Goal: Task Accomplishment & Management: Manage account settings

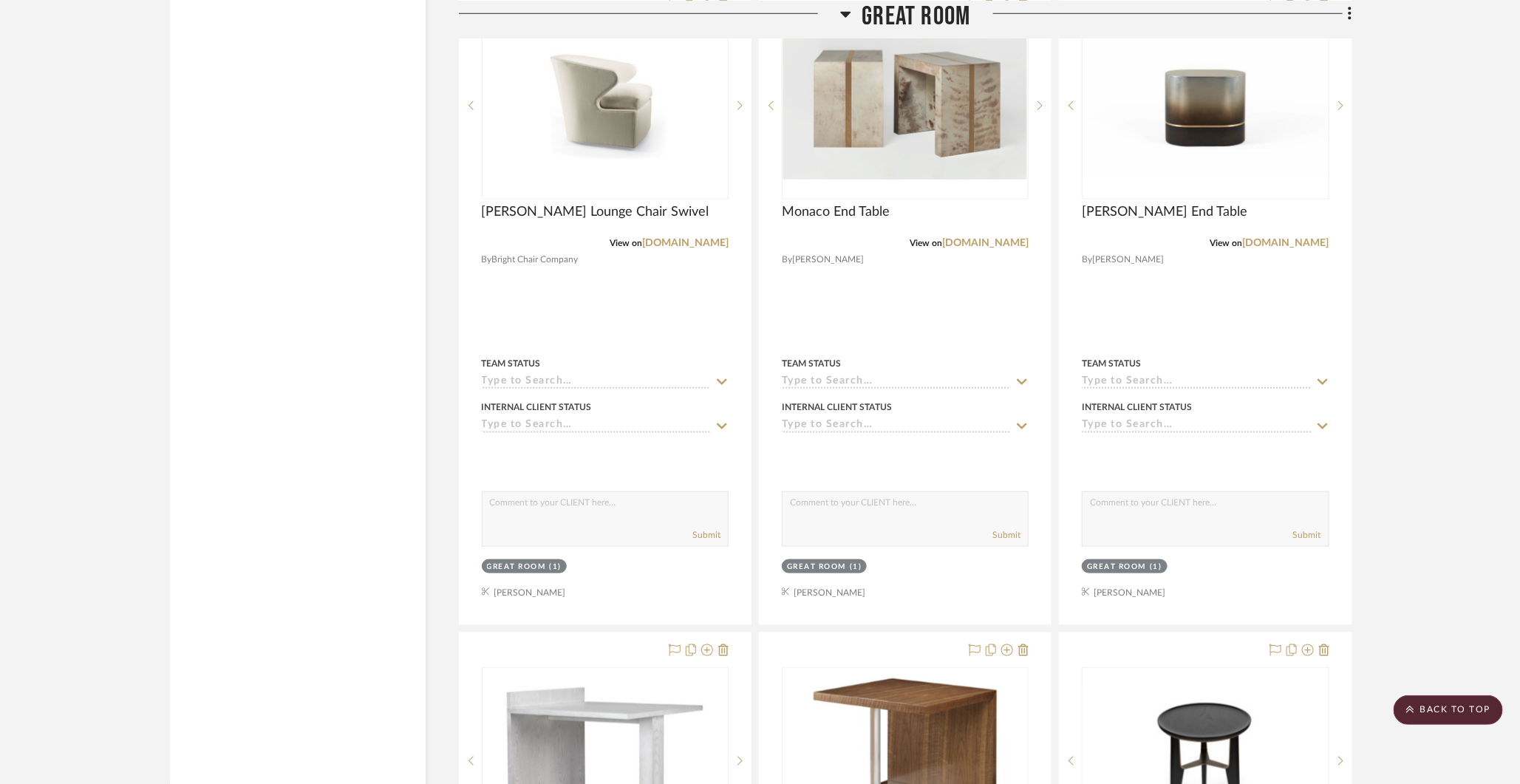
scroll to position [3771, 0]
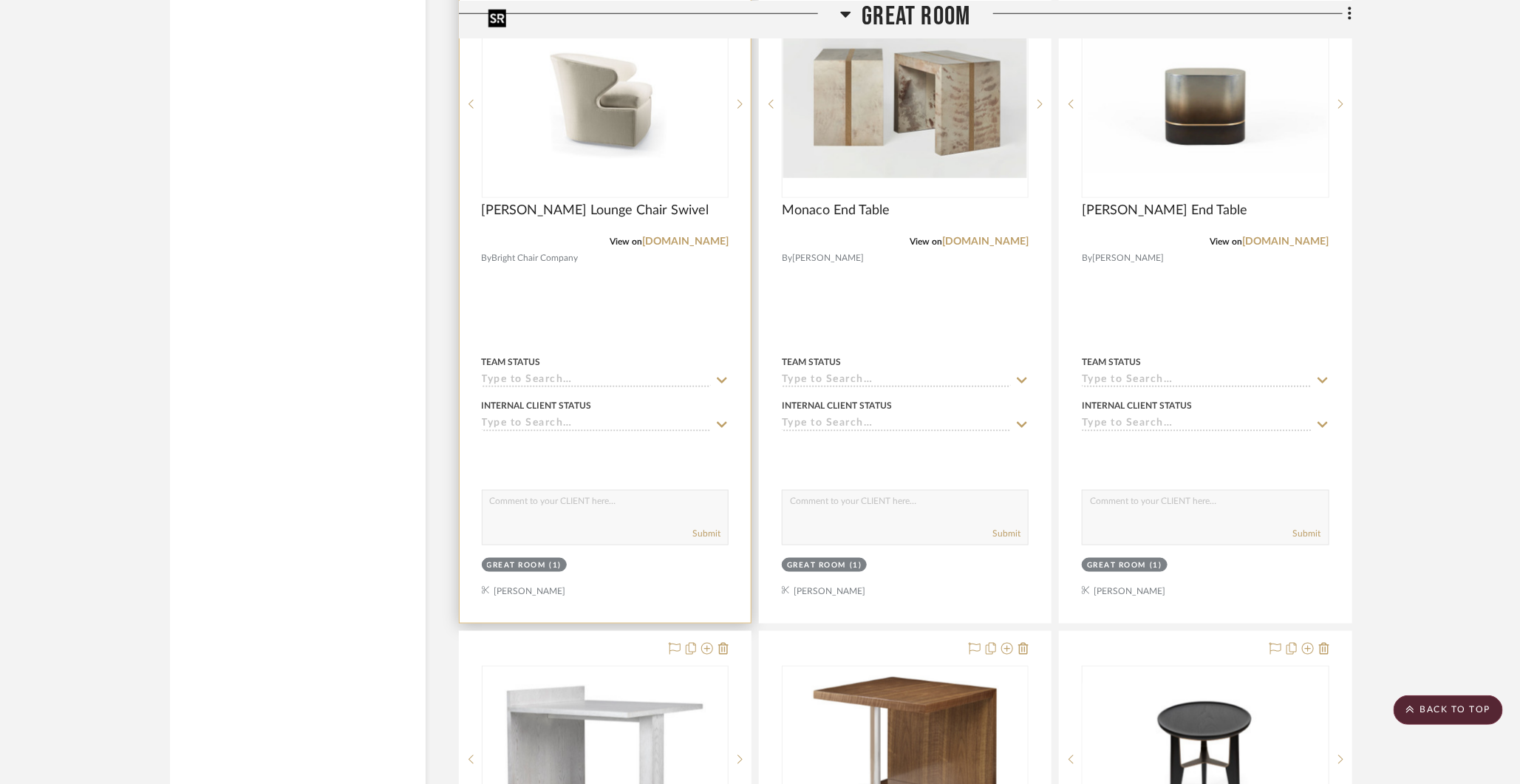
click at [584, 79] on img "0" at bounding box center [605, 104] width 244 height 183
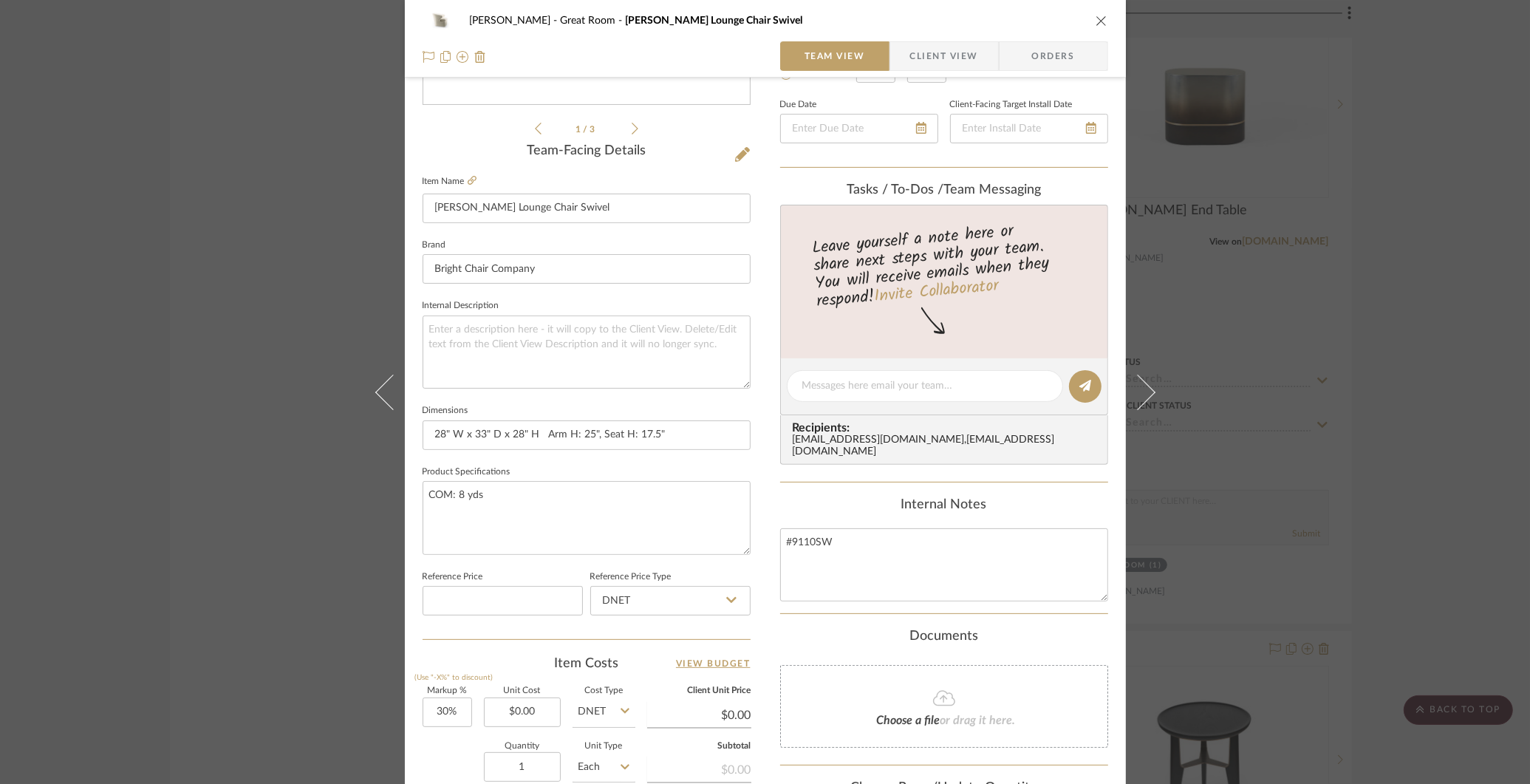
scroll to position [319, 0]
click at [852, 543] on textarea "#9110SW" at bounding box center [944, 564] width 328 height 73
type textarea "#9110SW"
paste textarea "$5814/COM; 8 yards per chair based on 54” W Plain Fabric Railroaded"
type textarea "#9110SW $5814/COM; 8 yards per chair based on 54” W Plain Fabric Railroaded"
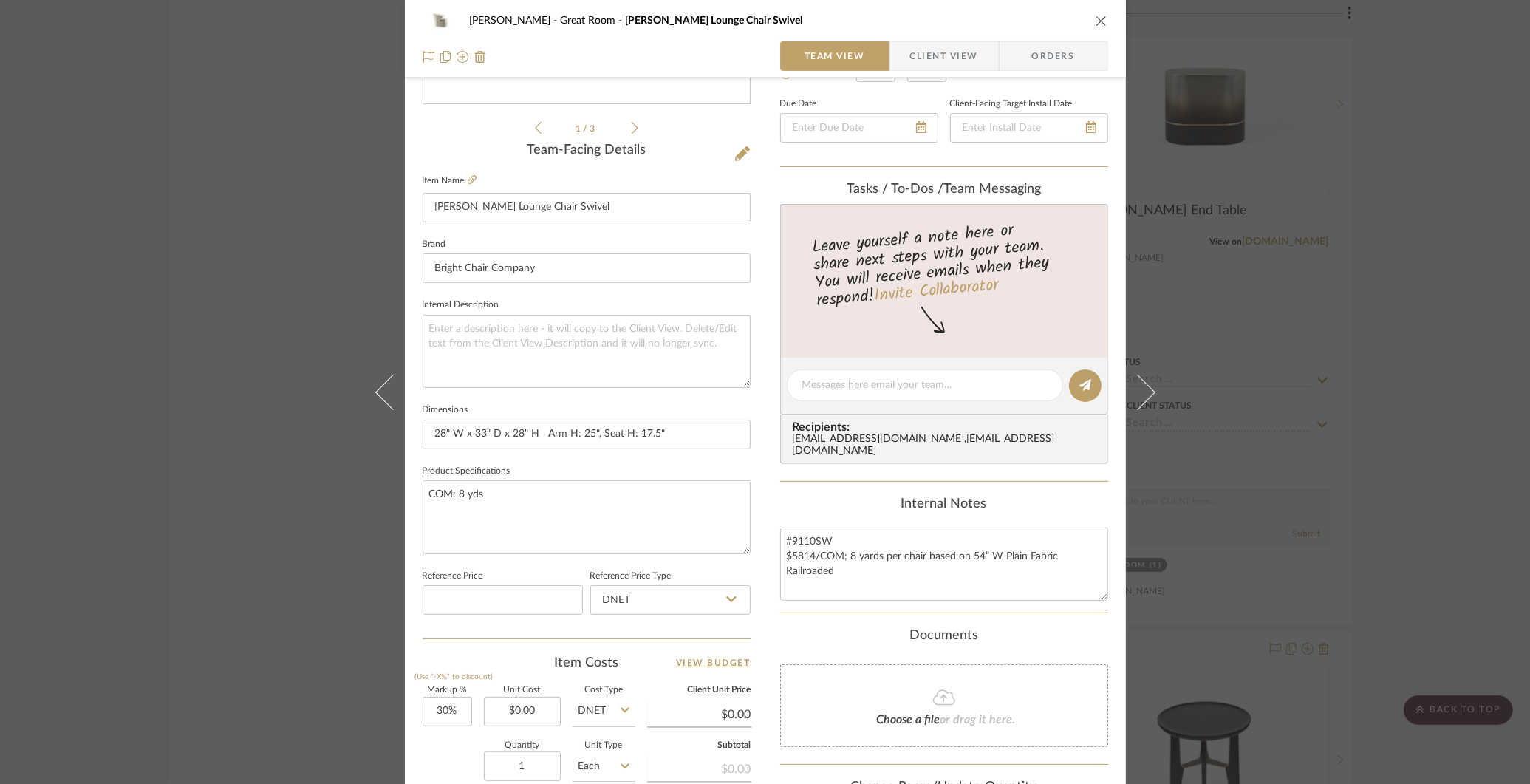
click at [1416, 186] on div "[PERSON_NAME] Great Room [PERSON_NAME] Lounge Chair Swivel Team View Client Vie…" at bounding box center [765, 392] width 1530 height 784
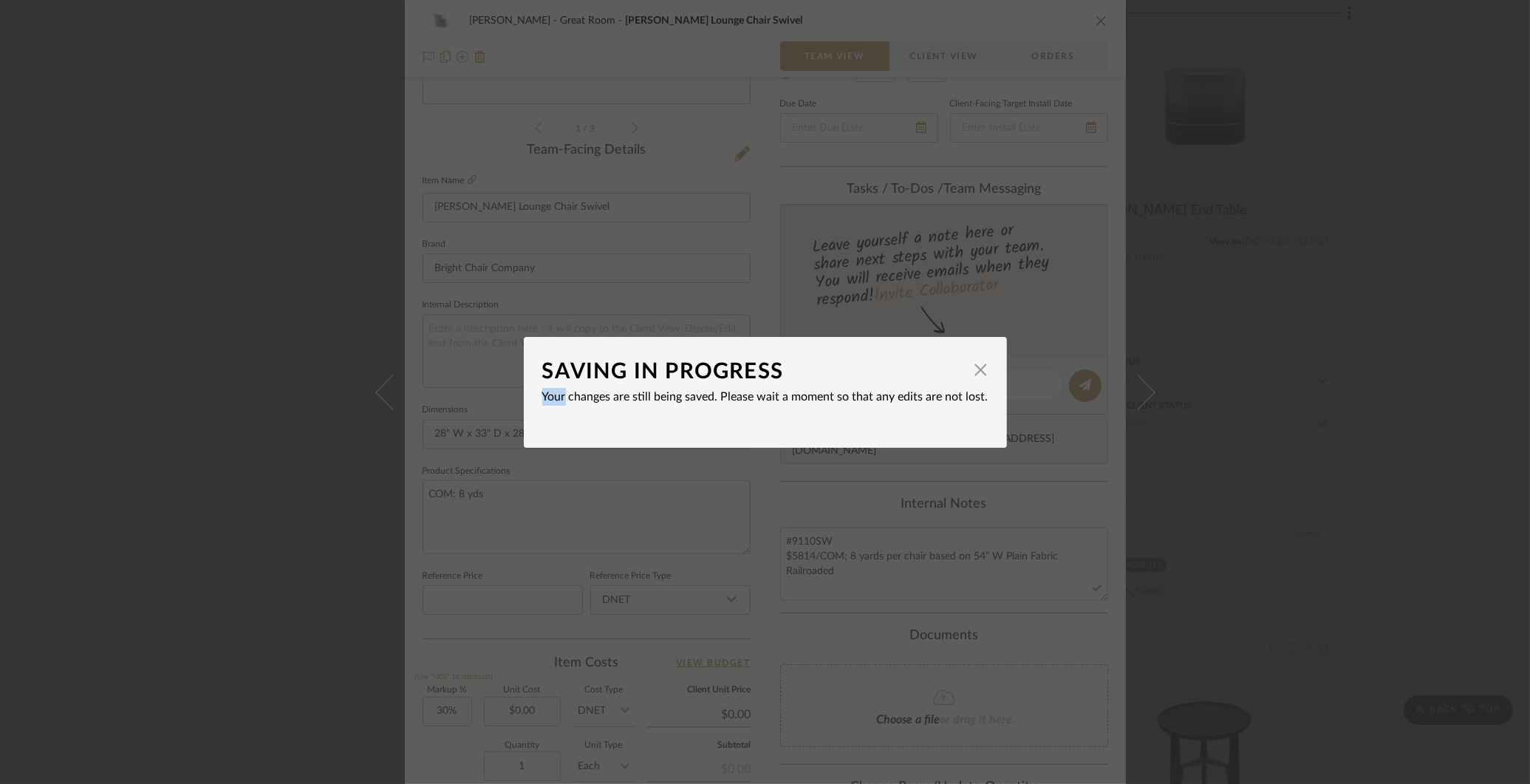
click at [1416, 186] on div "SAVING IN PROGRESS × Your changes are still being saved. Please wait a moment s…" at bounding box center [765, 392] width 1530 height 784
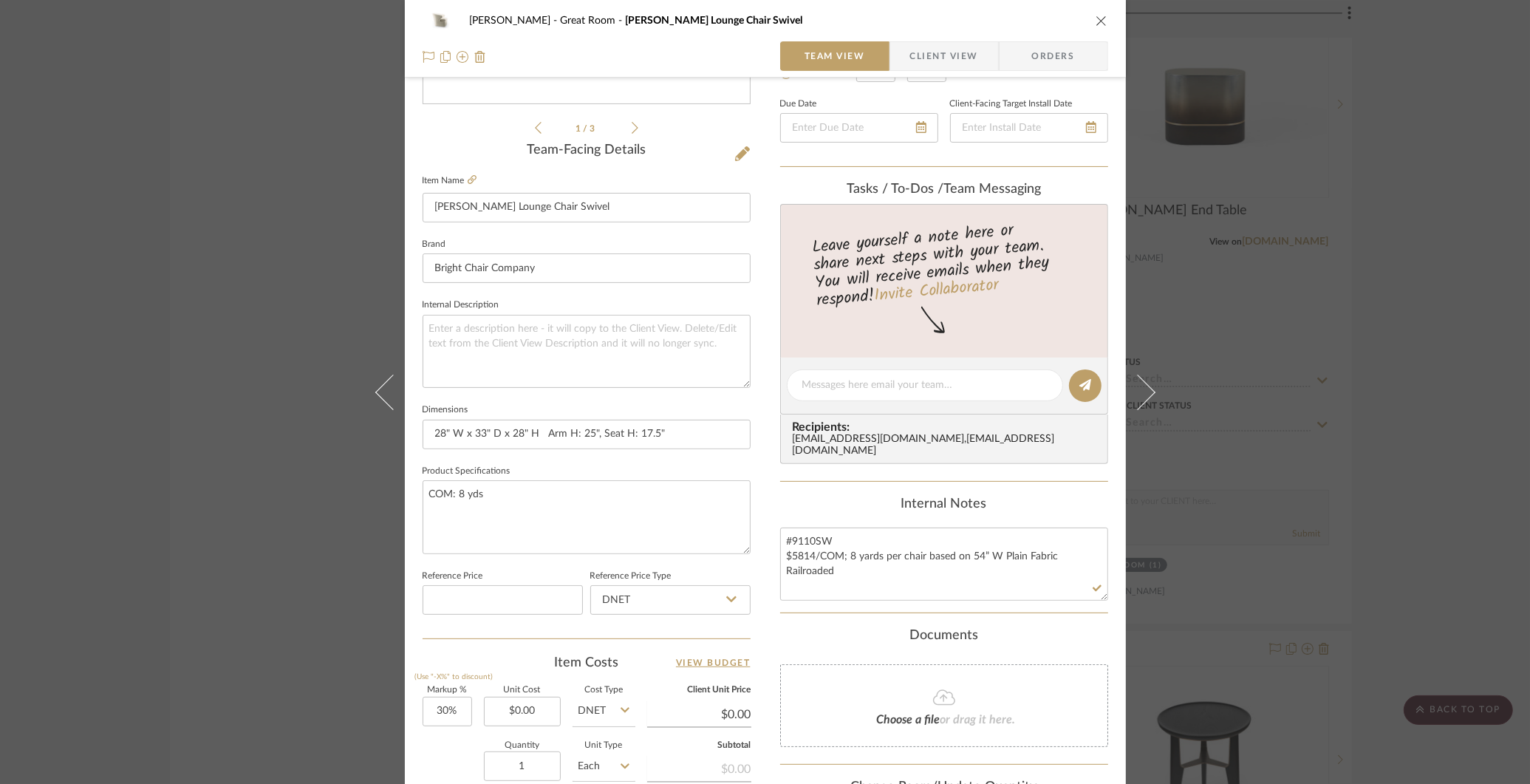
click at [1416, 186] on div "[PERSON_NAME] Great Room [PERSON_NAME] Lounge Chair Swivel Team View Client Vie…" at bounding box center [765, 392] width 1530 height 784
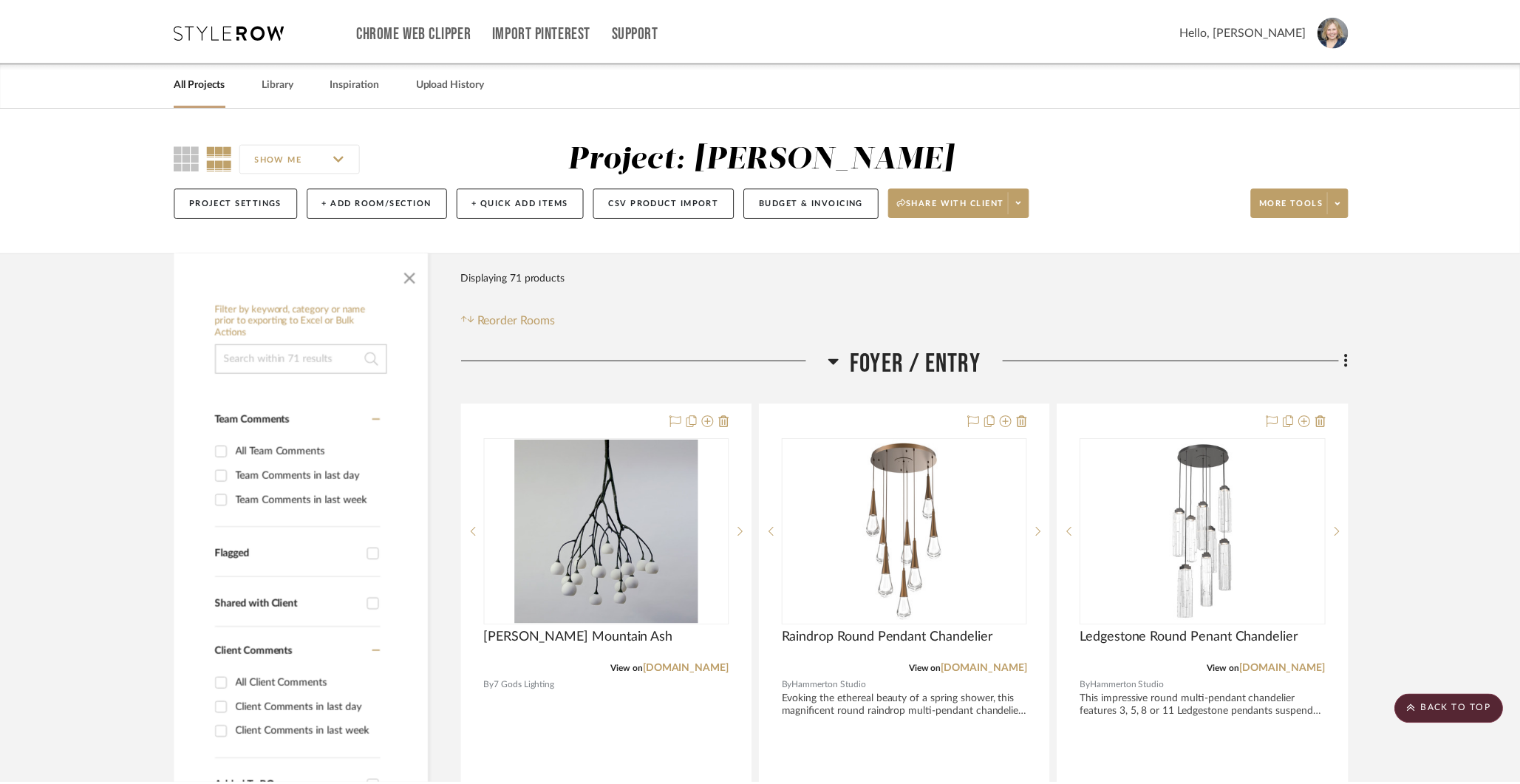
scroll to position [3771, 0]
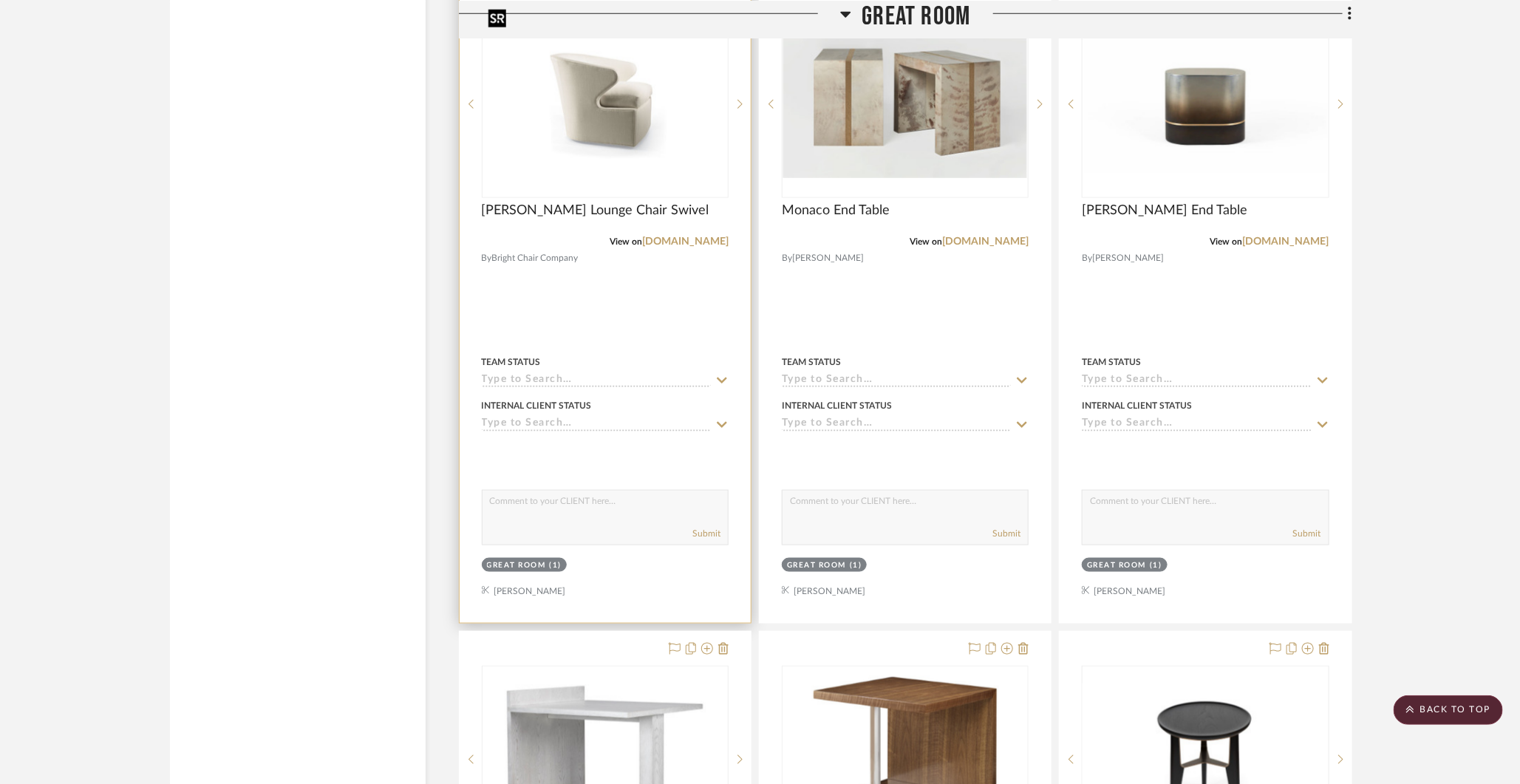
click at [665, 104] on img "0" at bounding box center [605, 104] width 244 height 183
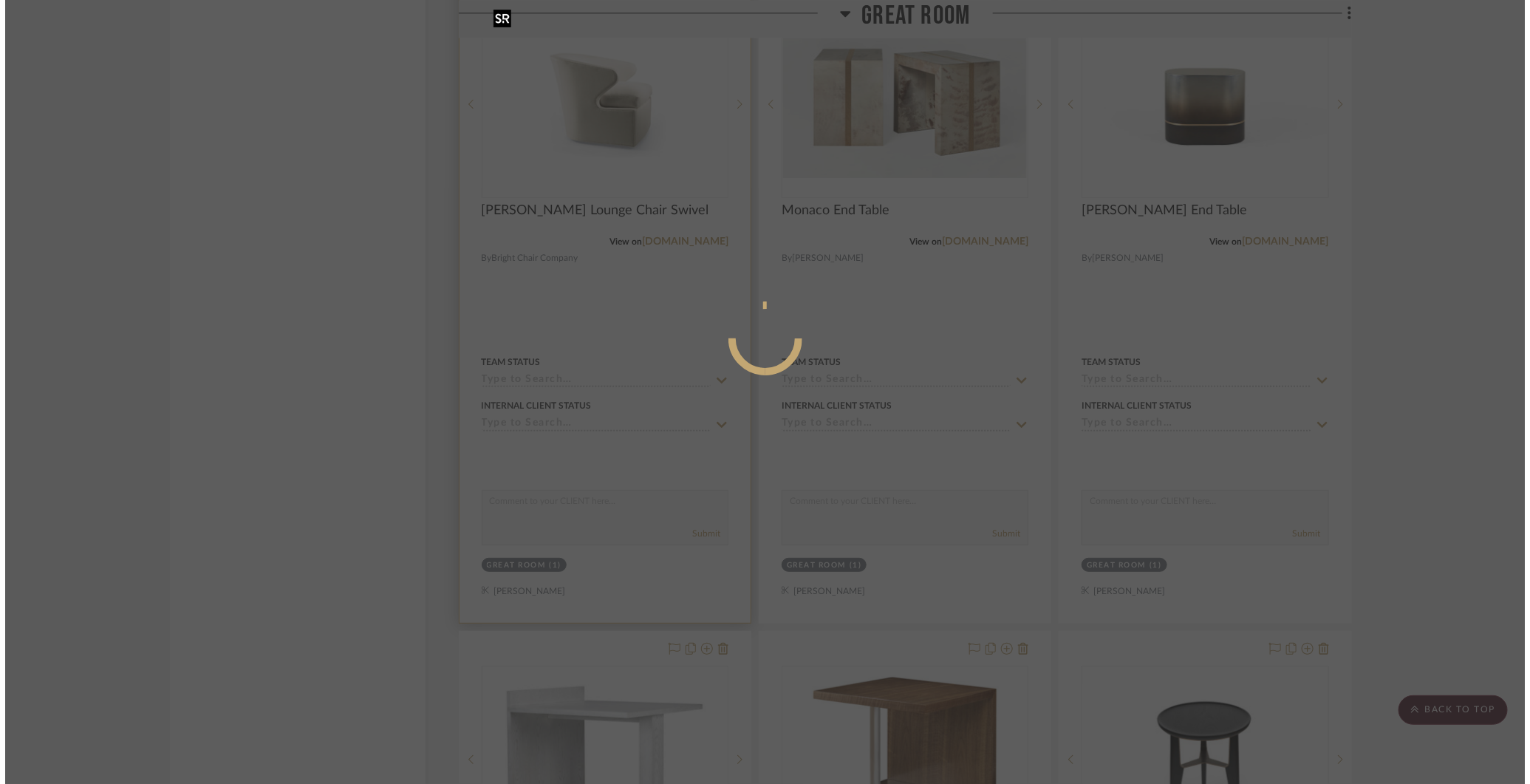
scroll to position [0, 0]
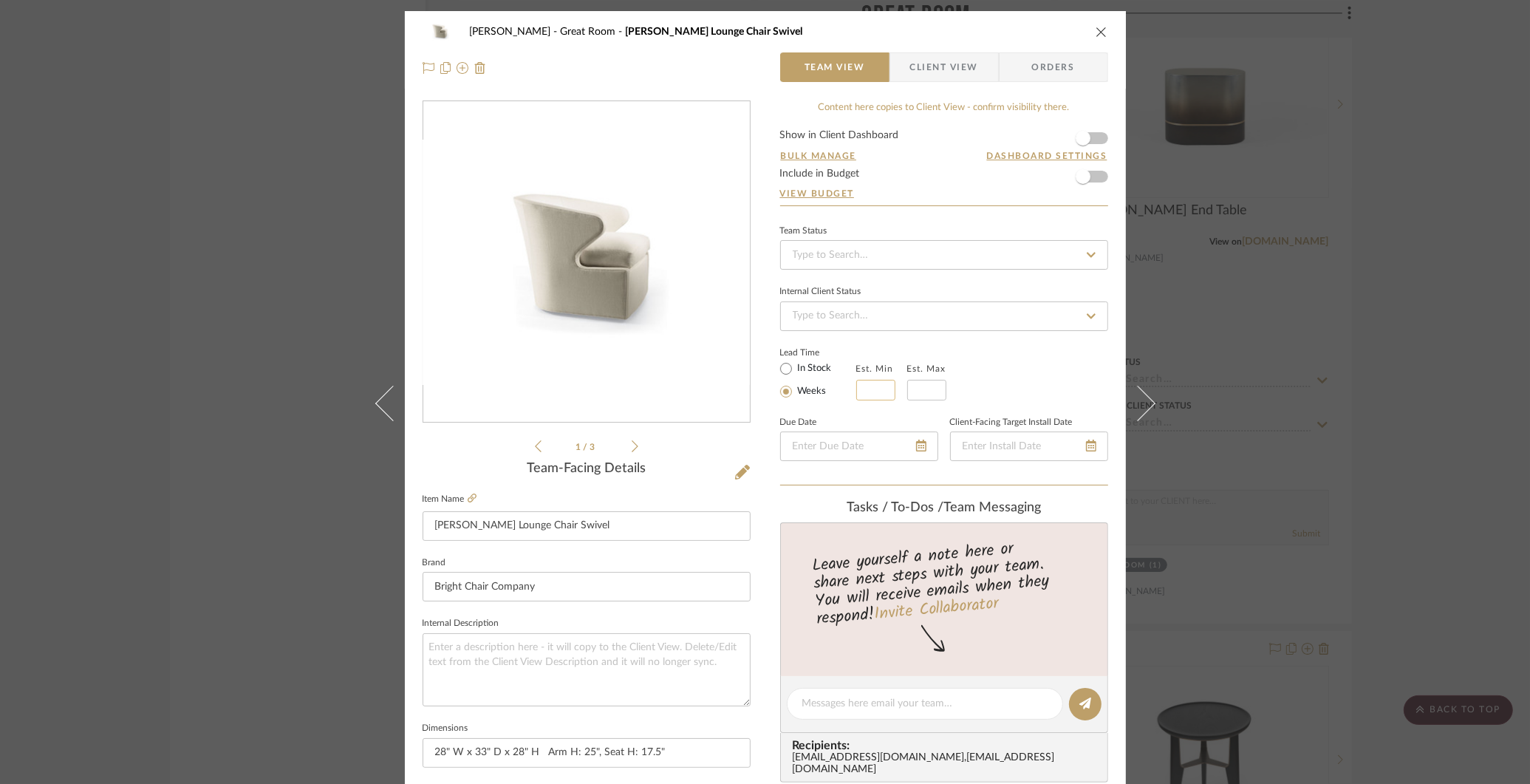
click at [873, 386] on input "text" at bounding box center [875, 390] width 39 height 21
type input "16"
click at [932, 393] on input at bounding box center [926, 390] width 39 height 21
type input "18"
click at [1379, 209] on div "[PERSON_NAME] Great Room [PERSON_NAME] Lounge Chair Swivel Team View Client Vie…" at bounding box center [765, 392] width 1530 height 784
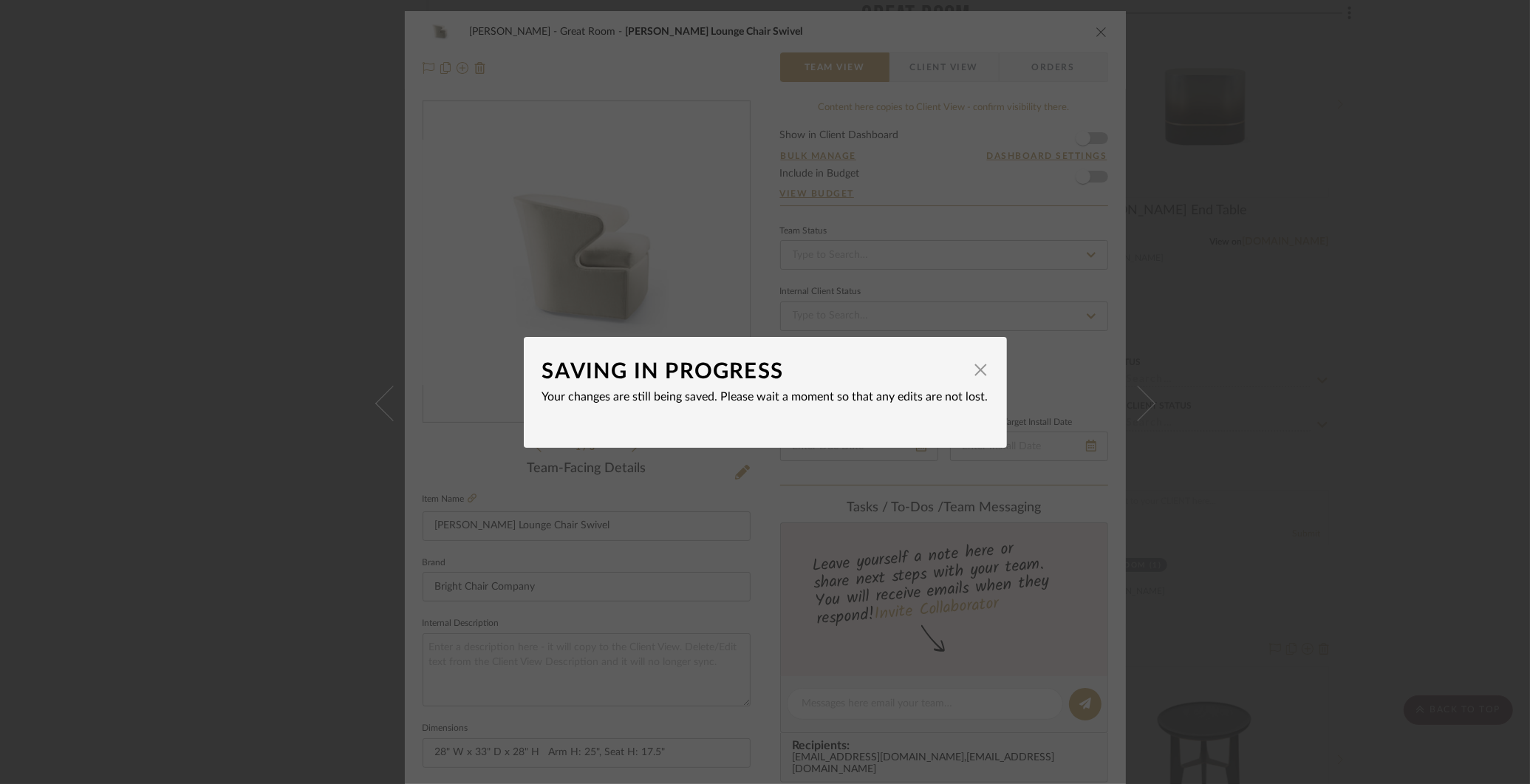
click at [1378, 209] on div "SAVING IN PROGRESS × Your changes are still being saved. Please wait a moment s…" at bounding box center [765, 392] width 1530 height 784
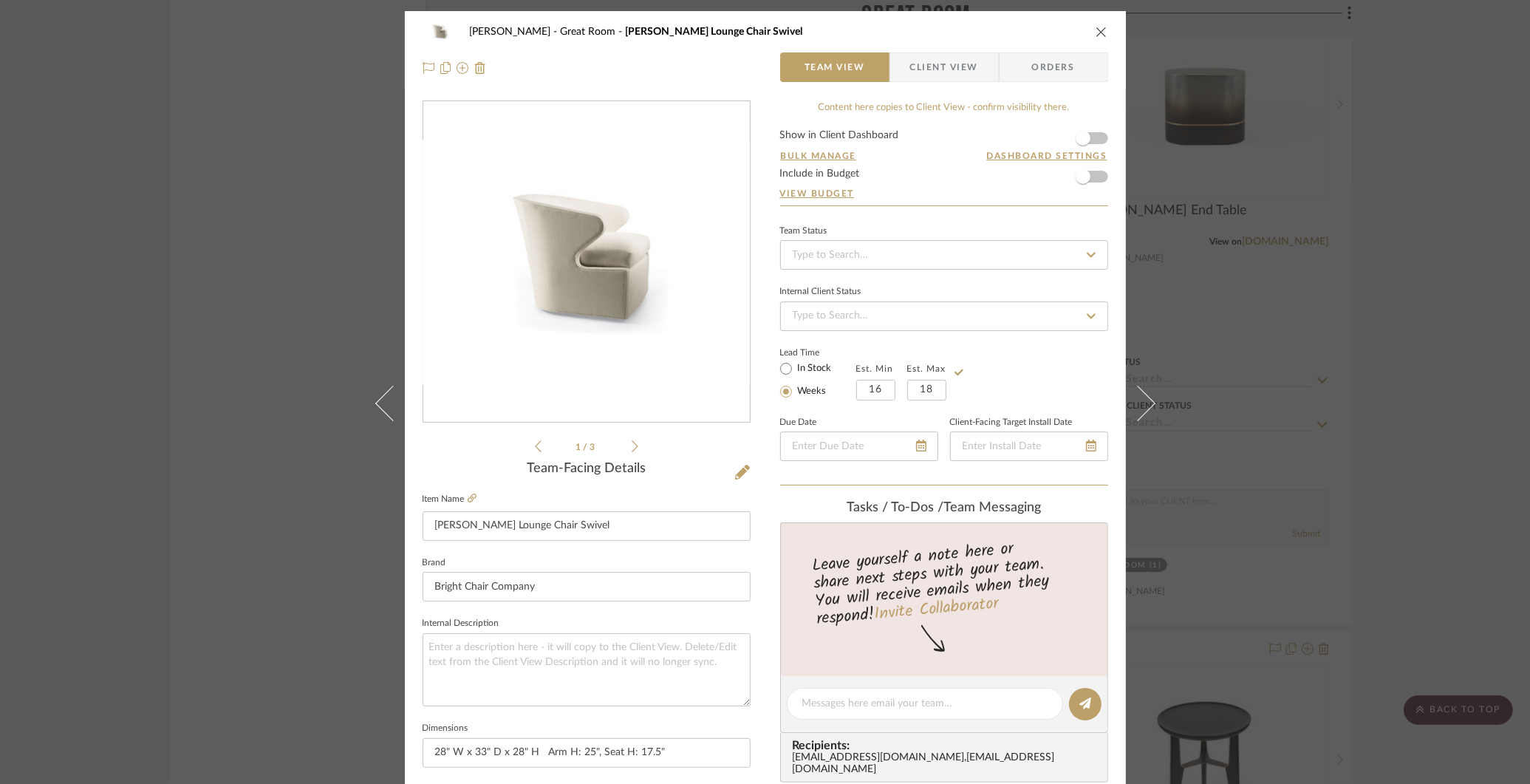
click at [1378, 209] on div "[PERSON_NAME] Great Room [PERSON_NAME] Lounge Chair Swivel Team View Client Vie…" at bounding box center [765, 392] width 1530 height 784
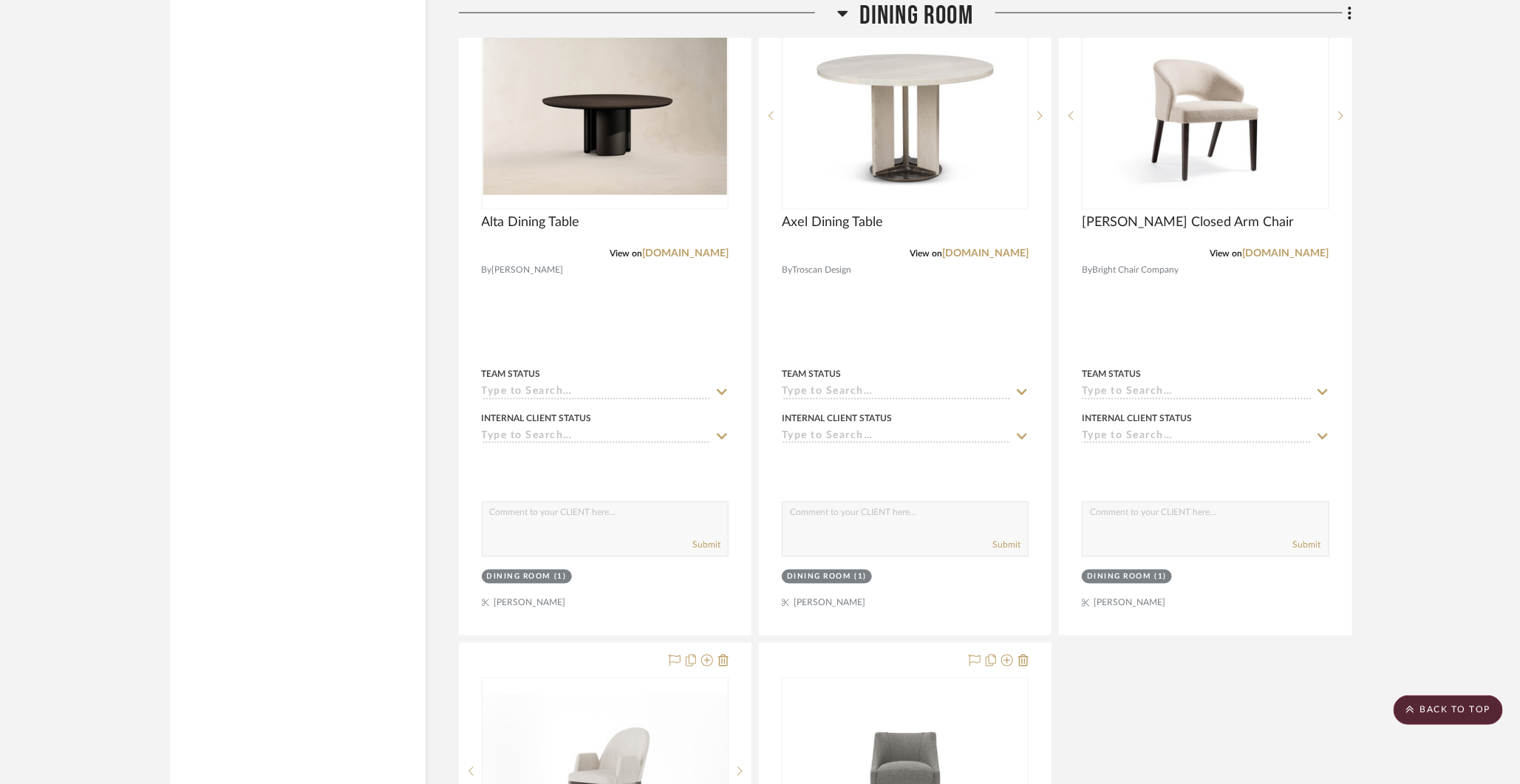
scroll to position [7138, 0]
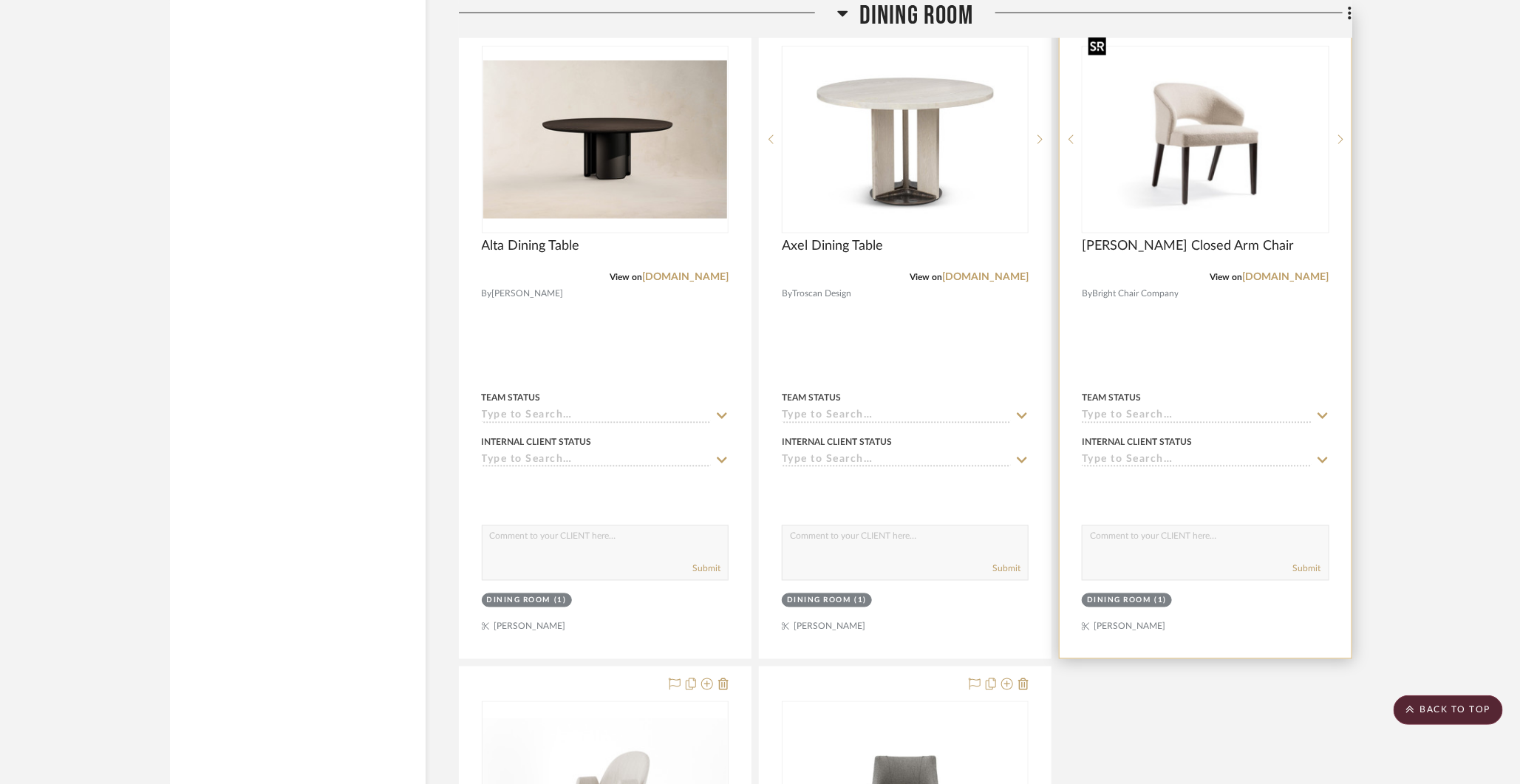
click at [0, 0] on img at bounding box center [0, 0] width 0 height 0
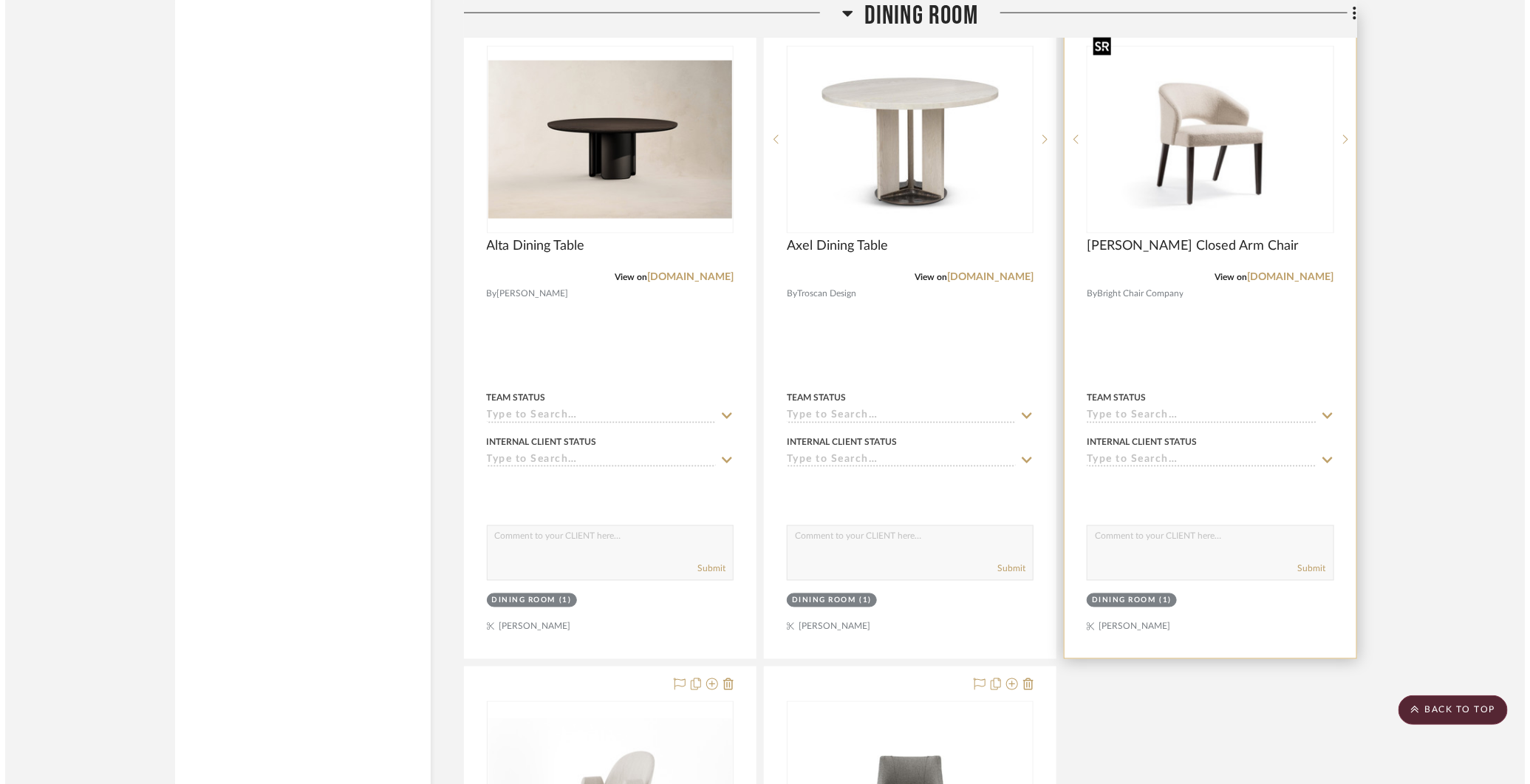
scroll to position [0, 0]
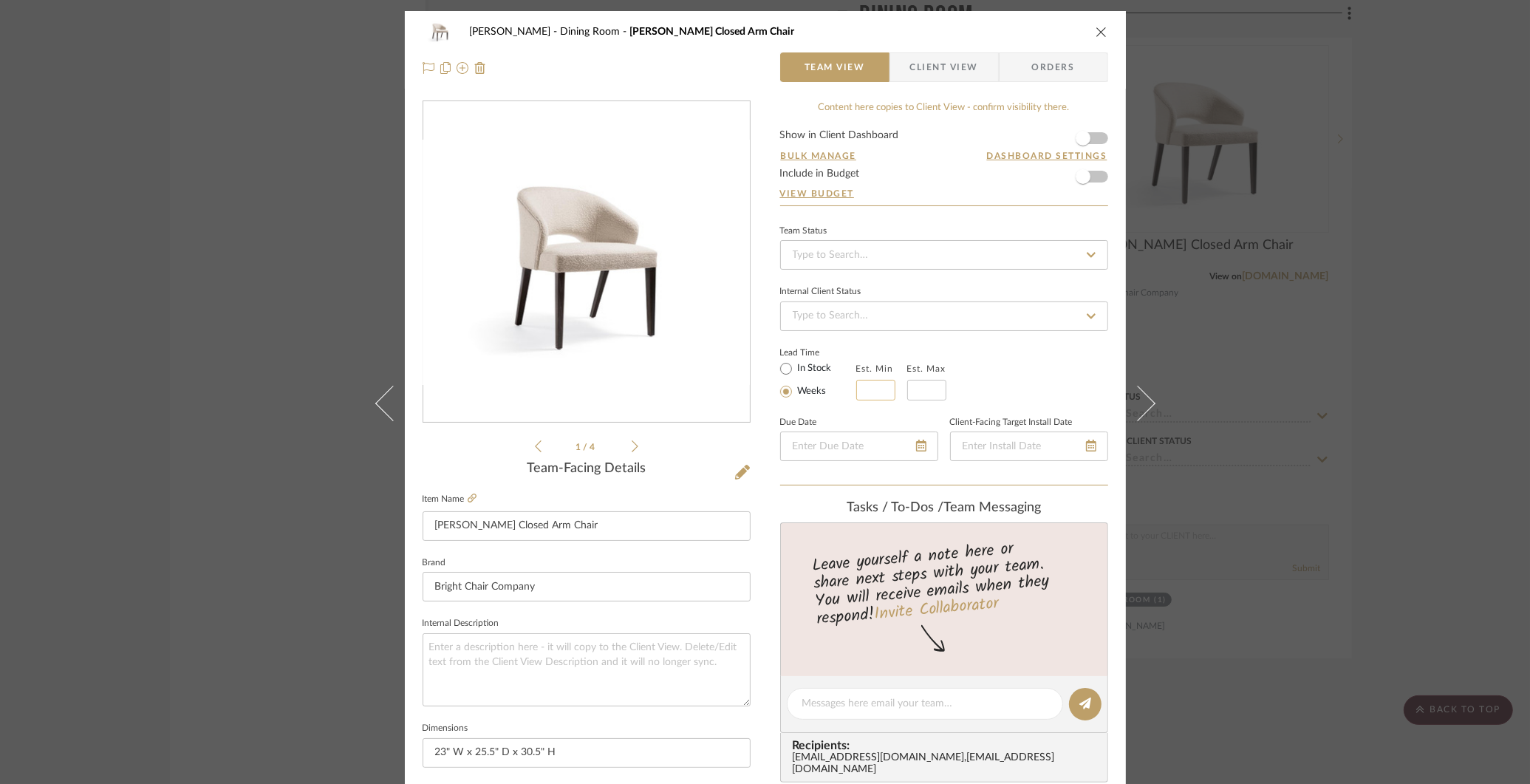
click at [886, 388] on input "text" at bounding box center [875, 390] width 39 height 21
type input "16"
click at [919, 390] on input "text" at bounding box center [926, 390] width 39 height 21
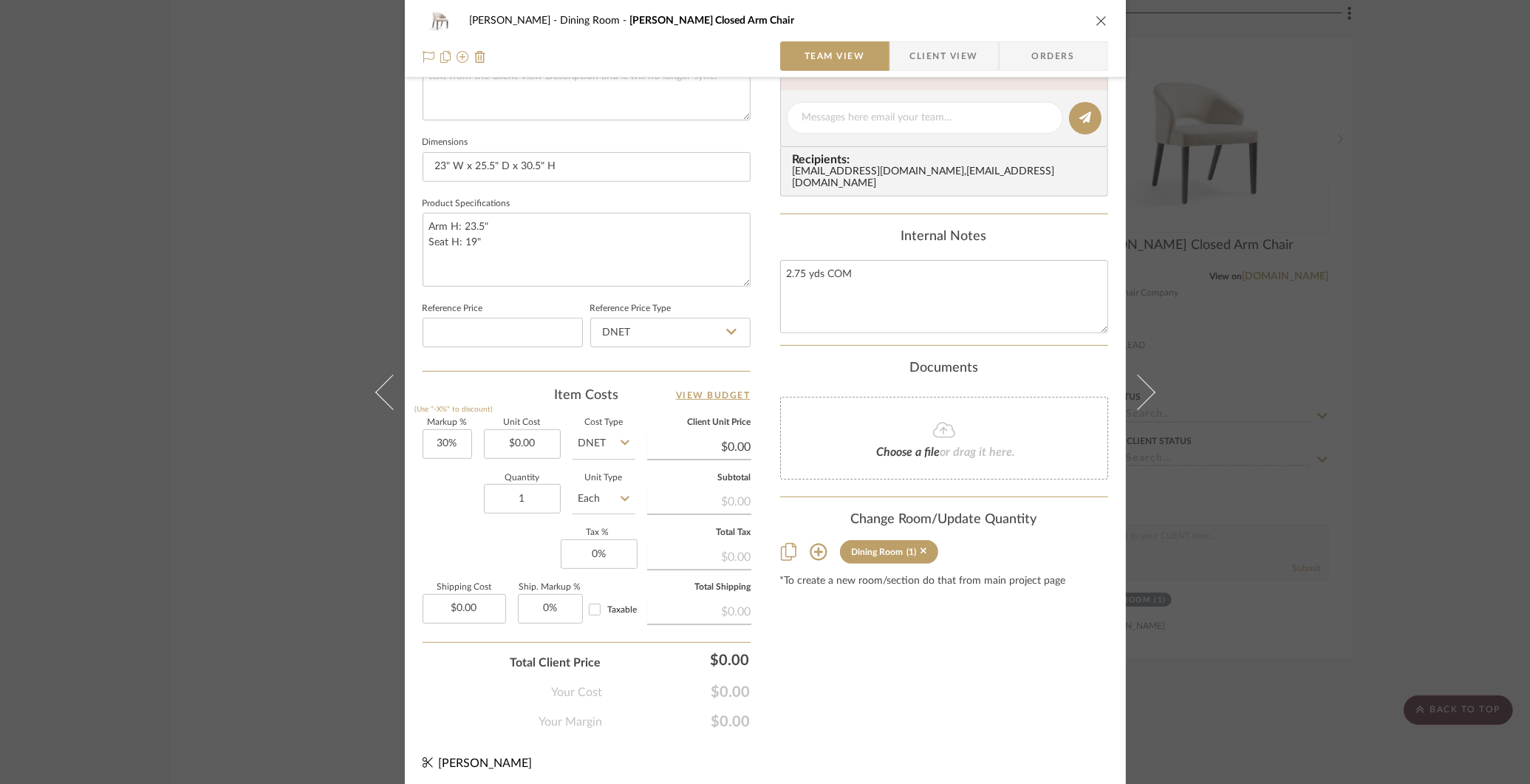
scroll to position [588, 0]
type input "18"
click at [851, 292] on textarea "2.75 yds COM" at bounding box center [944, 294] width 328 height 73
paste textarea "$2358/COM standard finish; add $550 for premium finish; 2.75 yards per chair ba…"
type textarea "2.75 yds COM $2358/COM standard finish; add $550 for premium finish; 2.75 yards…"
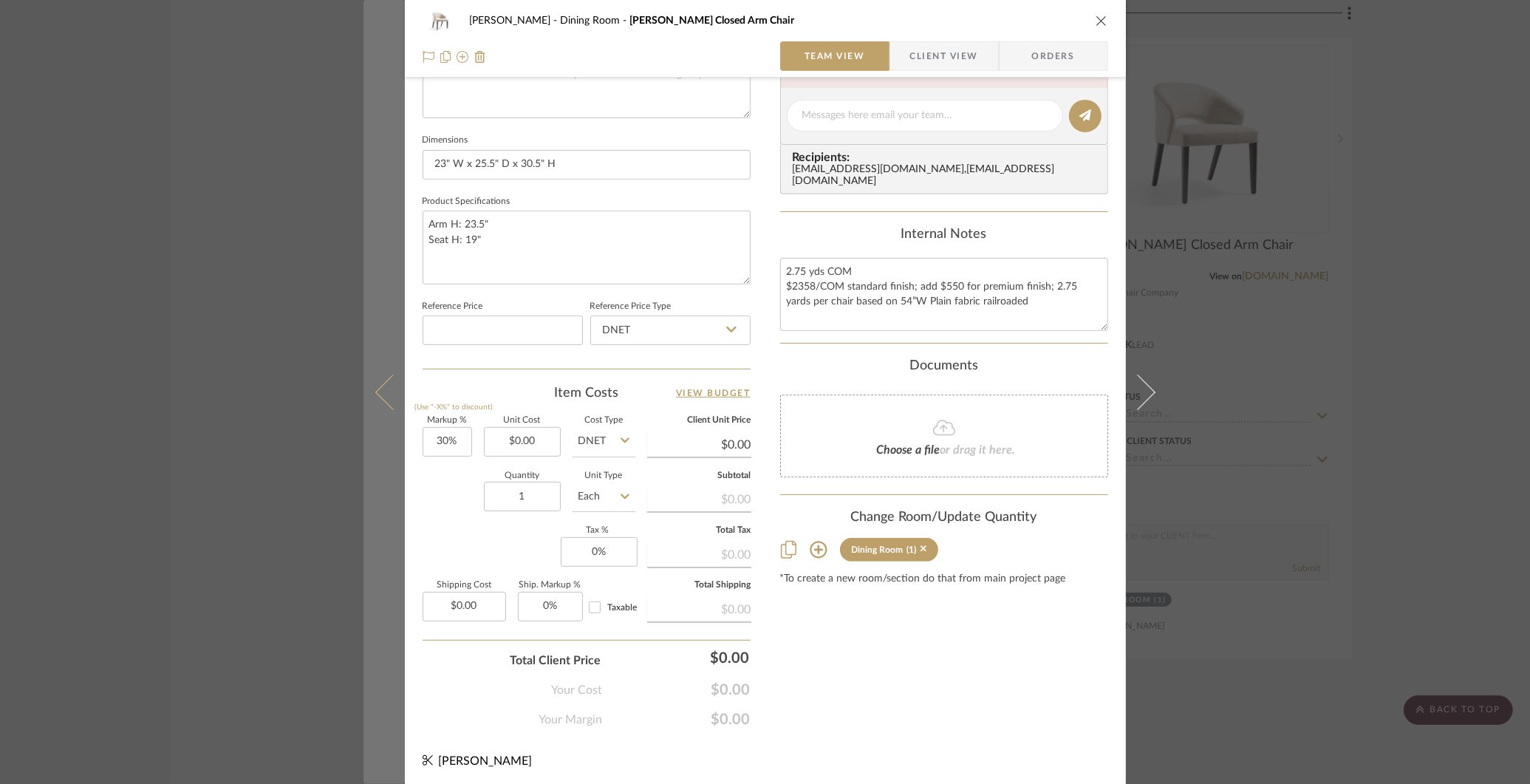
click at [365, 255] on button at bounding box center [384, 392] width 41 height 784
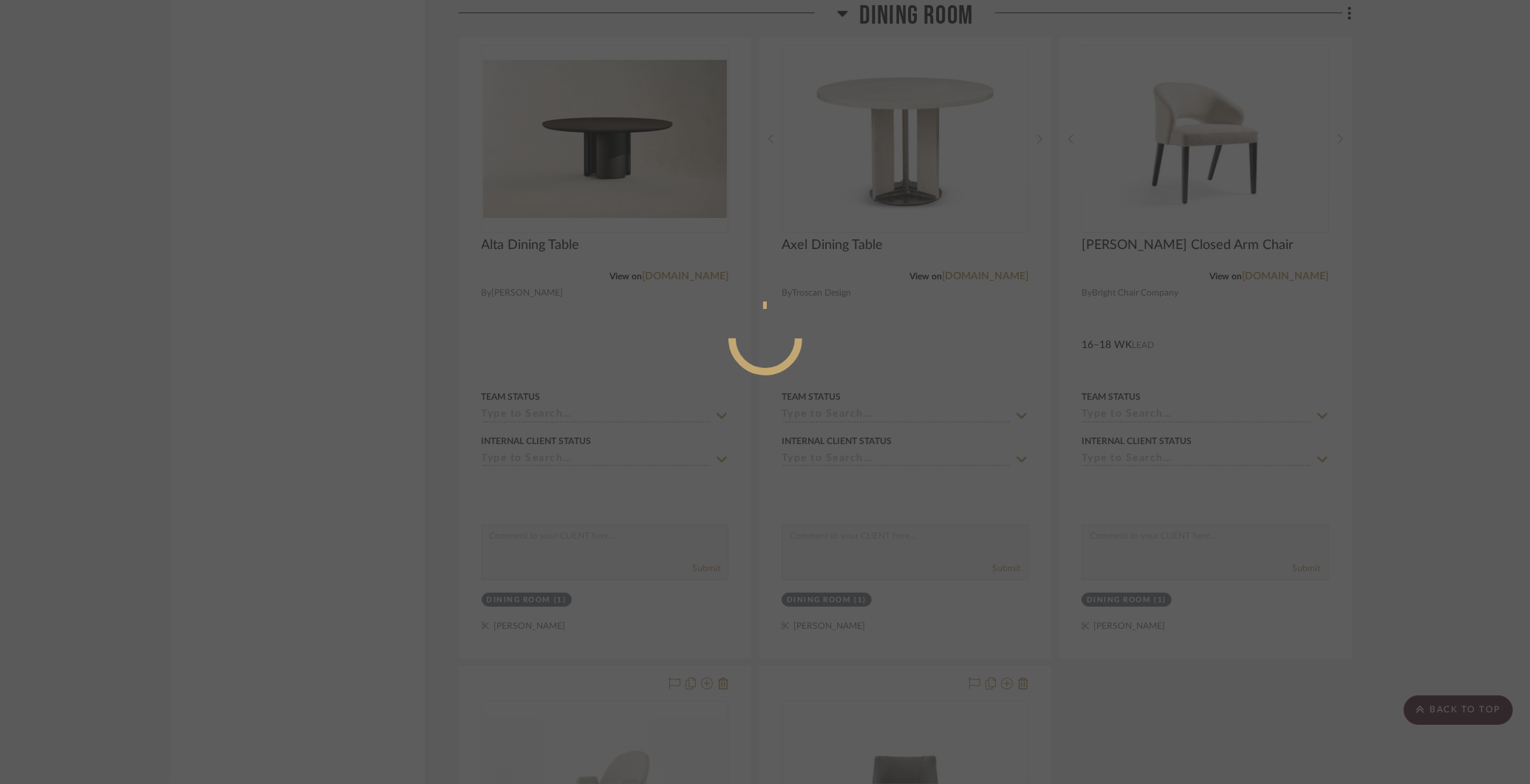
scroll to position [0, 0]
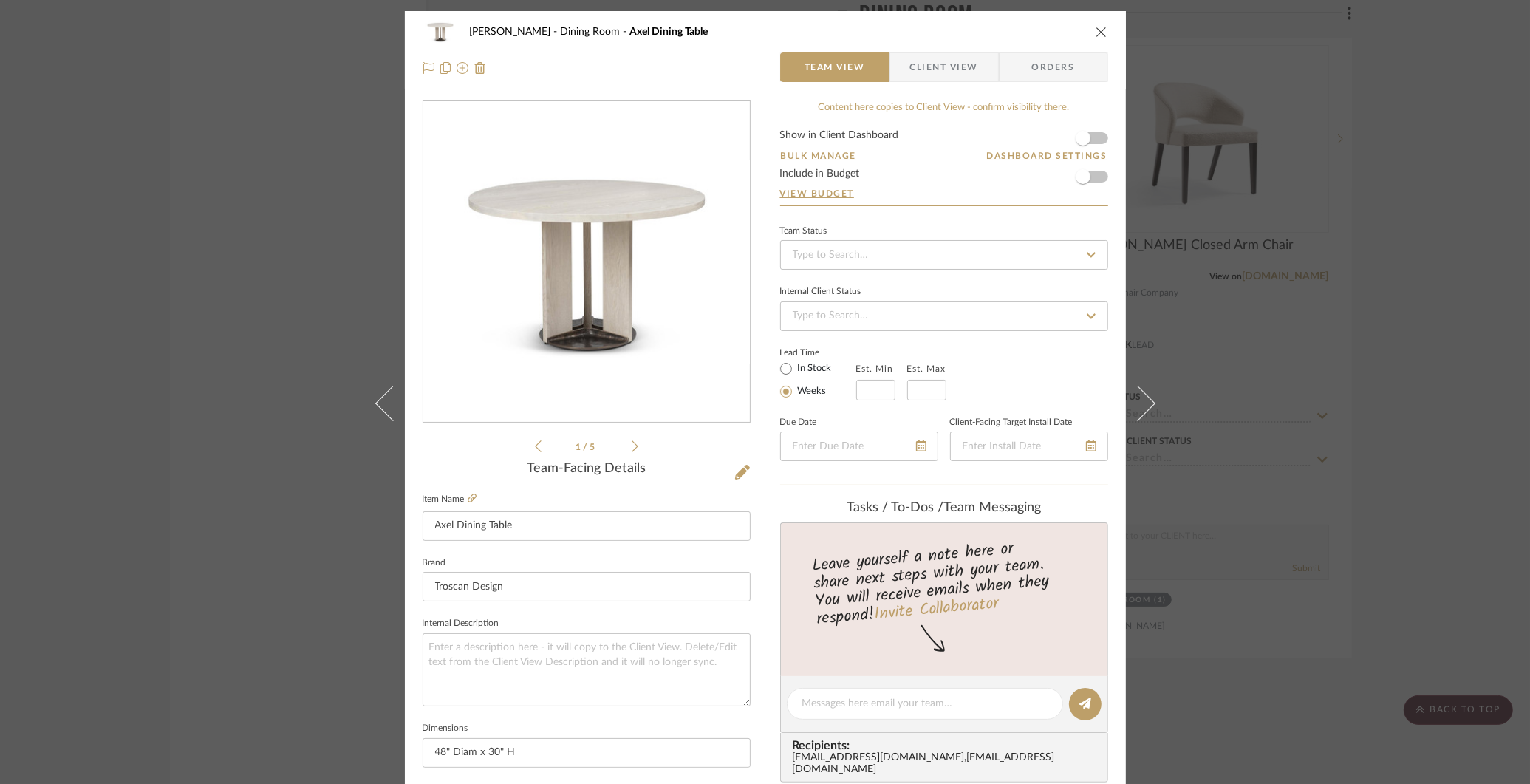
click at [1376, 222] on div "[PERSON_NAME] Dining Room Axel Dining Table Team View Client View Orders 1 / 5 …" at bounding box center [765, 392] width 1530 height 784
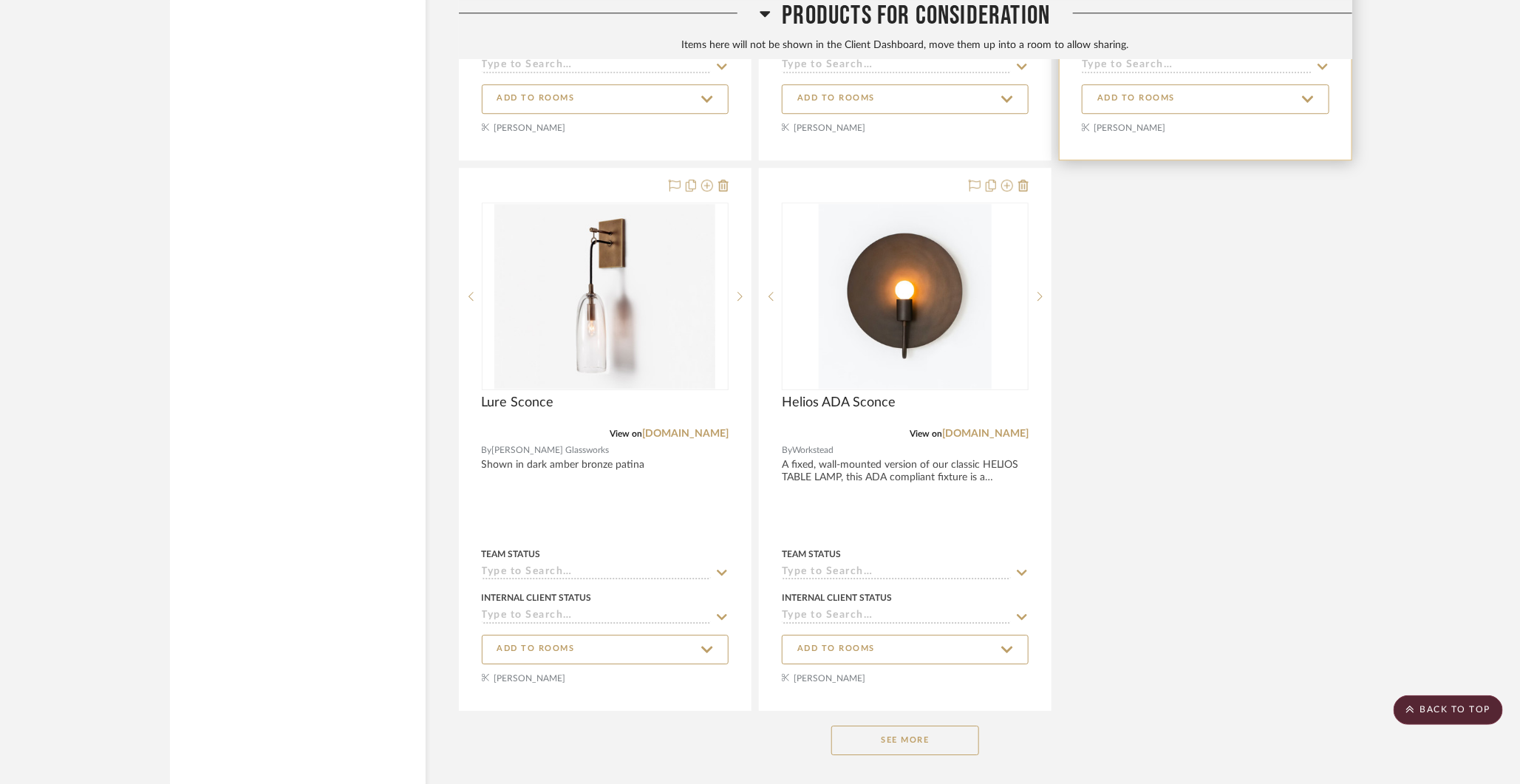
scroll to position [14373, 0]
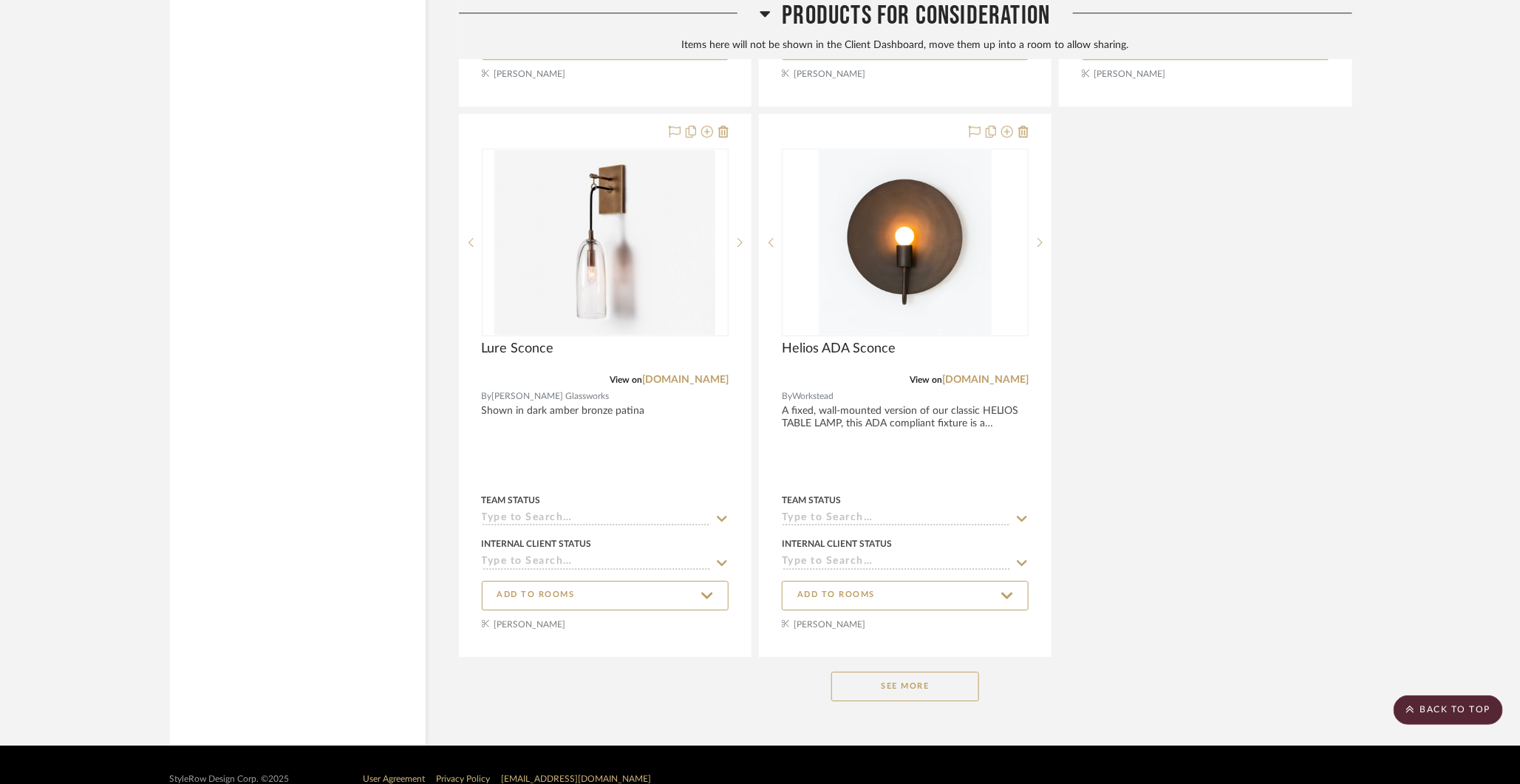
click at [898, 672] on button "See More" at bounding box center [905, 686] width 148 height 30
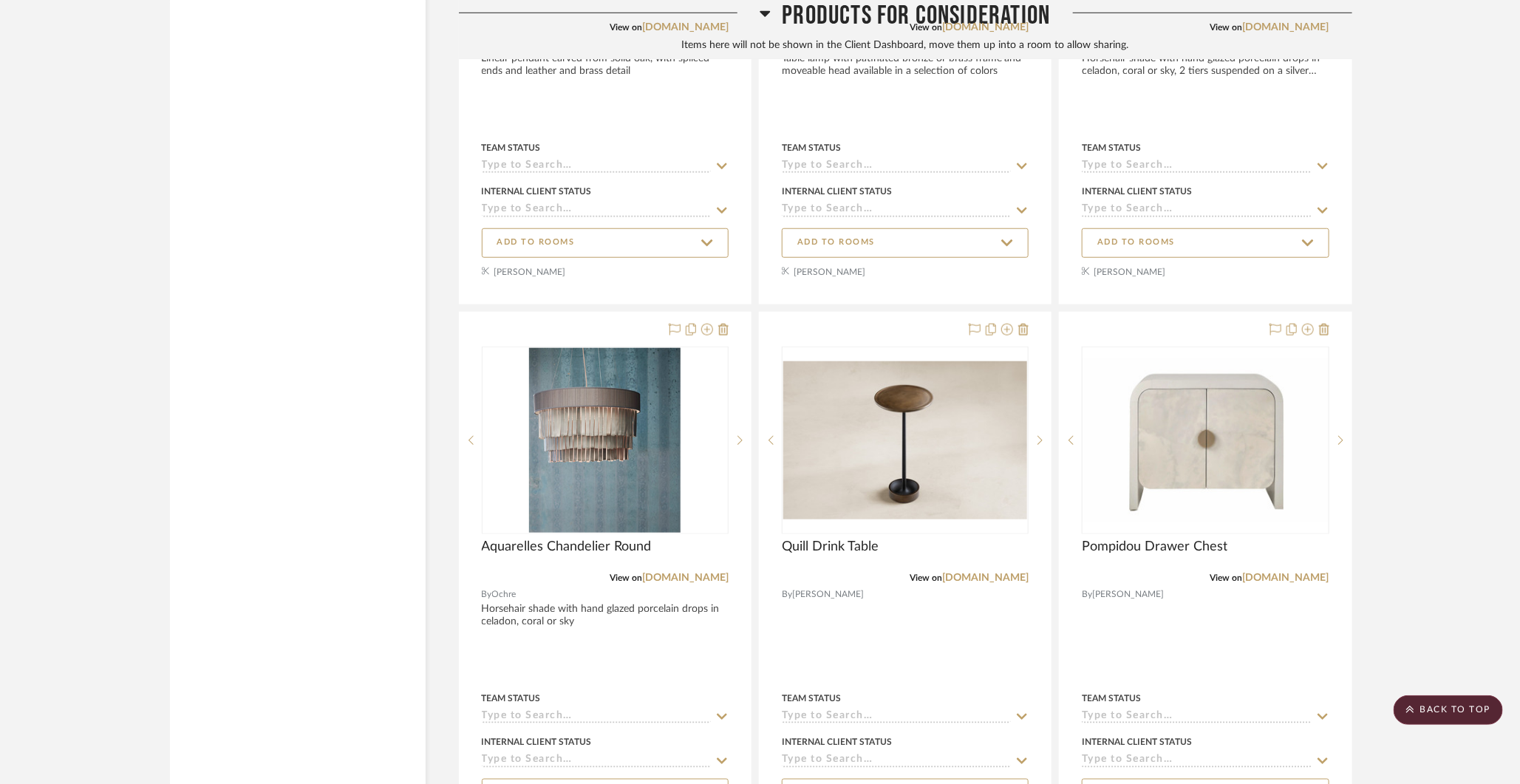
scroll to position [15829, 0]
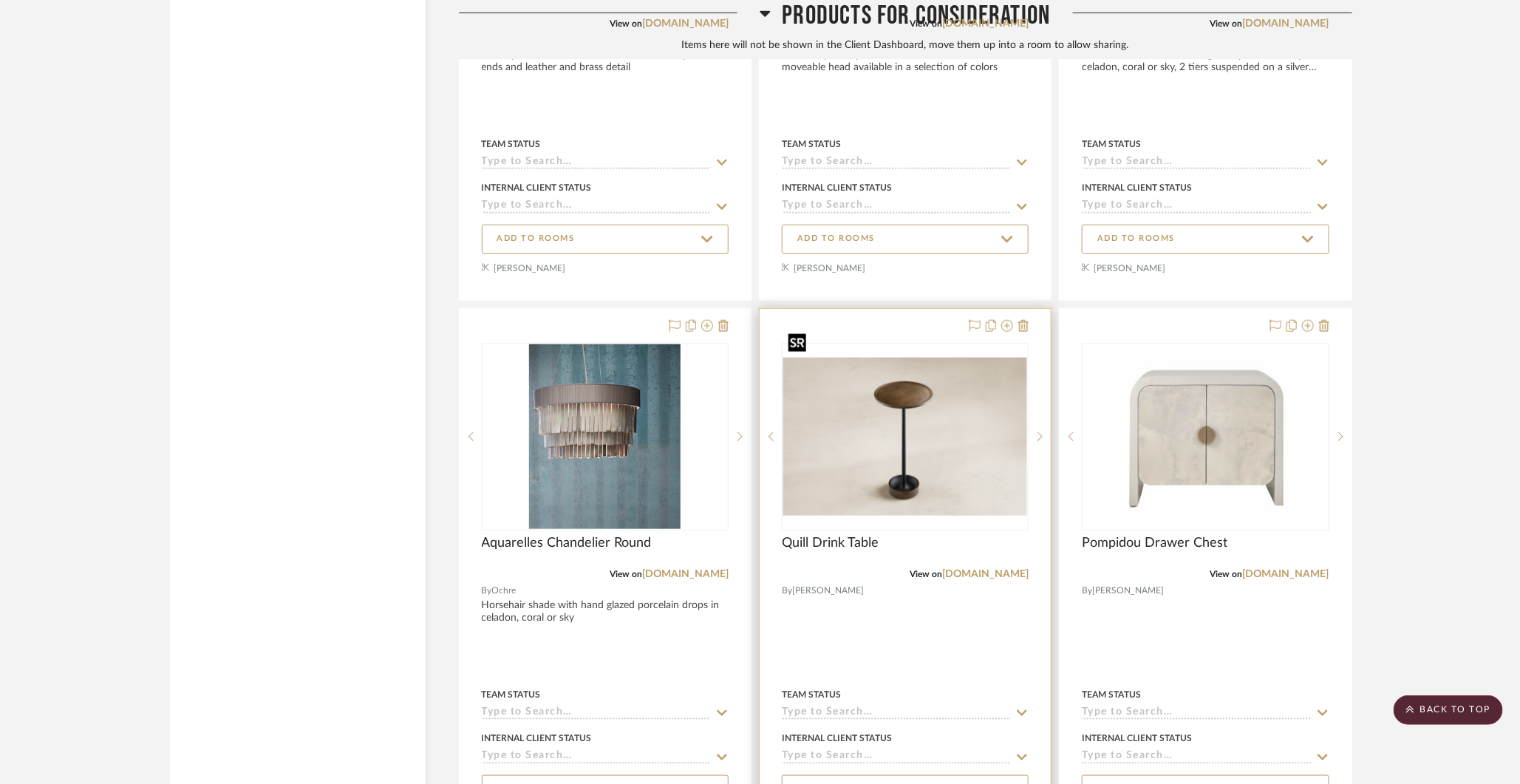
click at [0, 0] on img at bounding box center [0, 0] width 0 height 0
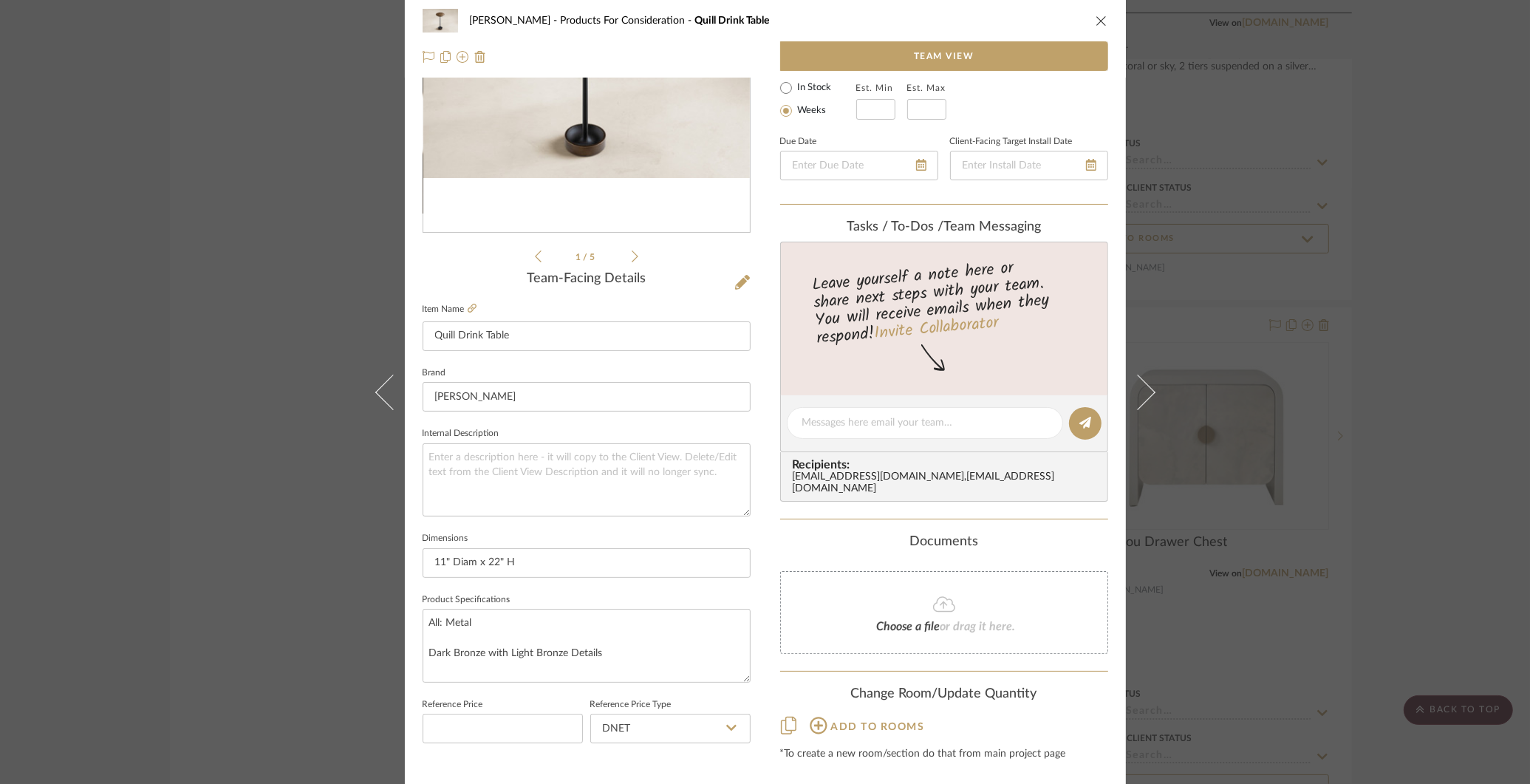
scroll to position [230, 0]
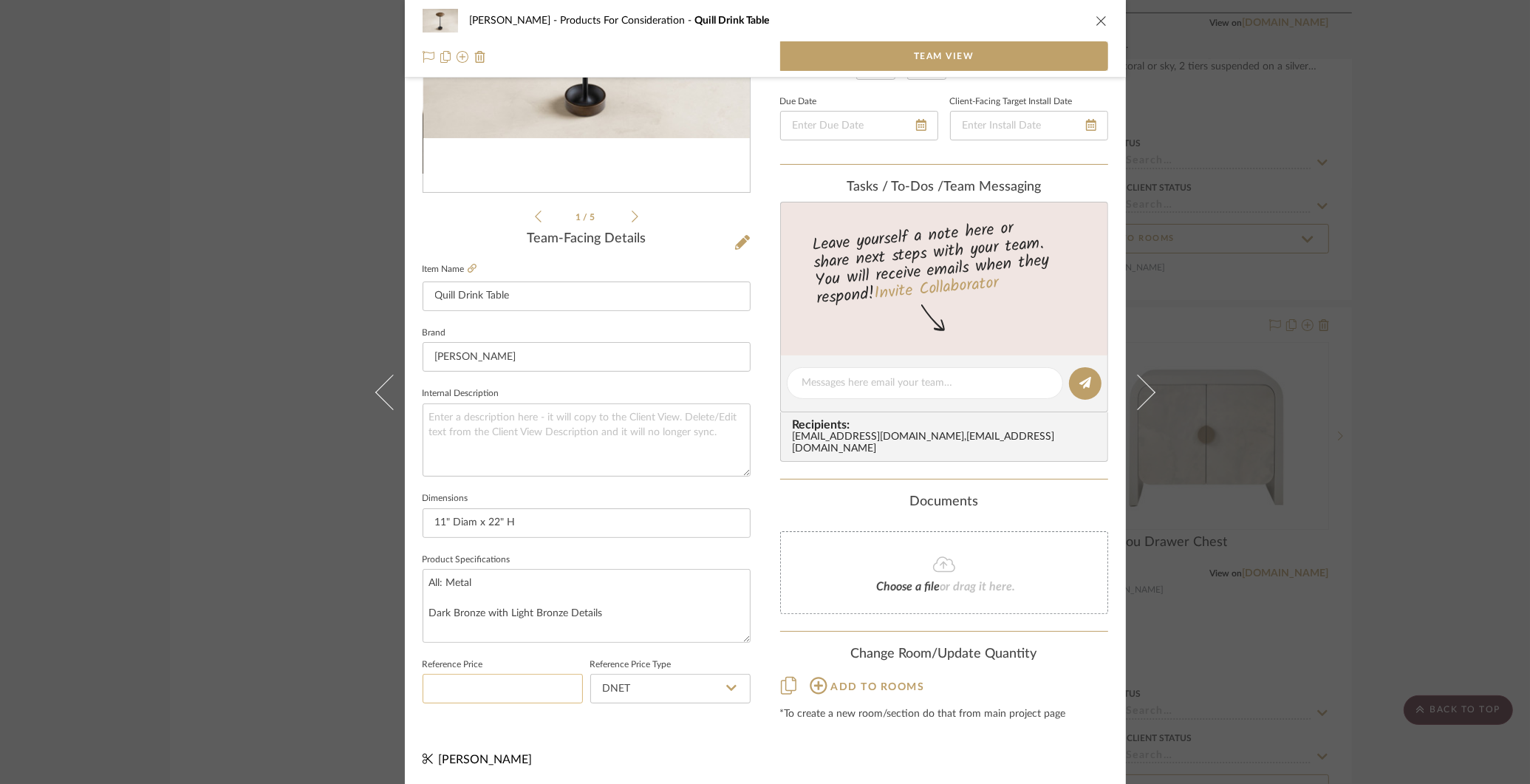
click at [531, 682] on input at bounding box center [503, 688] width 160 height 30
paste input "1950"
type input "$1,950.00"
click at [1293, 253] on div "[PERSON_NAME] Products For Consideration Quill Drink Table Team View 1 / 5 Team…" at bounding box center [765, 392] width 1530 height 784
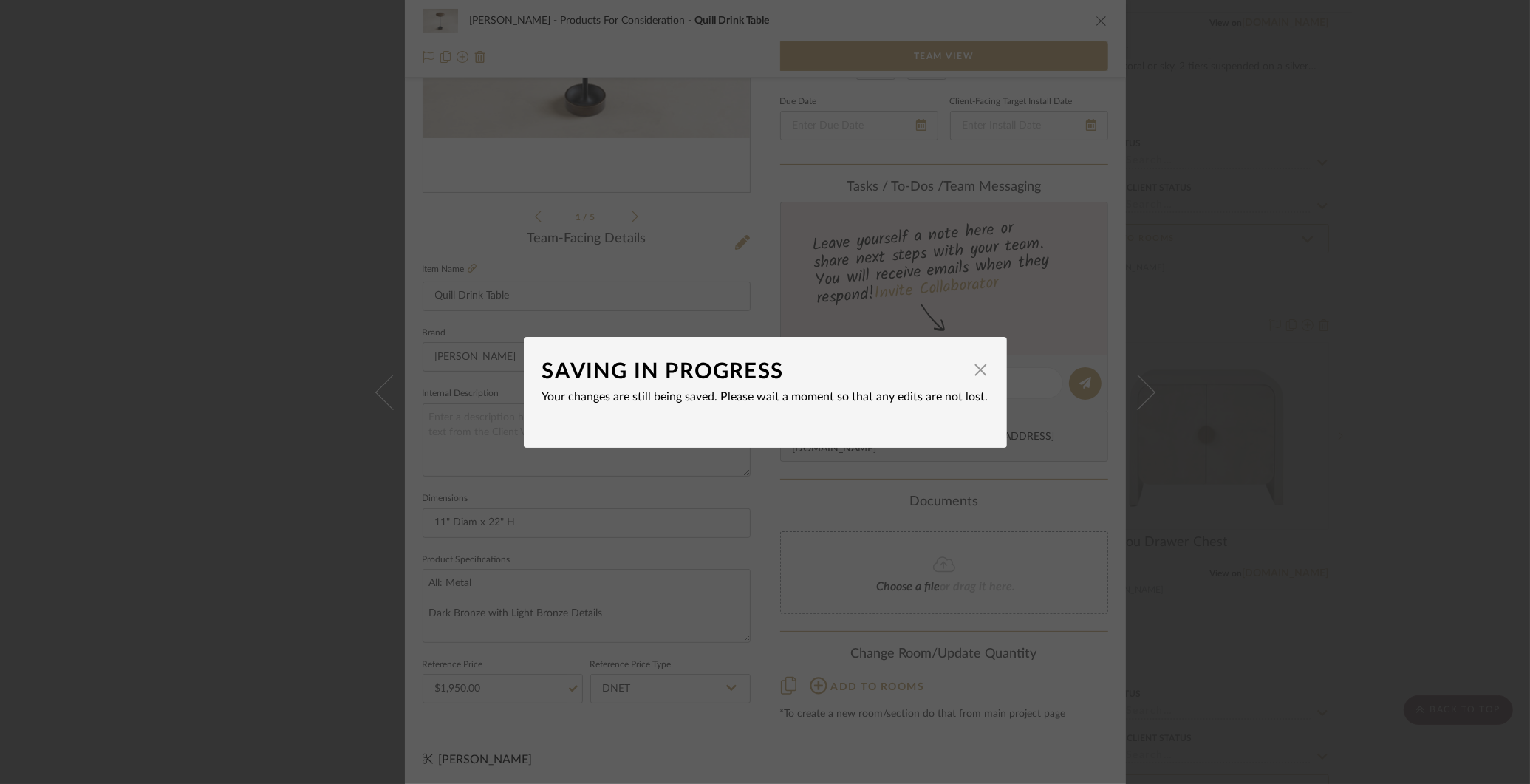
click at [1341, 224] on div "SAVING IN PROGRESS × Your changes are still being saved. Please wait a moment s…" at bounding box center [765, 392] width 1530 height 784
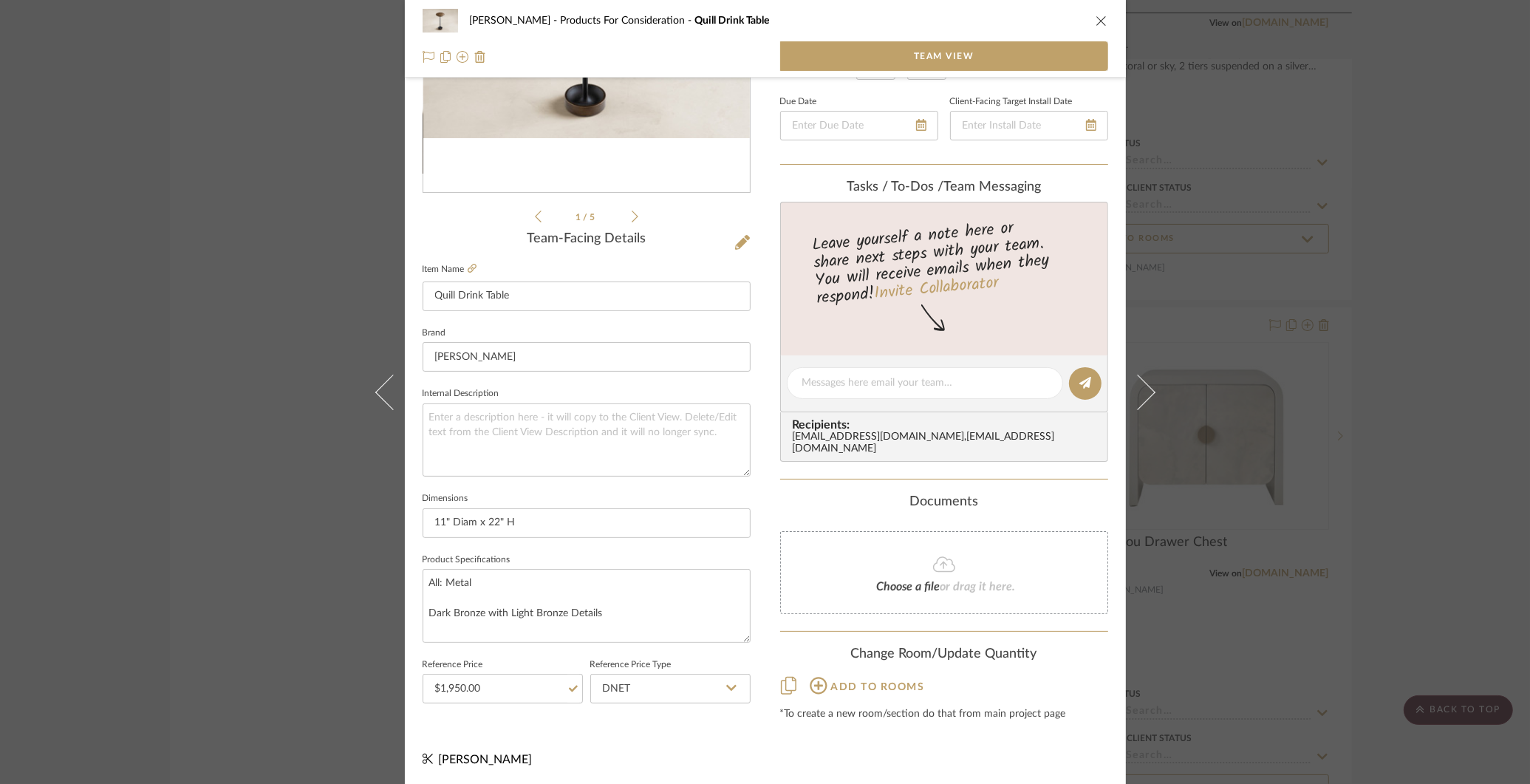
click at [1341, 224] on div "[PERSON_NAME] Products For Consideration Quill Drink Table Team View 1 / 5 Team…" at bounding box center [765, 392] width 1530 height 784
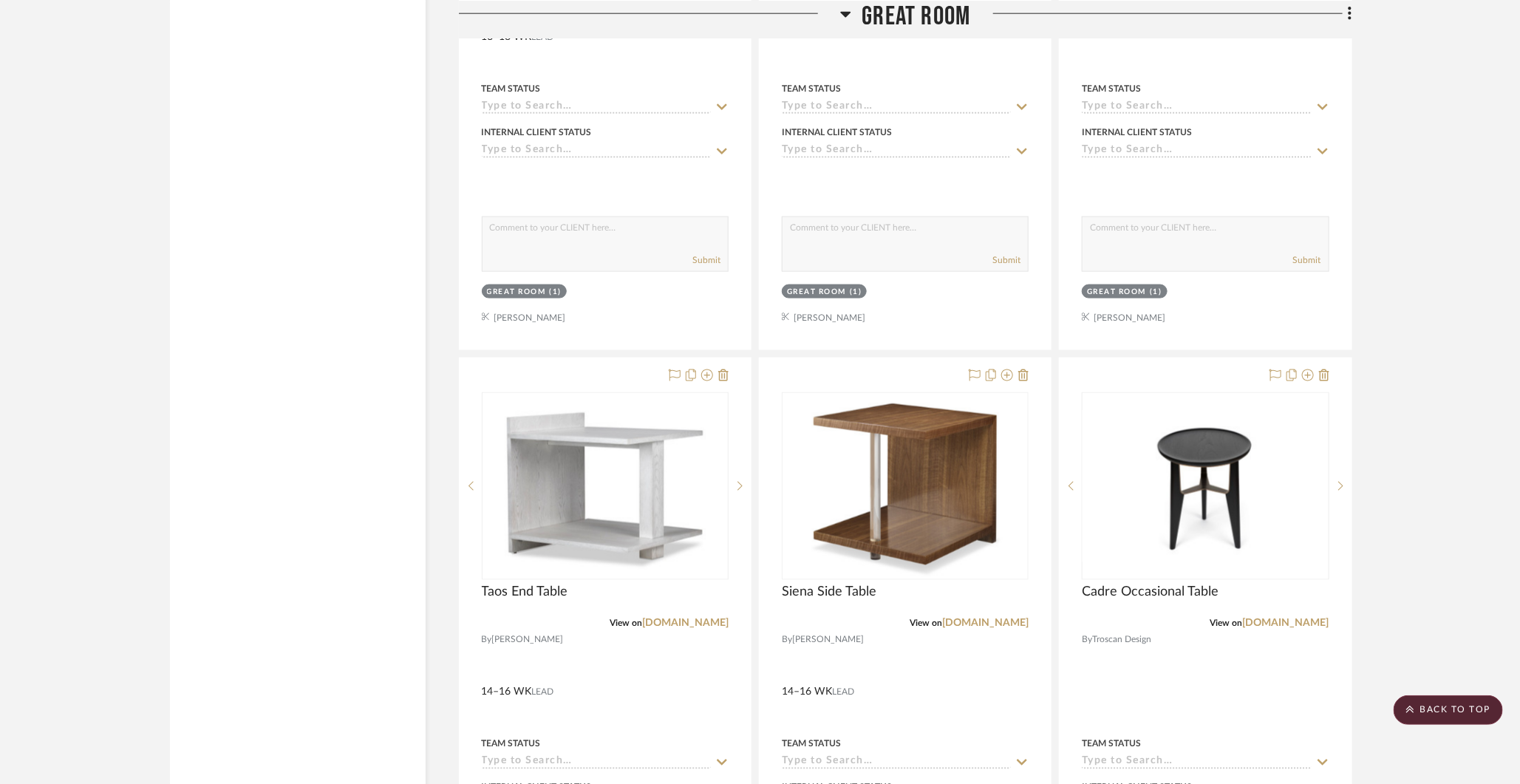
scroll to position [4084, 0]
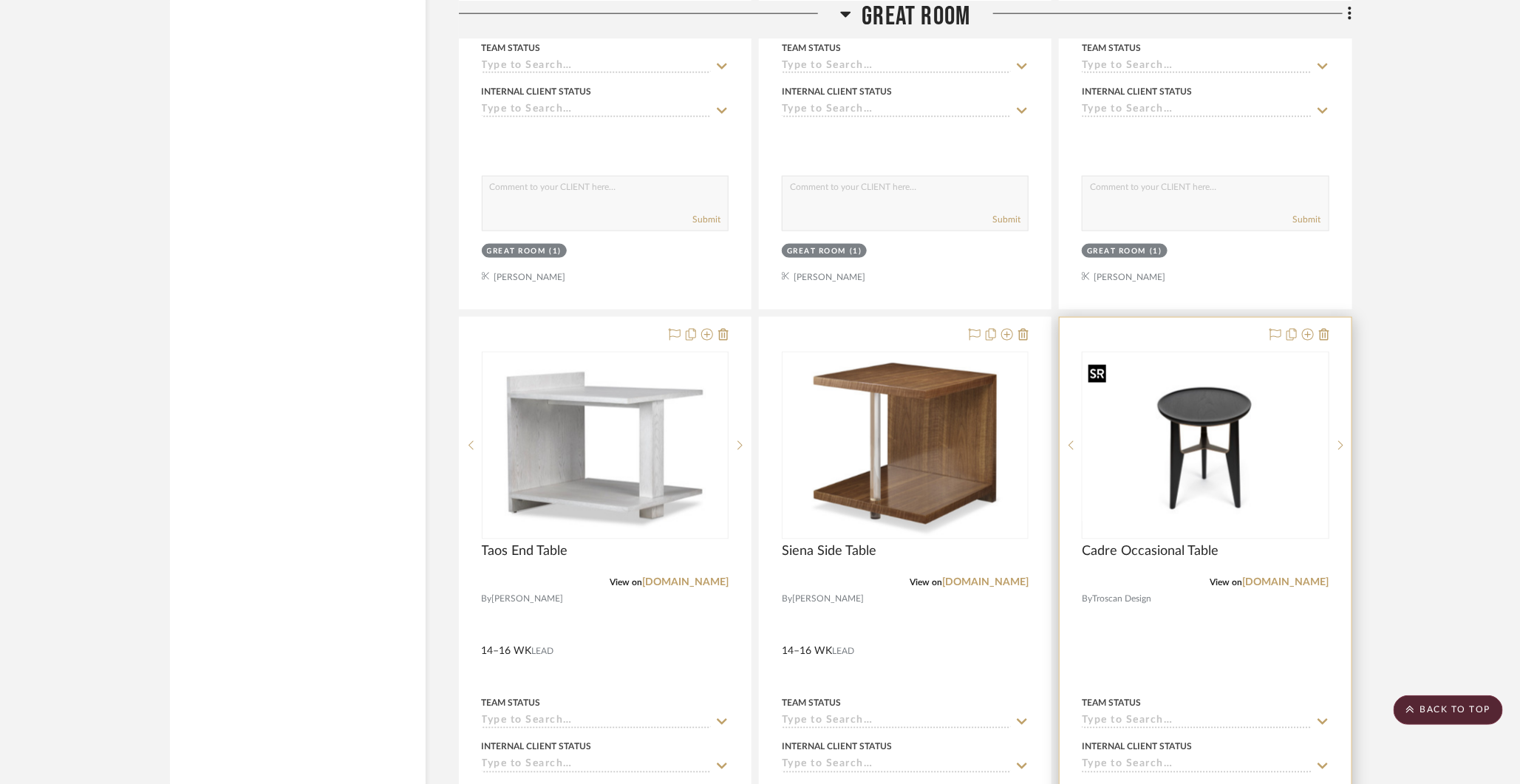
click at [1211, 448] on img "0" at bounding box center [1205, 445] width 244 height 153
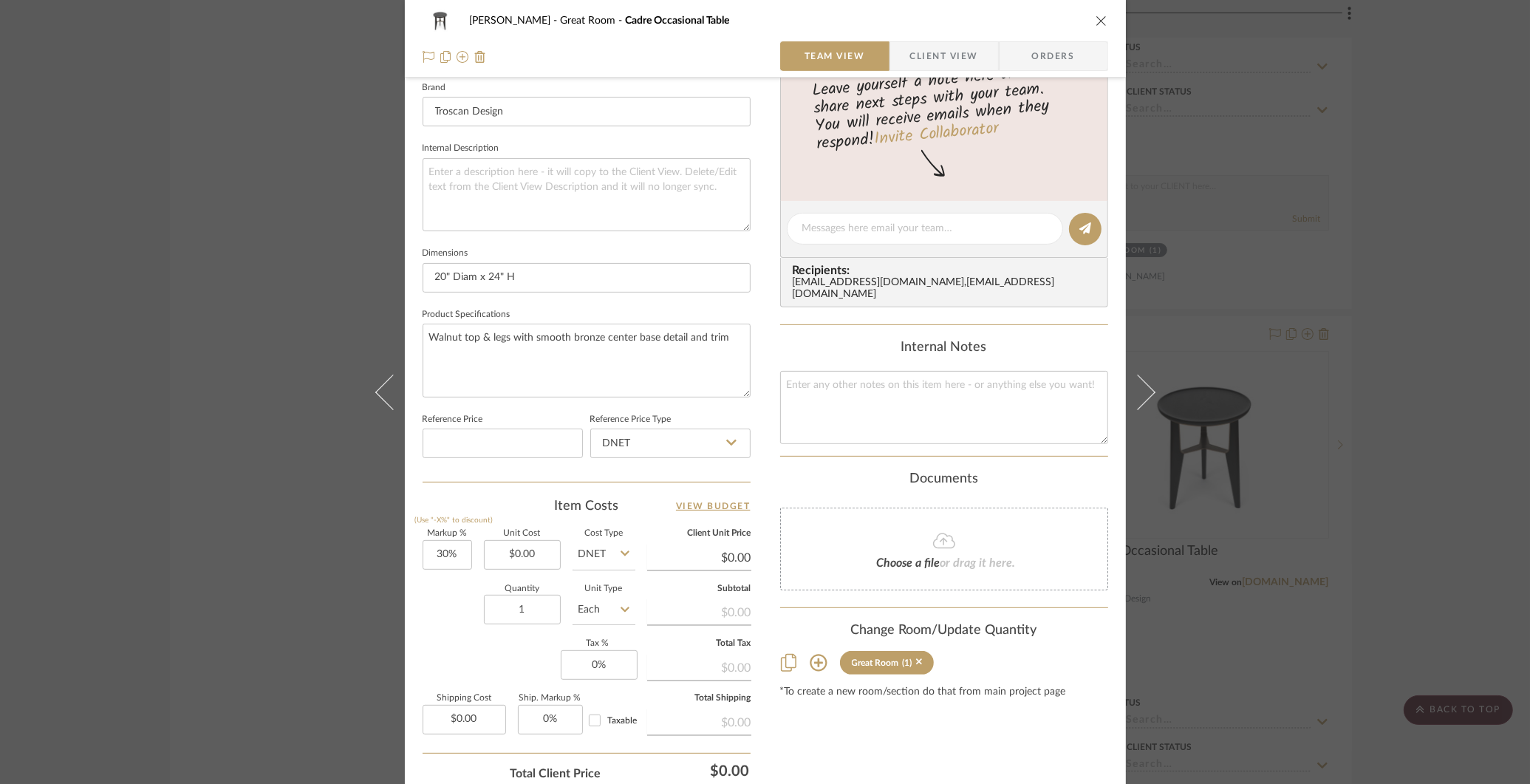
scroll to position [588, 0]
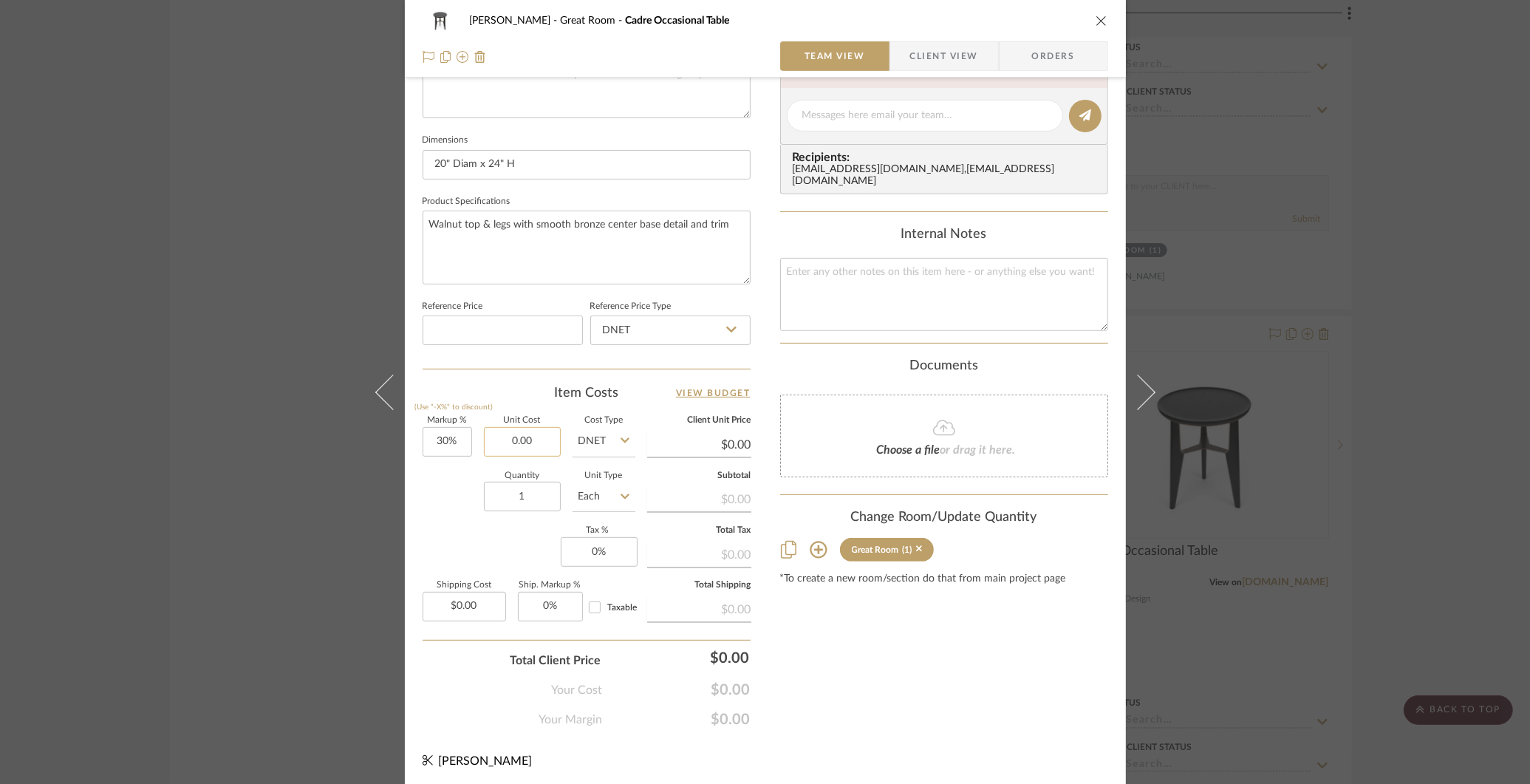
click at [517, 434] on input "0.00" at bounding box center [522, 442] width 77 height 30
paste input "5325"
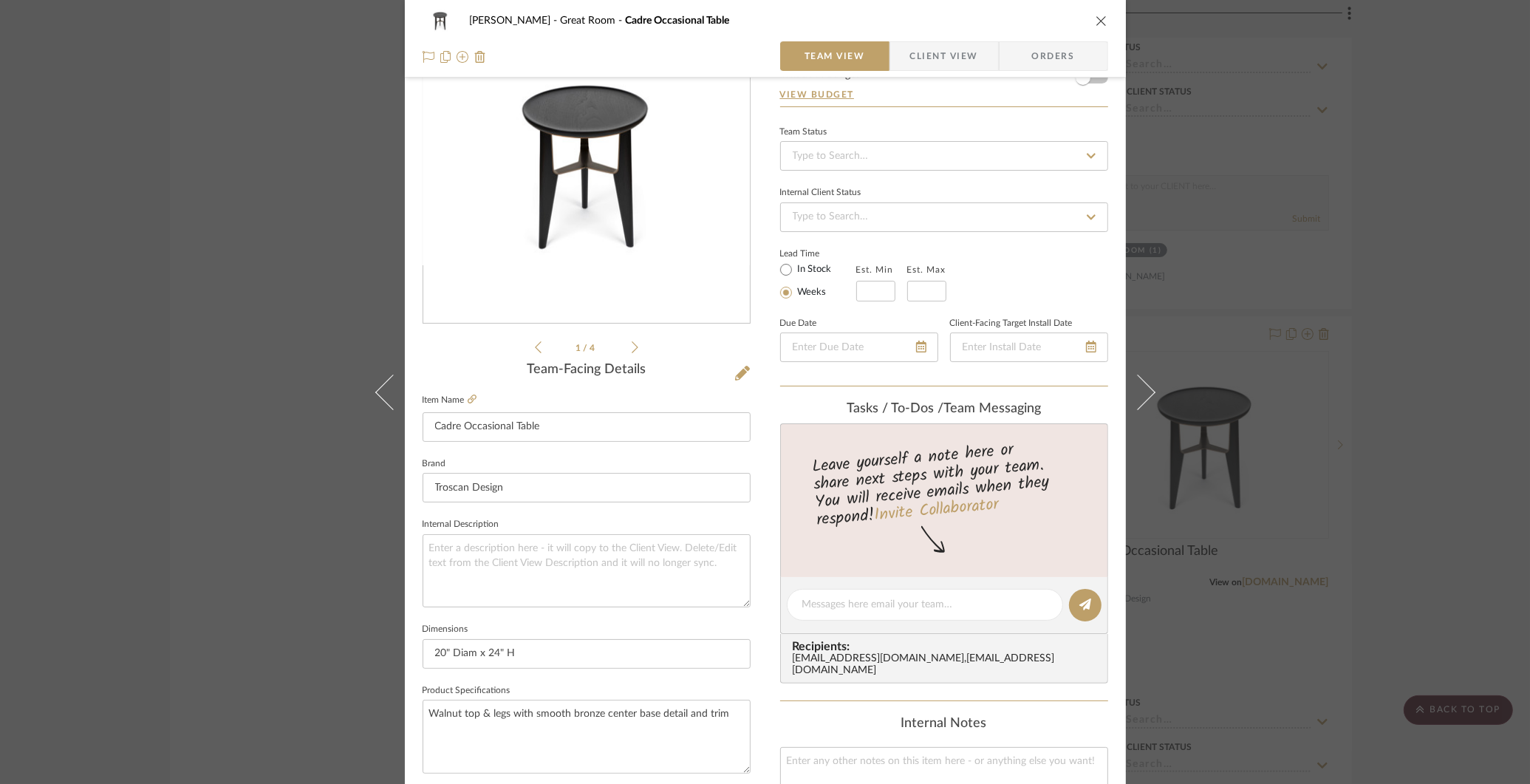
scroll to position [36, 0]
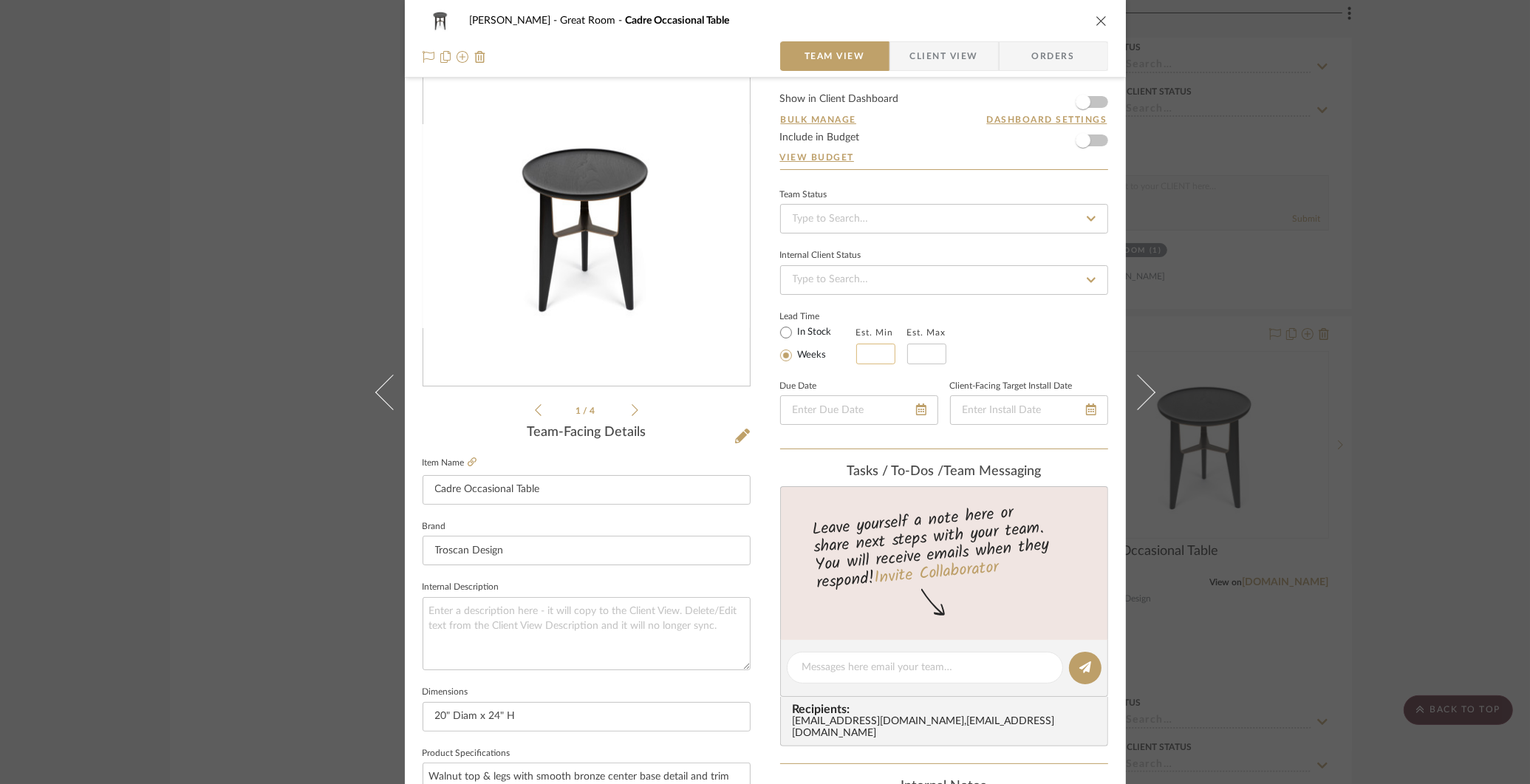
type input "$5,325.00"
click at [884, 350] on input at bounding box center [875, 353] width 39 height 21
type input "$6,922.50"
type input "18"
click at [936, 353] on input "text" at bounding box center [926, 353] width 39 height 21
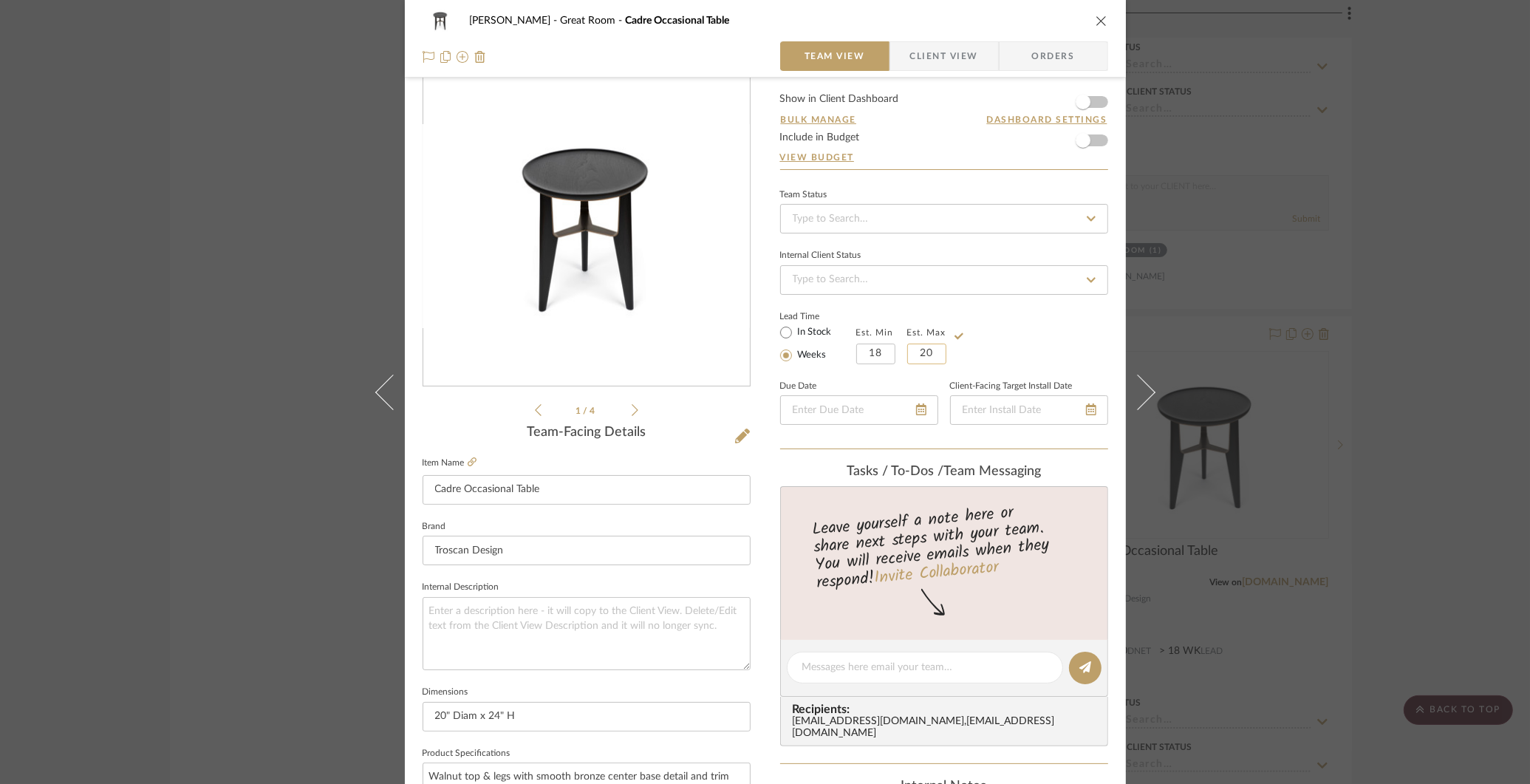
type input "20"
click at [334, 508] on div "[PERSON_NAME] Great Room Cadre Occasional Table Team View Client View Orders 1 …" at bounding box center [765, 392] width 1530 height 784
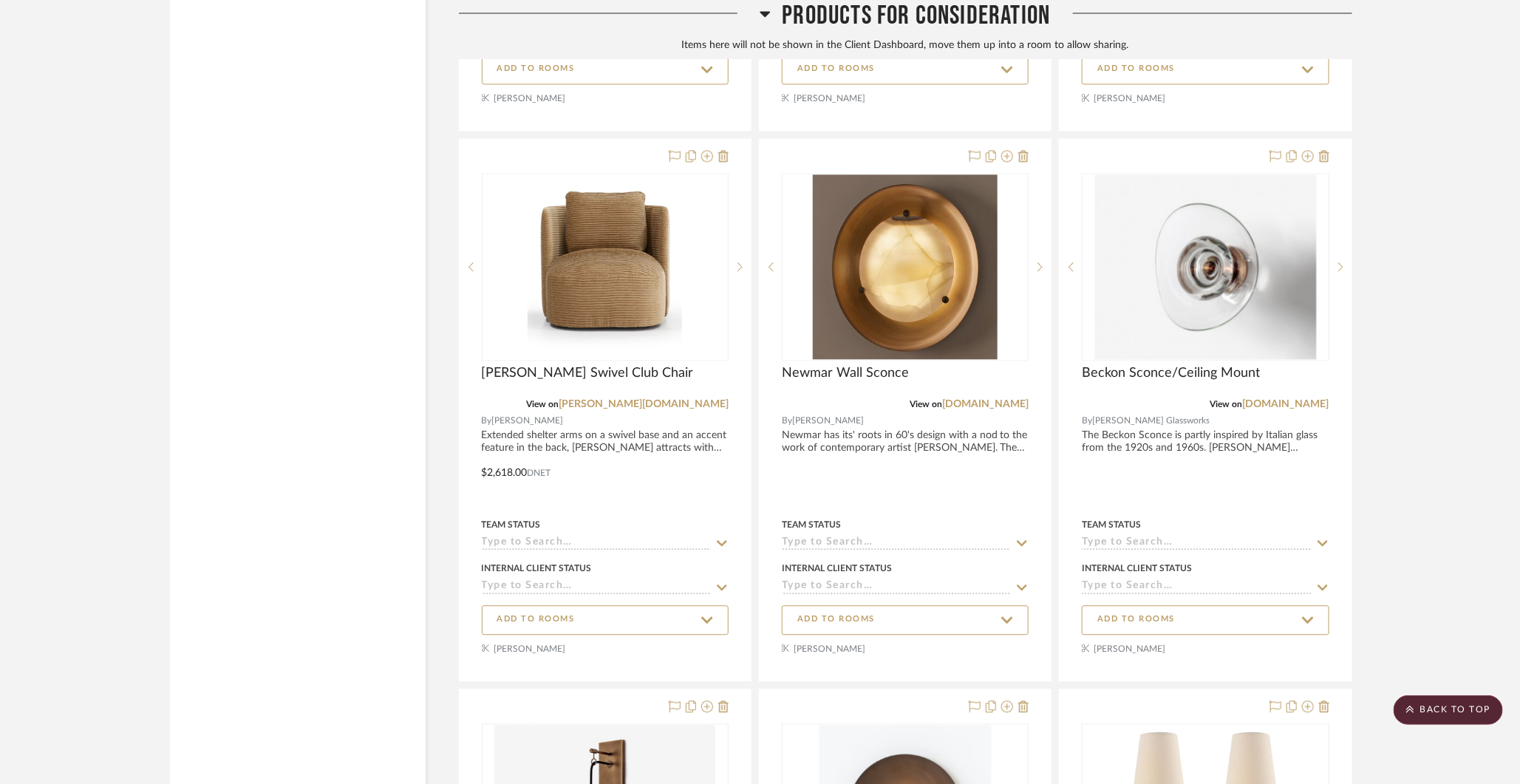
scroll to position [13787, 0]
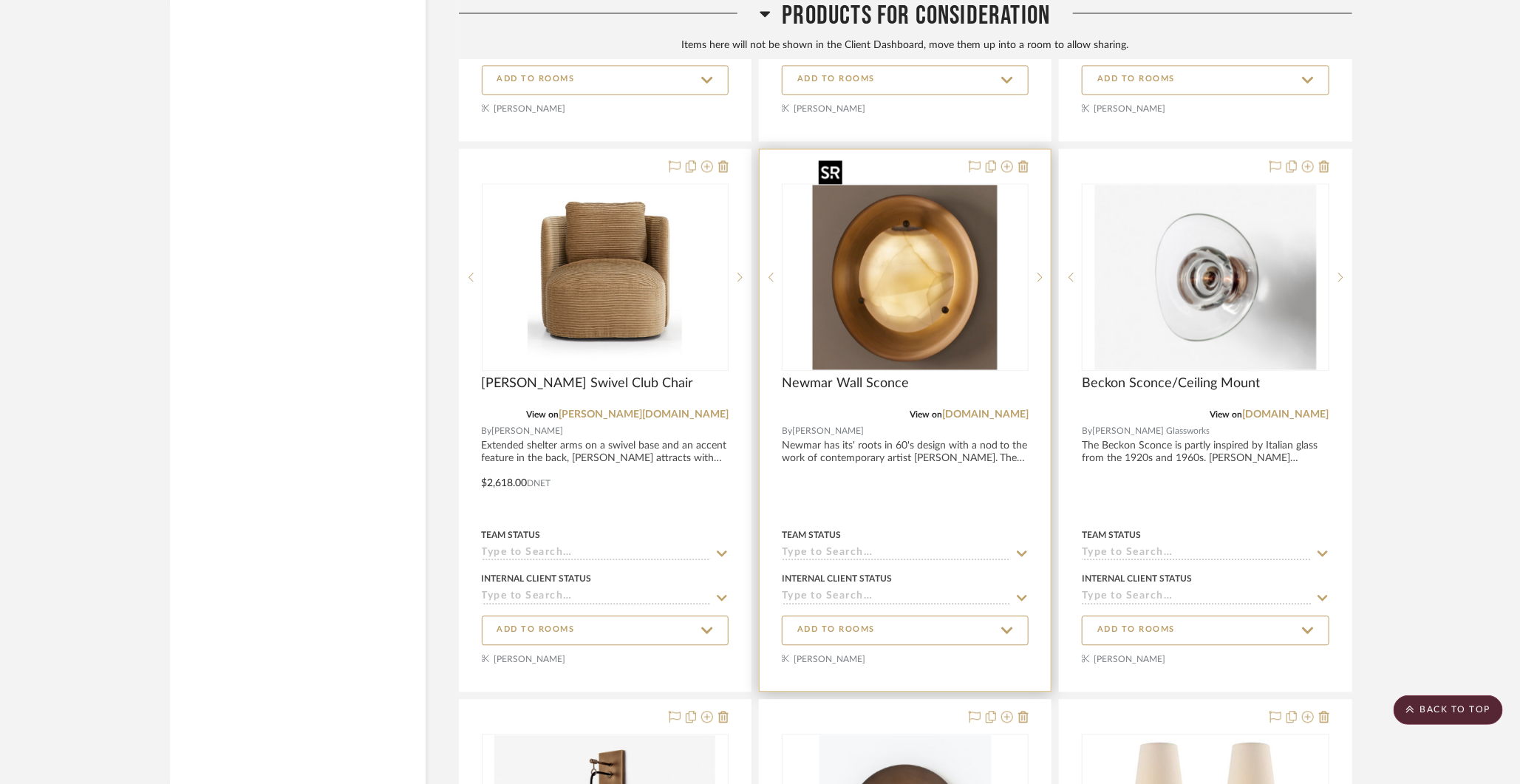
click at [0, 0] on img at bounding box center [0, 0] width 0 height 0
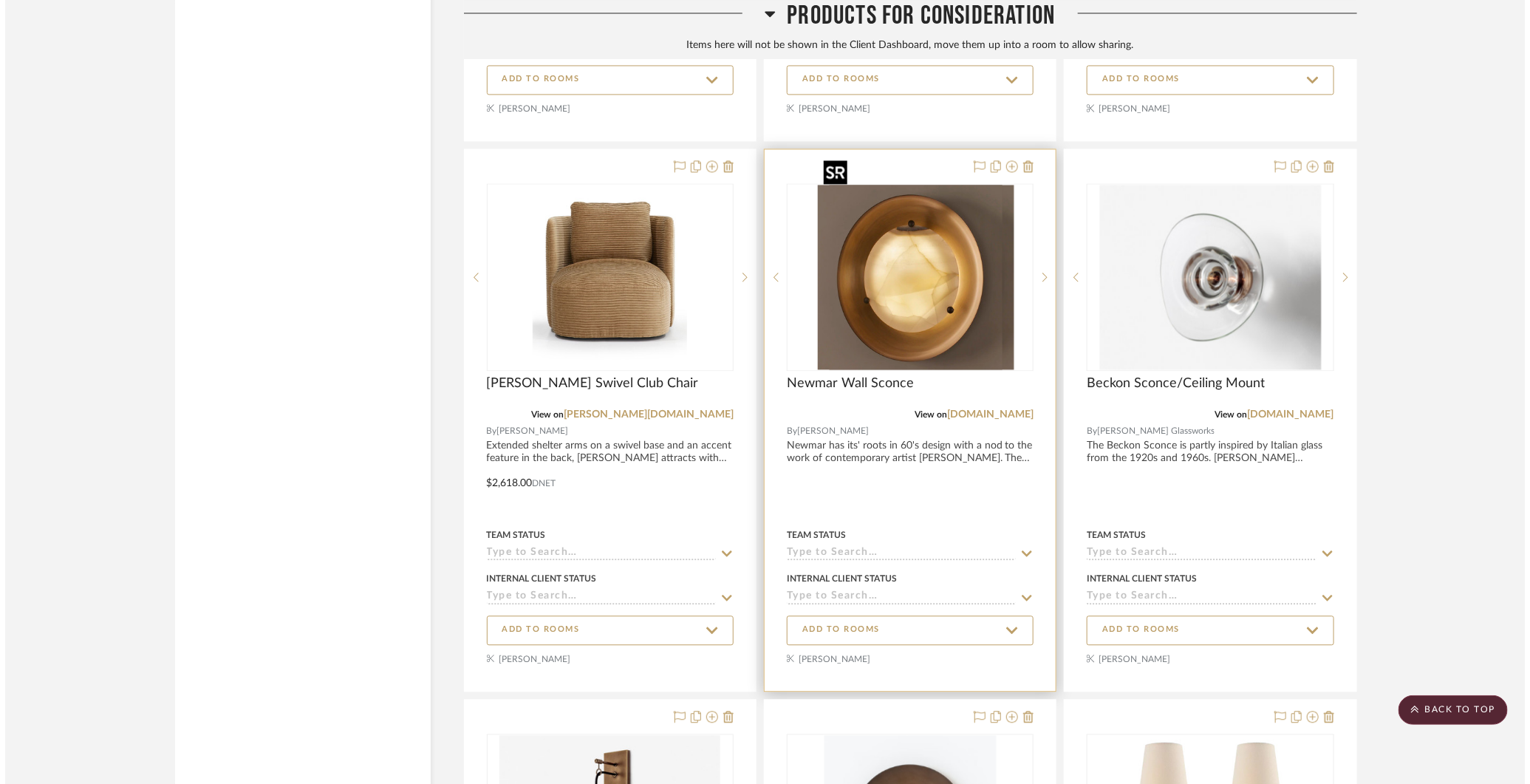
scroll to position [0, 0]
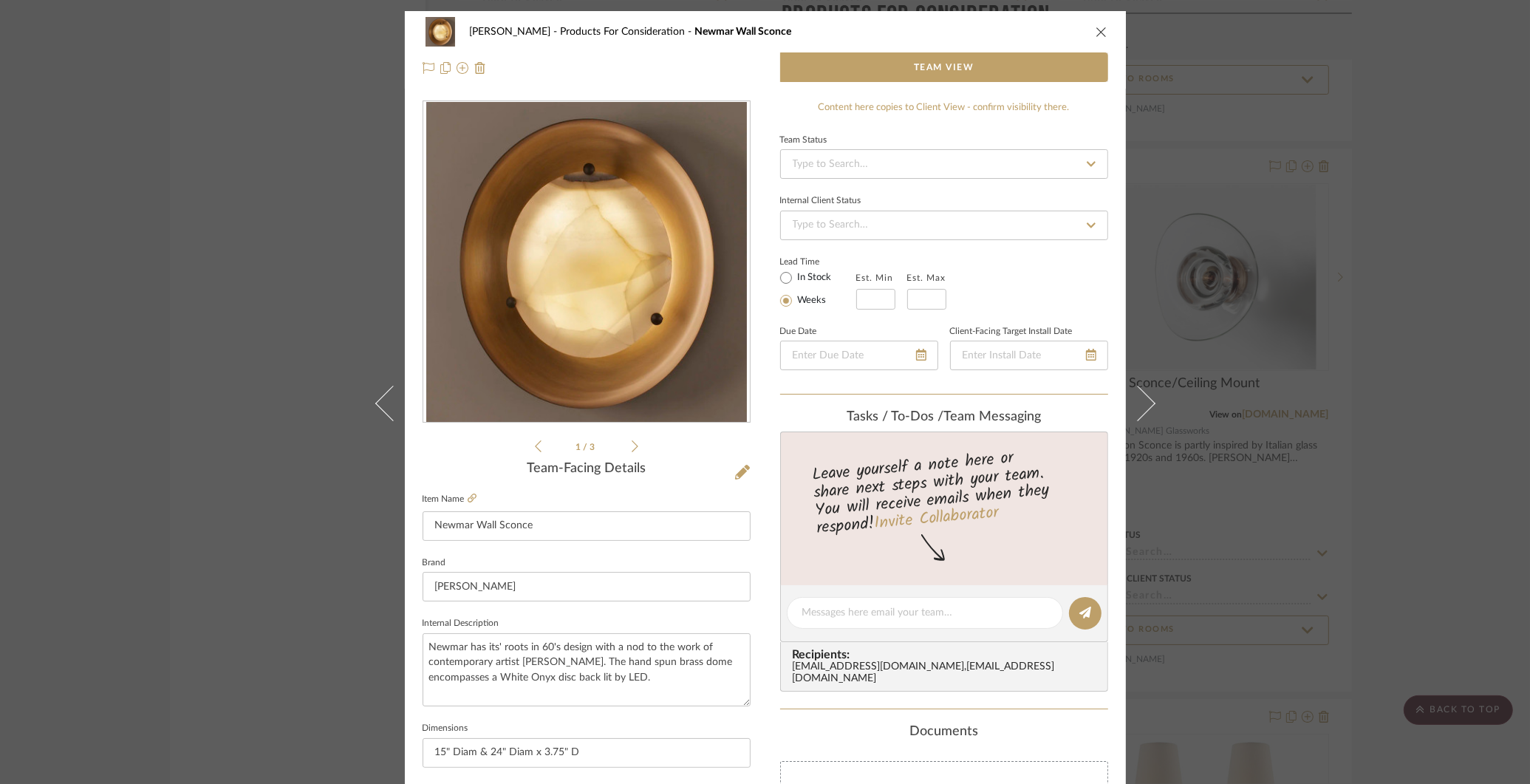
click at [1096, 29] on icon "close" at bounding box center [1101, 31] width 11 height 11
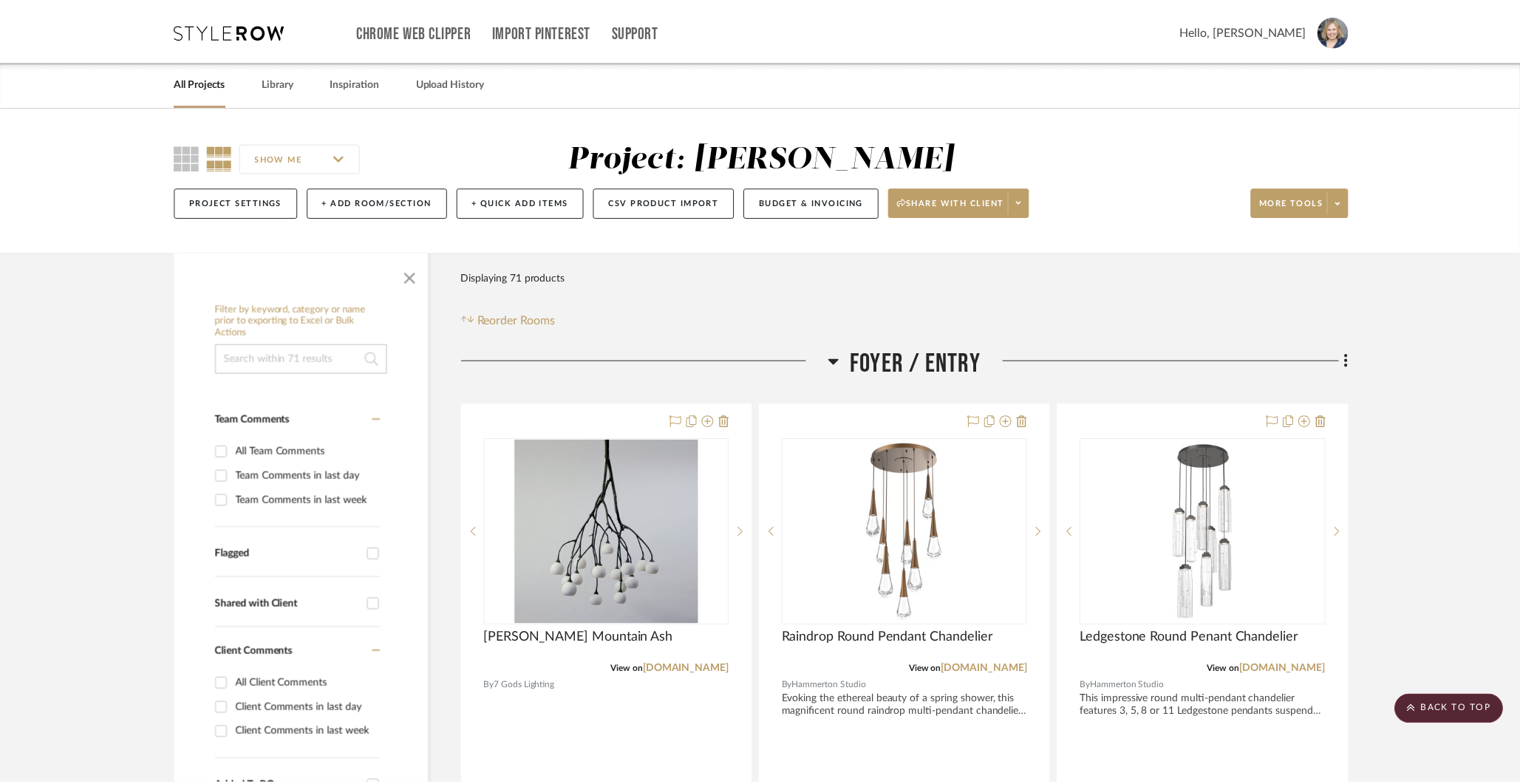
scroll to position [13787, 0]
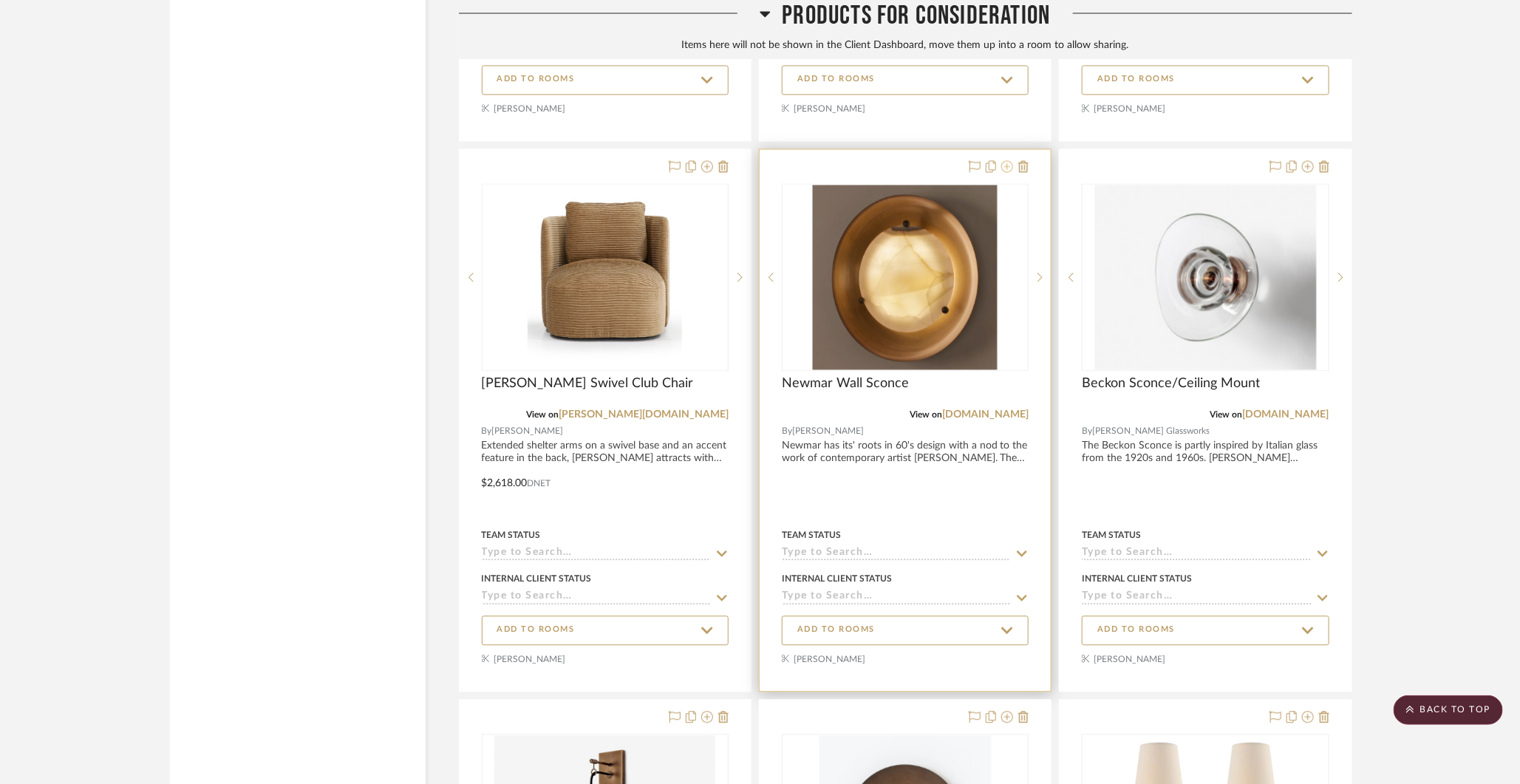
click at [1004, 160] on icon at bounding box center [1007, 166] width 11 height 11
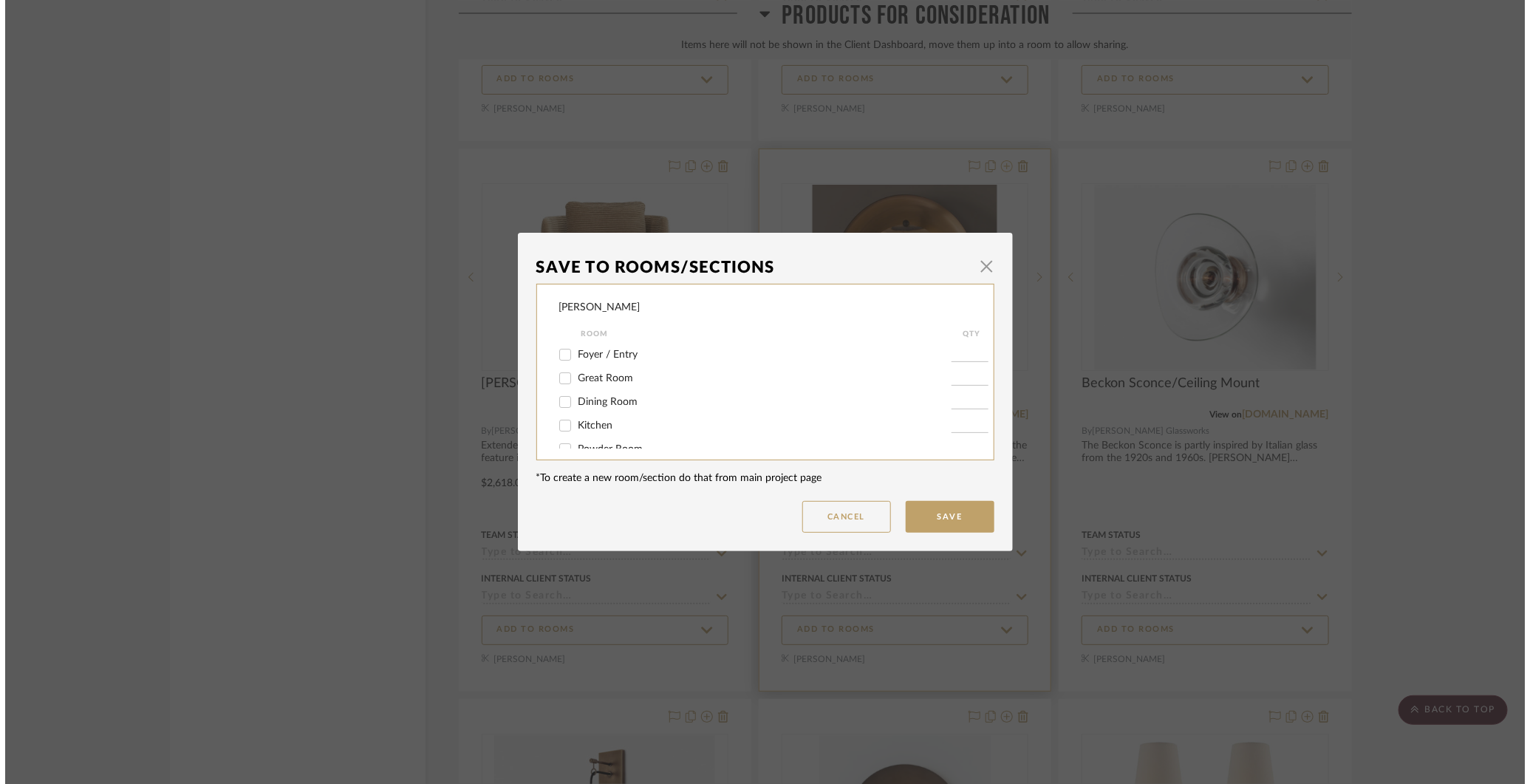
scroll to position [0, 0]
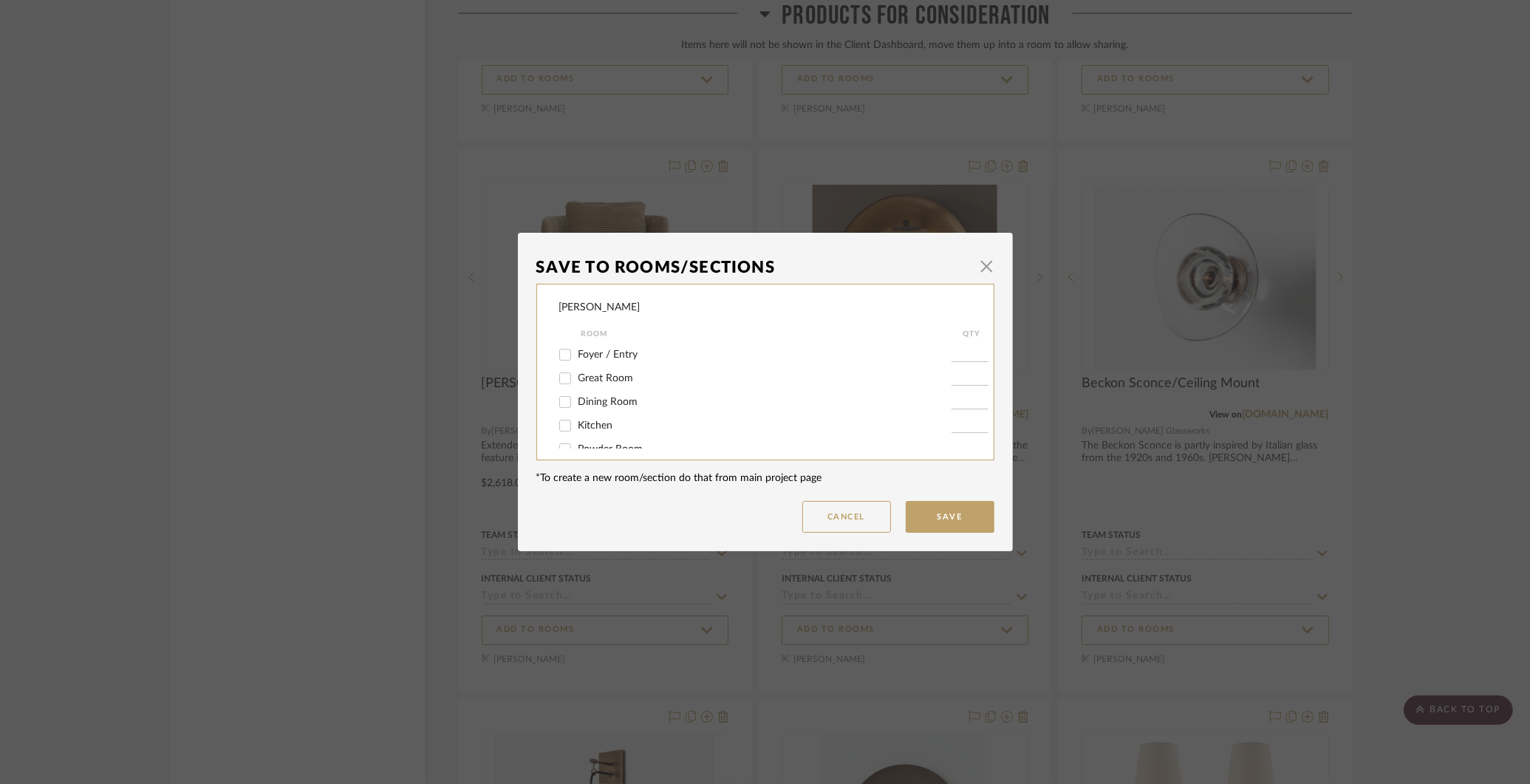
click at [561, 377] on input "Great Room" at bounding box center [565, 377] width 24 height 24
checkbox input "true"
type input "1"
click at [939, 520] on button "Save" at bounding box center [950, 517] width 89 height 32
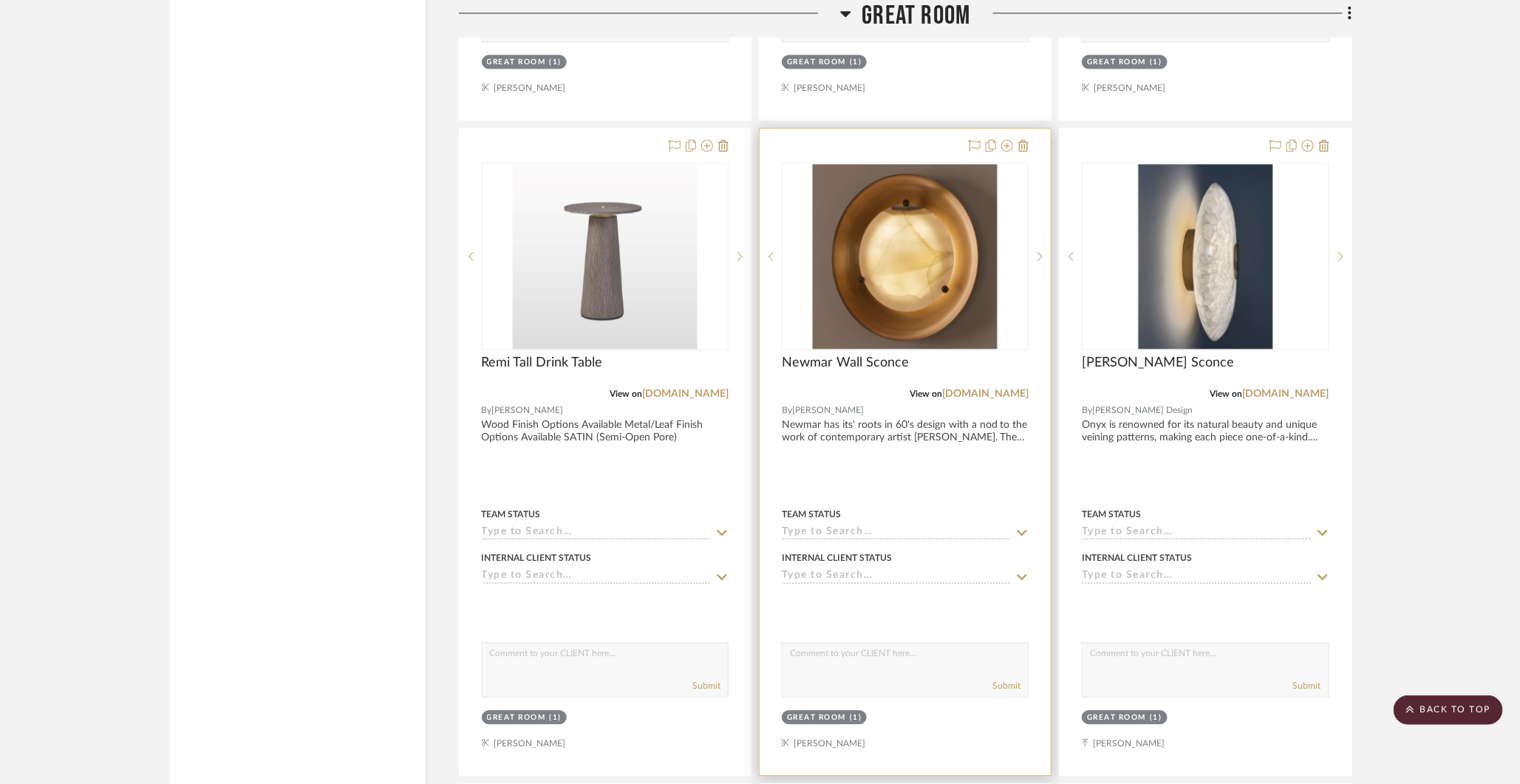
scroll to position [5067, 0]
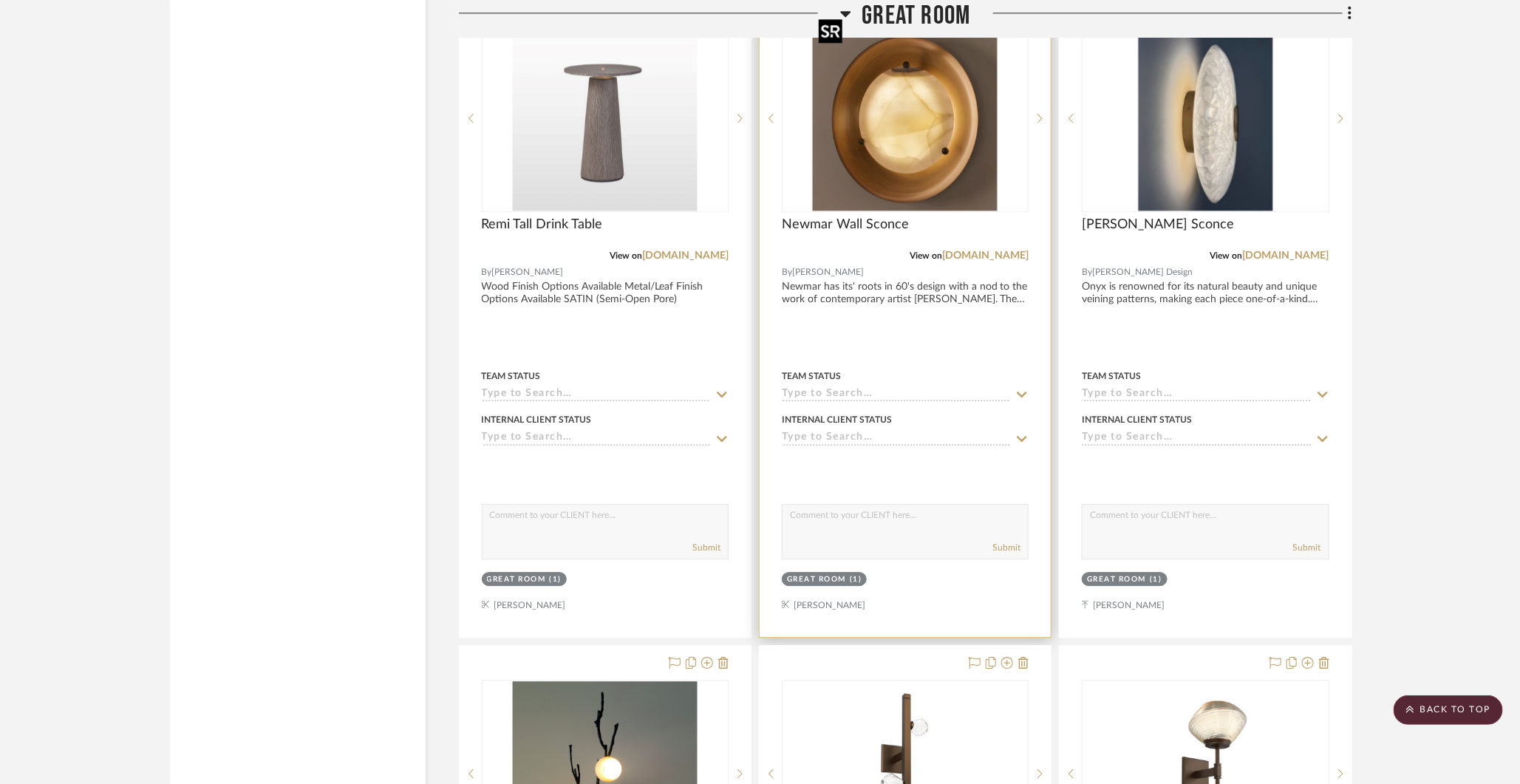
click at [950, 128] on img "0" at bounding box center [905, 118] width 185 height 185
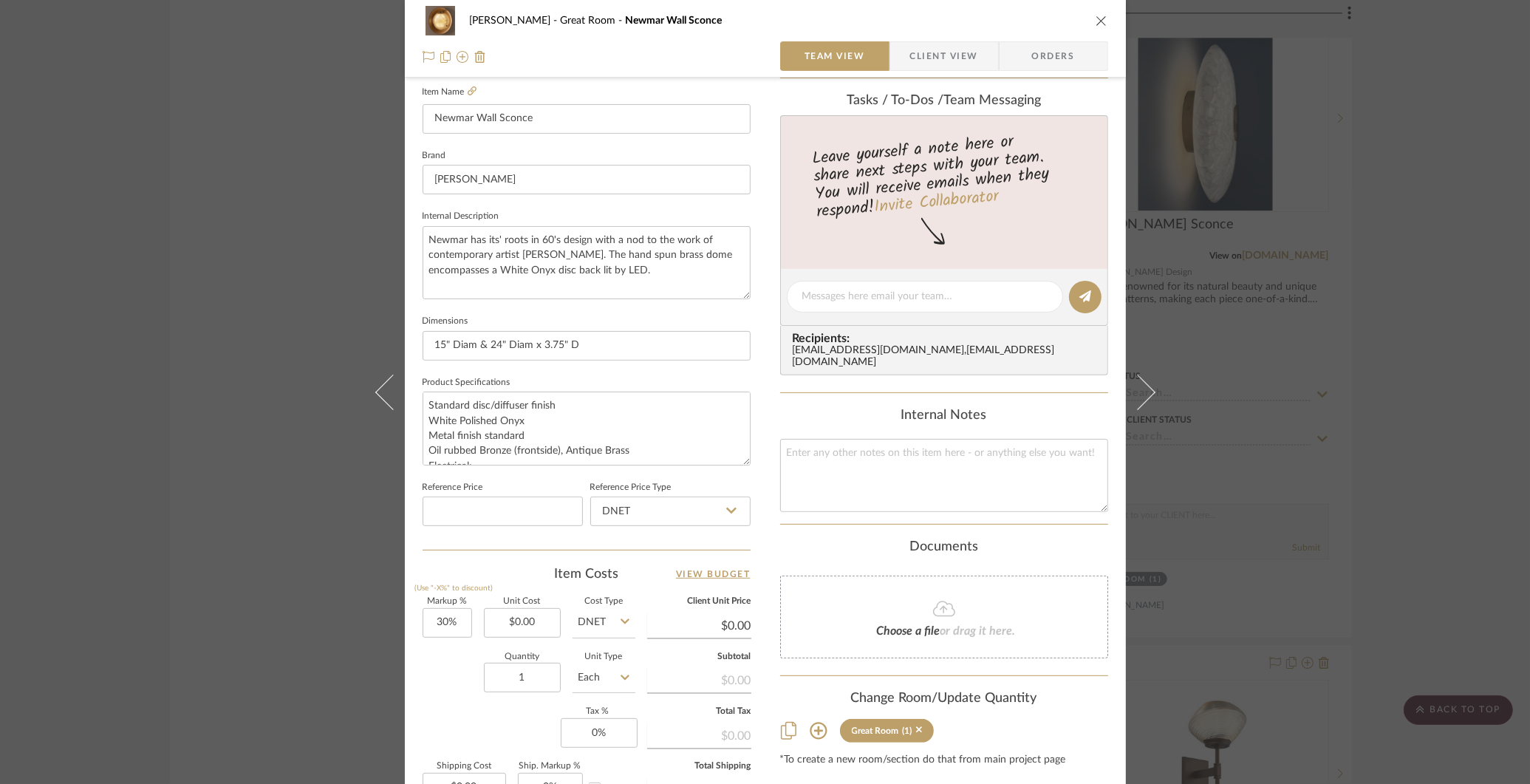
scroll to position [443, 0]
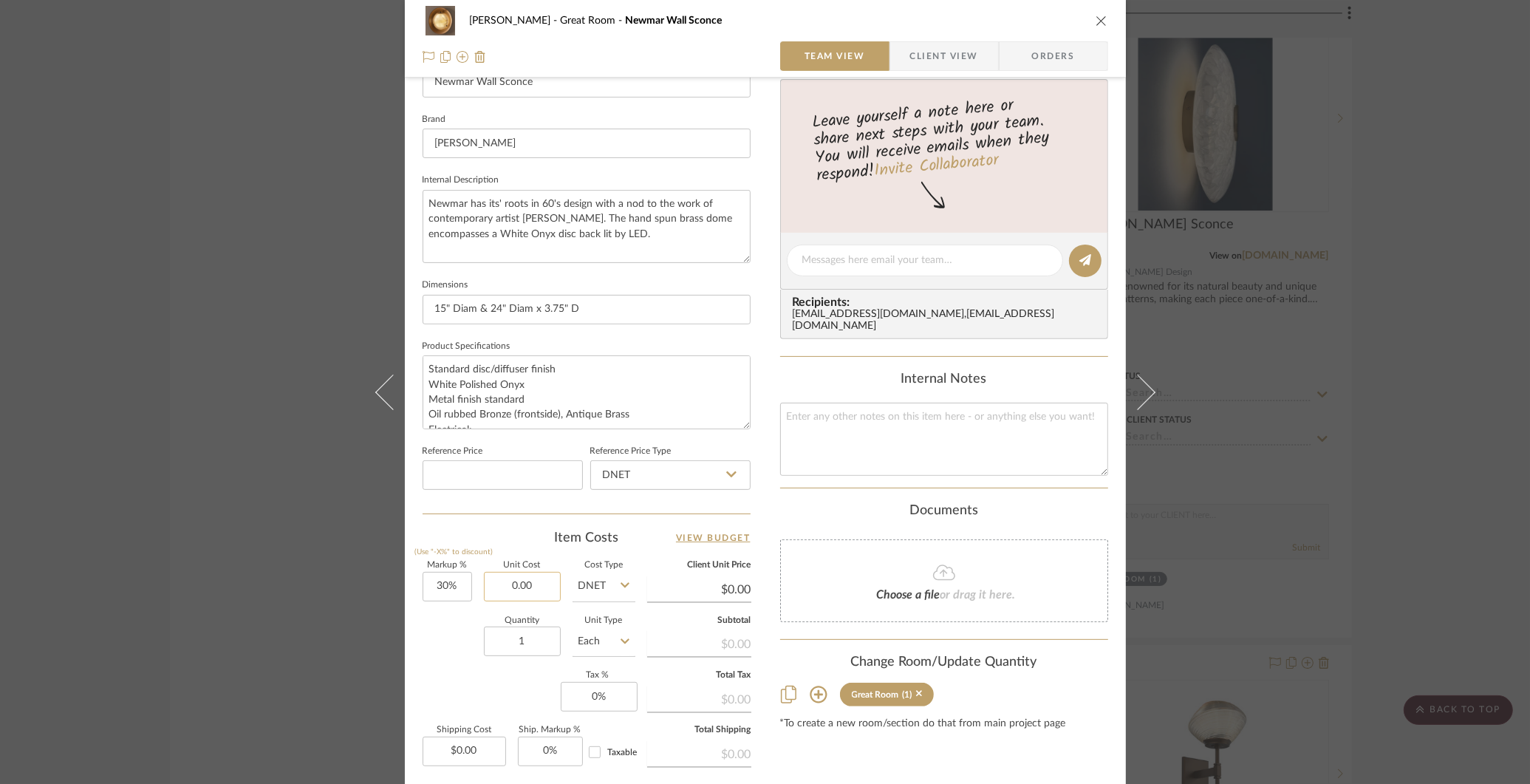
click at [523, 582] on input "0.00" at bounding box center [522, 586] width 77 height 30
paste input "4225"
type input "42250"
type input "30"
type input "$42,250.00"
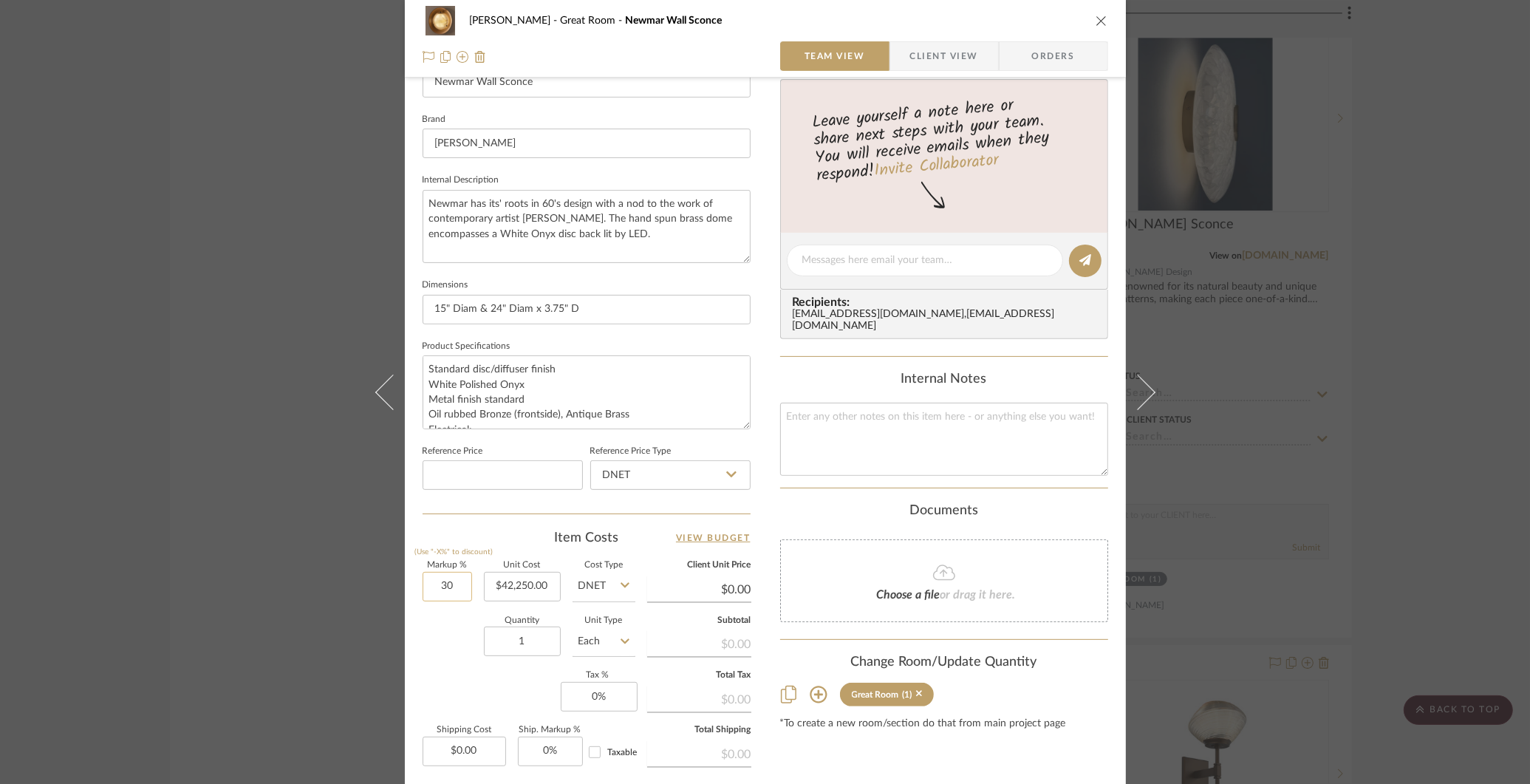
click at [446, 582] on input "30" at bounding box center [447, 586] width 50 height 30
type input "$54,925.00"
click at [442, 587] on input "30" at bounding box center [447, 586] width 50 height 30
type input "40%"
type input "$59,150.00"
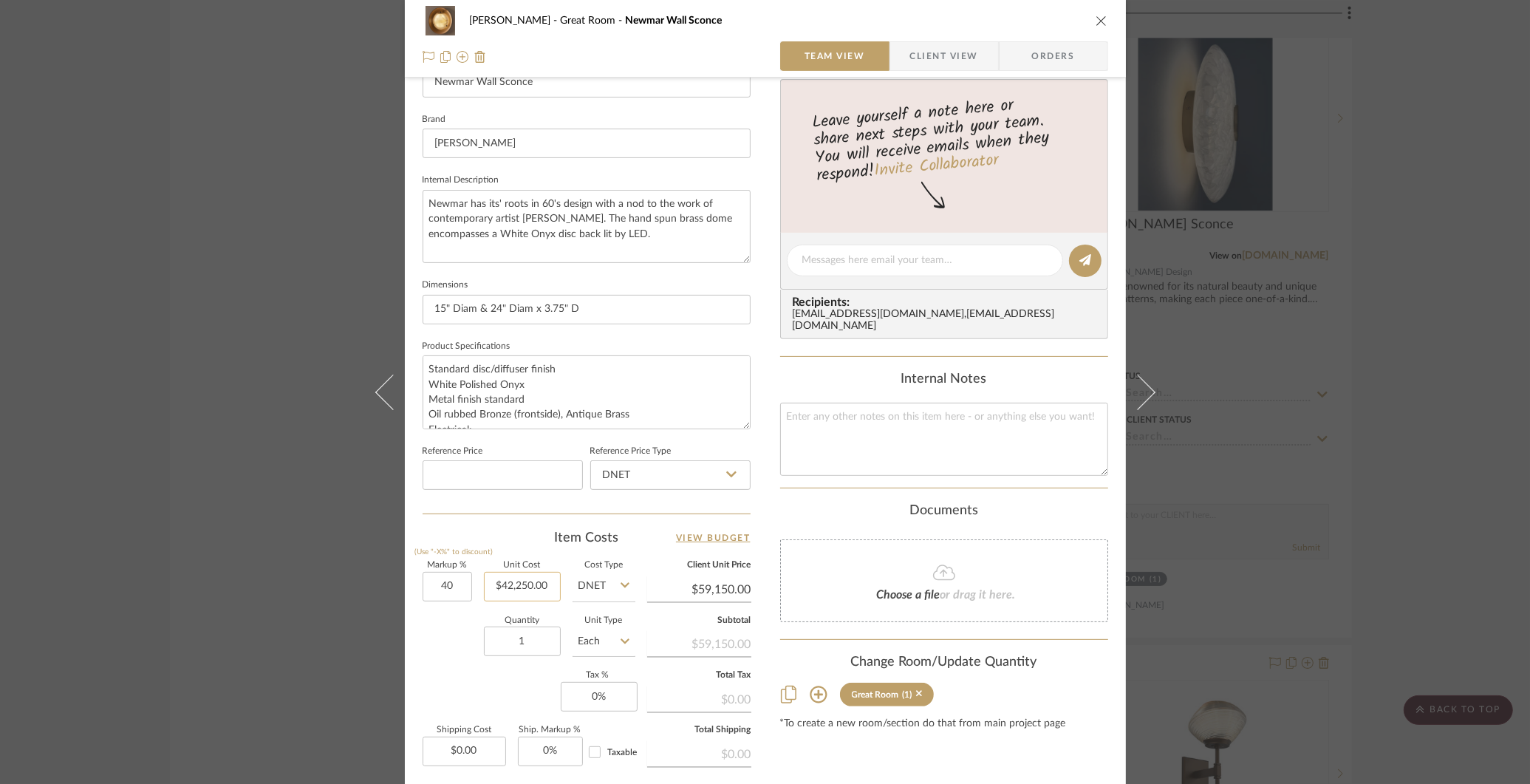
type input "40%"
click at [529, 578] on input "42250.00" at bounding box center [522, 586] width 77 height 30
type input "$4,225.00"
type input "59150.00"
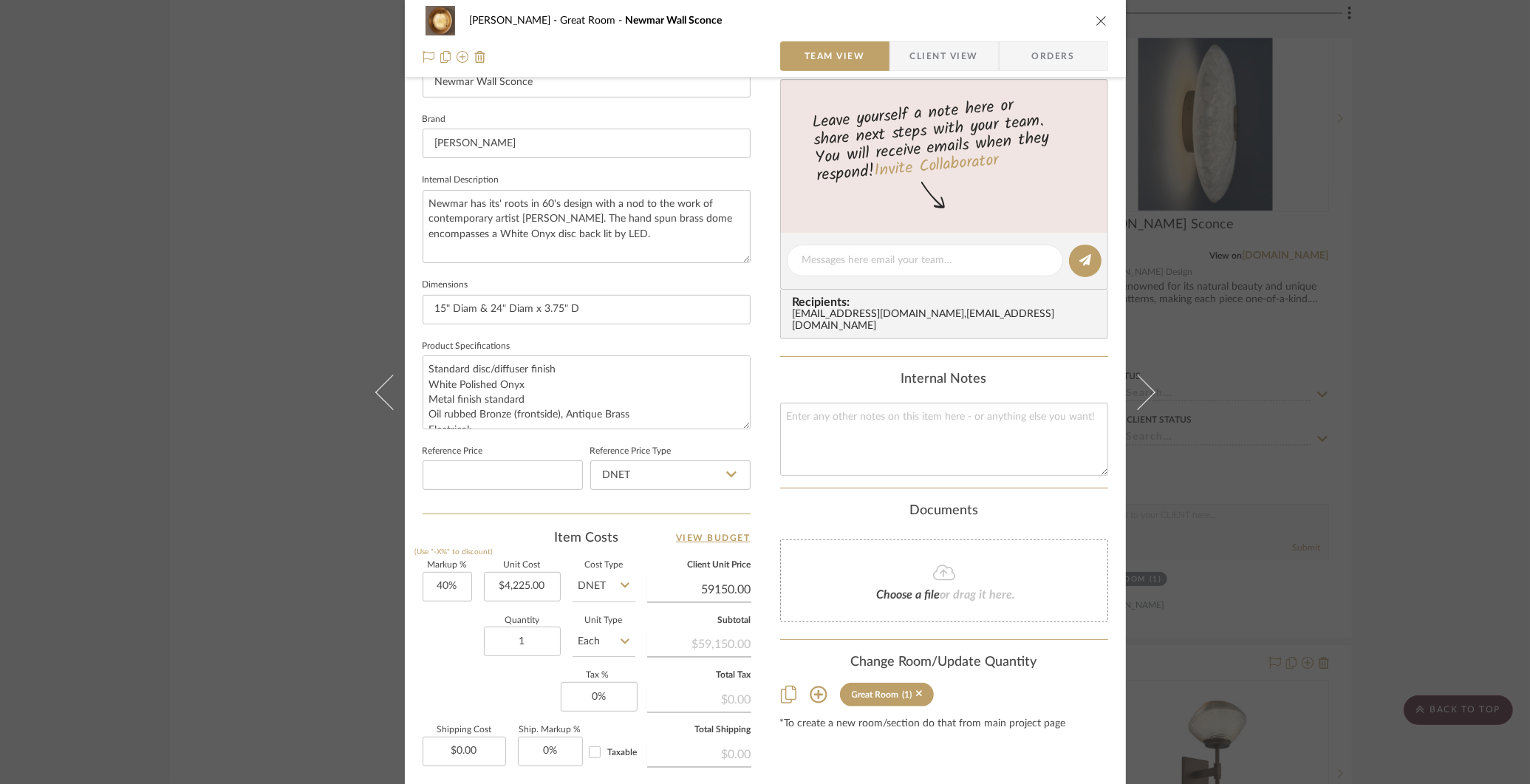
click at [712, 581] on input "59150.00" at bounding box center [699, 589] width 104 height 22
type input "$59,150.00"
click at [708, 637] on div "$5,915.00" at bounding box center [699, 643] width 104 height 27
click at [542, 580] on input "4225.00" at bounding box center [522, 586] width 77 height 30
type input "$4,225.00"
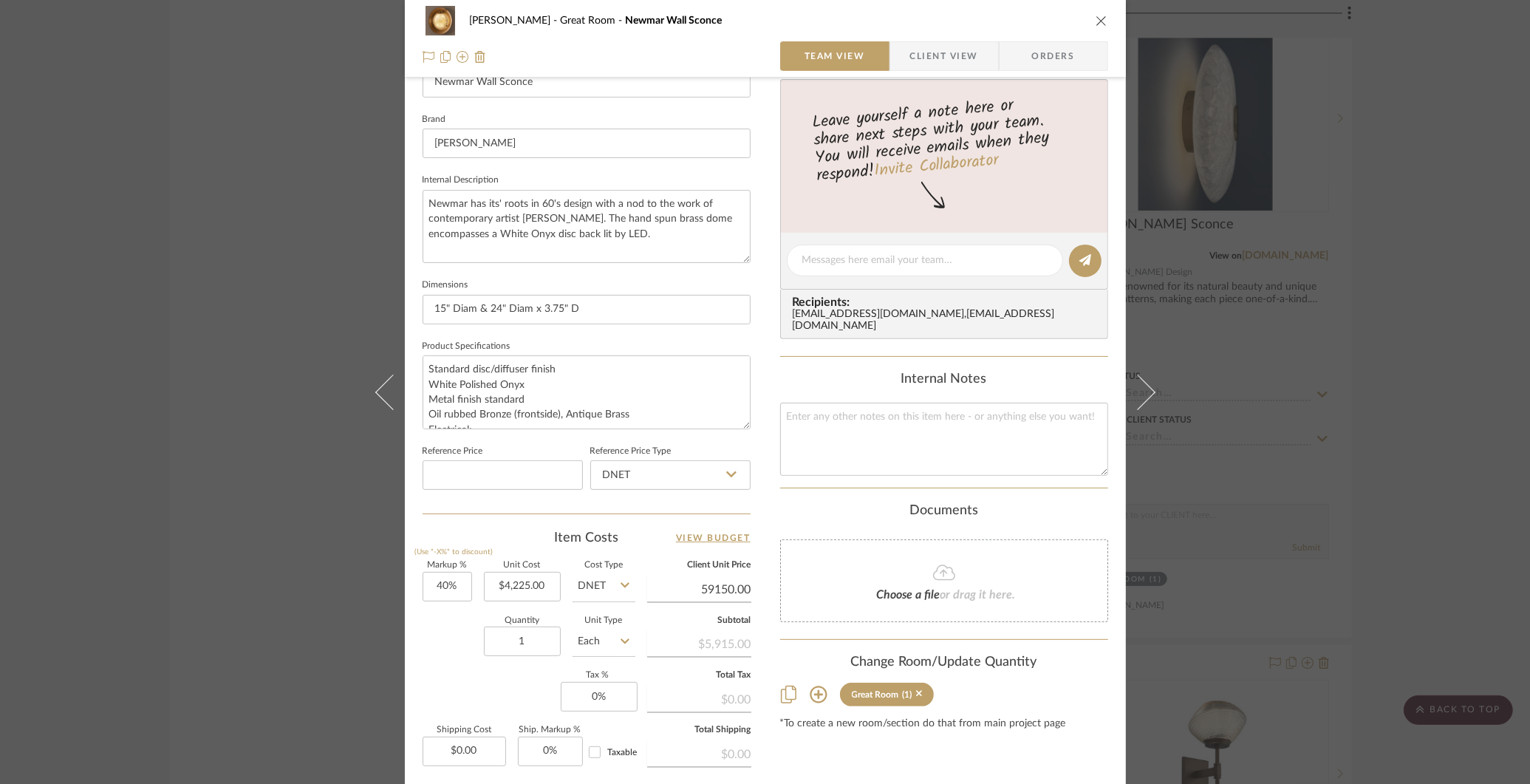
click at [708, 590] on input "59150.00" at bounding box center [699, 589] width 104 height 22
click at [721, 642] on div "$5,915.00" at bounding box center [699, 643] width 104 height 27
click at [726, 588] on input "59150.00" at bounding box center [699, 589] width 104 height 22
type input "5915.00"
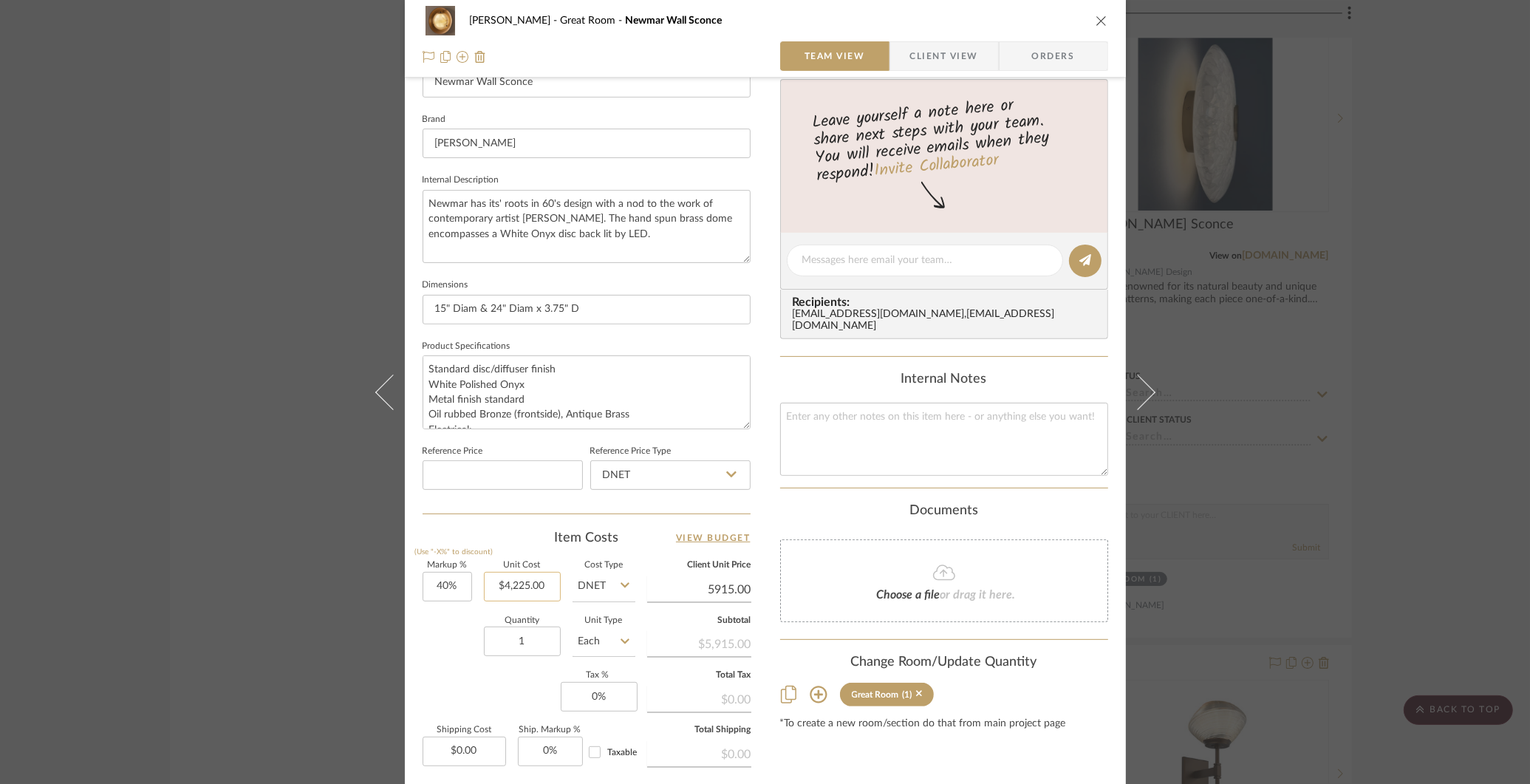
type input "4225.00"
type input "$5,915.00"
click at [516, 594] on input "4225.00" at bounding box center [522, 586] width 77 height 30
type input "$4,225.00"
click at [1460, 448] on div "[PERSON_NAME] Great Room Newmar Wall Sconce Team View Client View Orders 1 / 3 …" at bounding box center [765, 392] width 1530 height 784
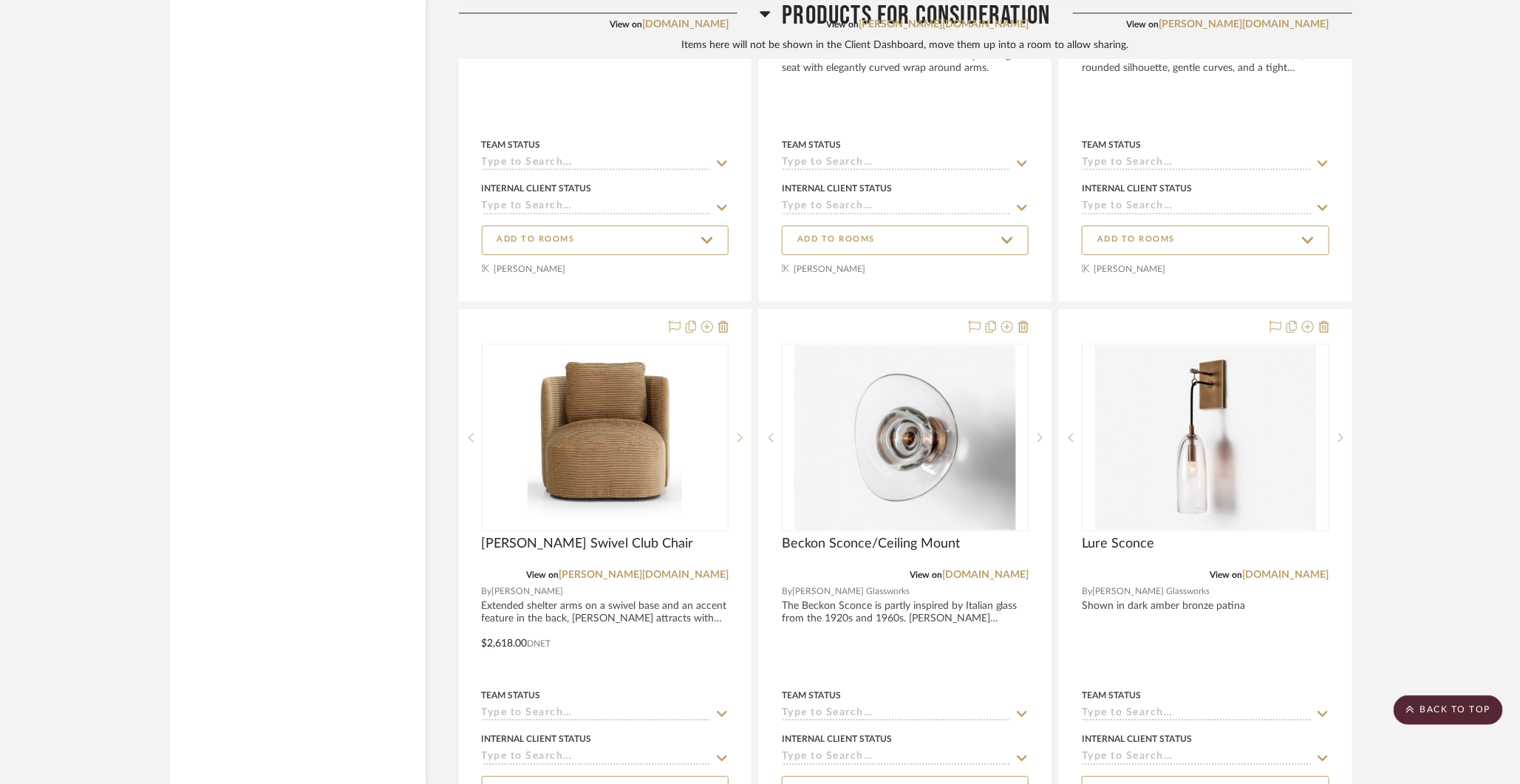
scroll to position [14284, 0]
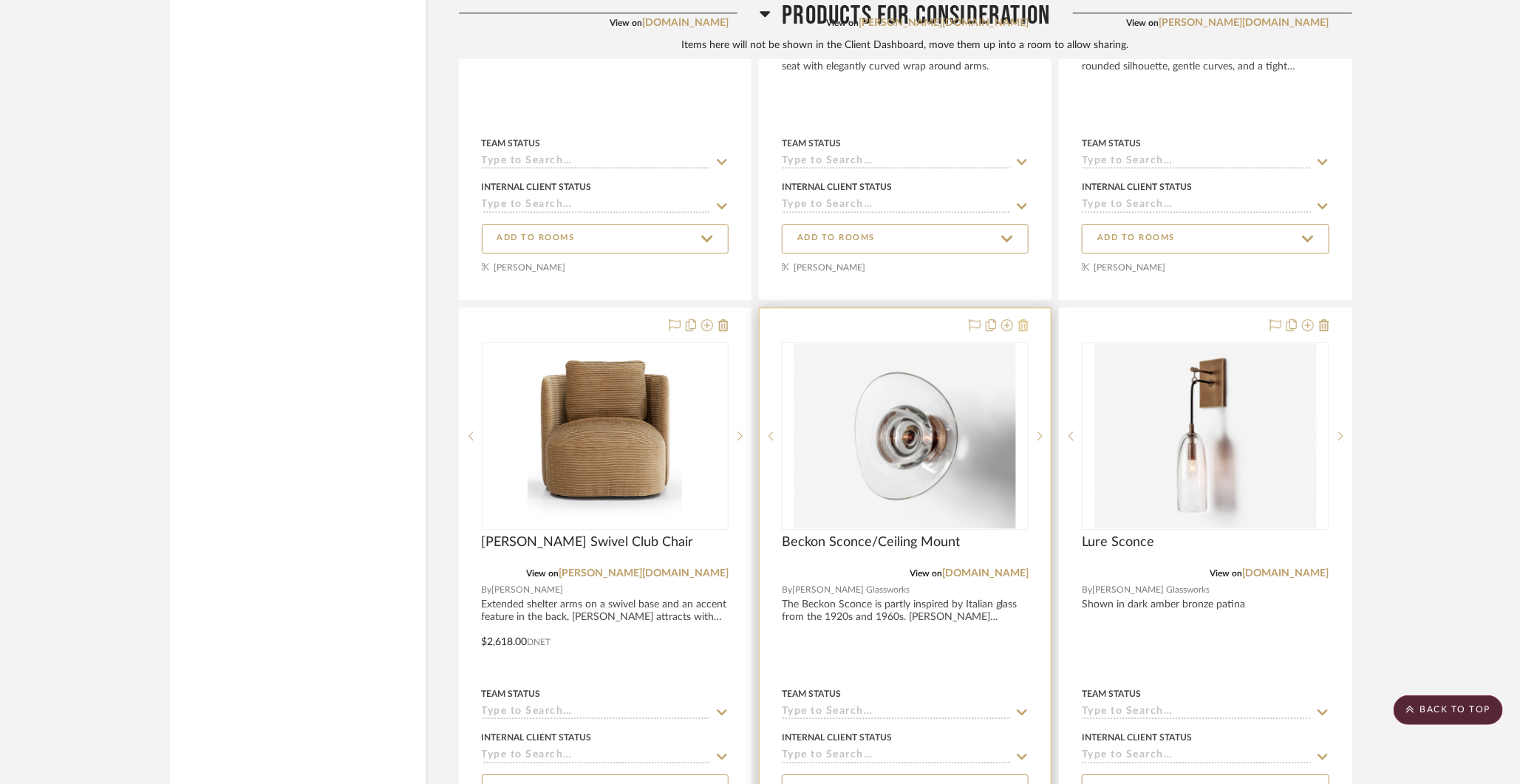
click at [1023, 319] on icon at bounding box center [1024, 325] width 11 height 11
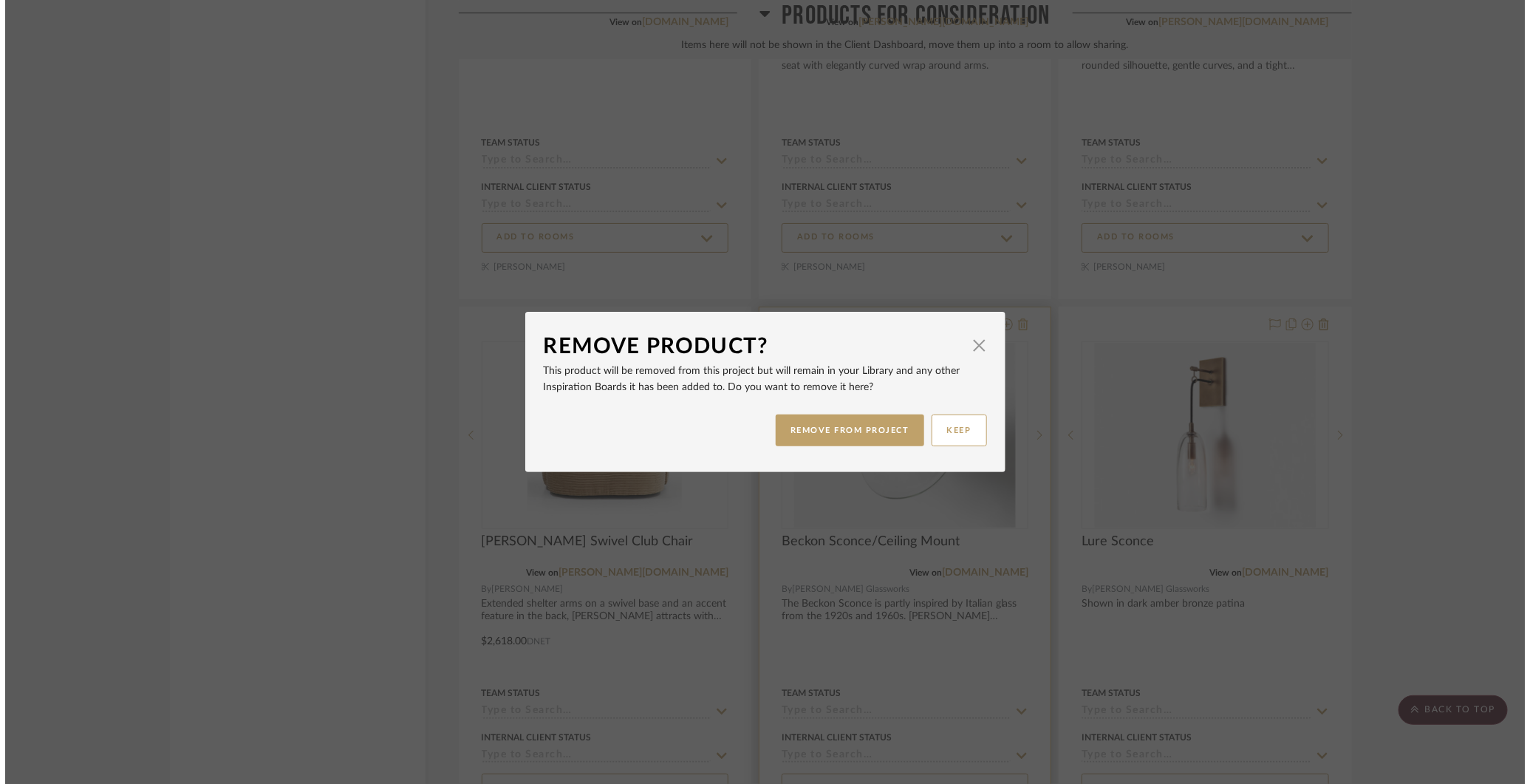
scroll to position [0, 0]
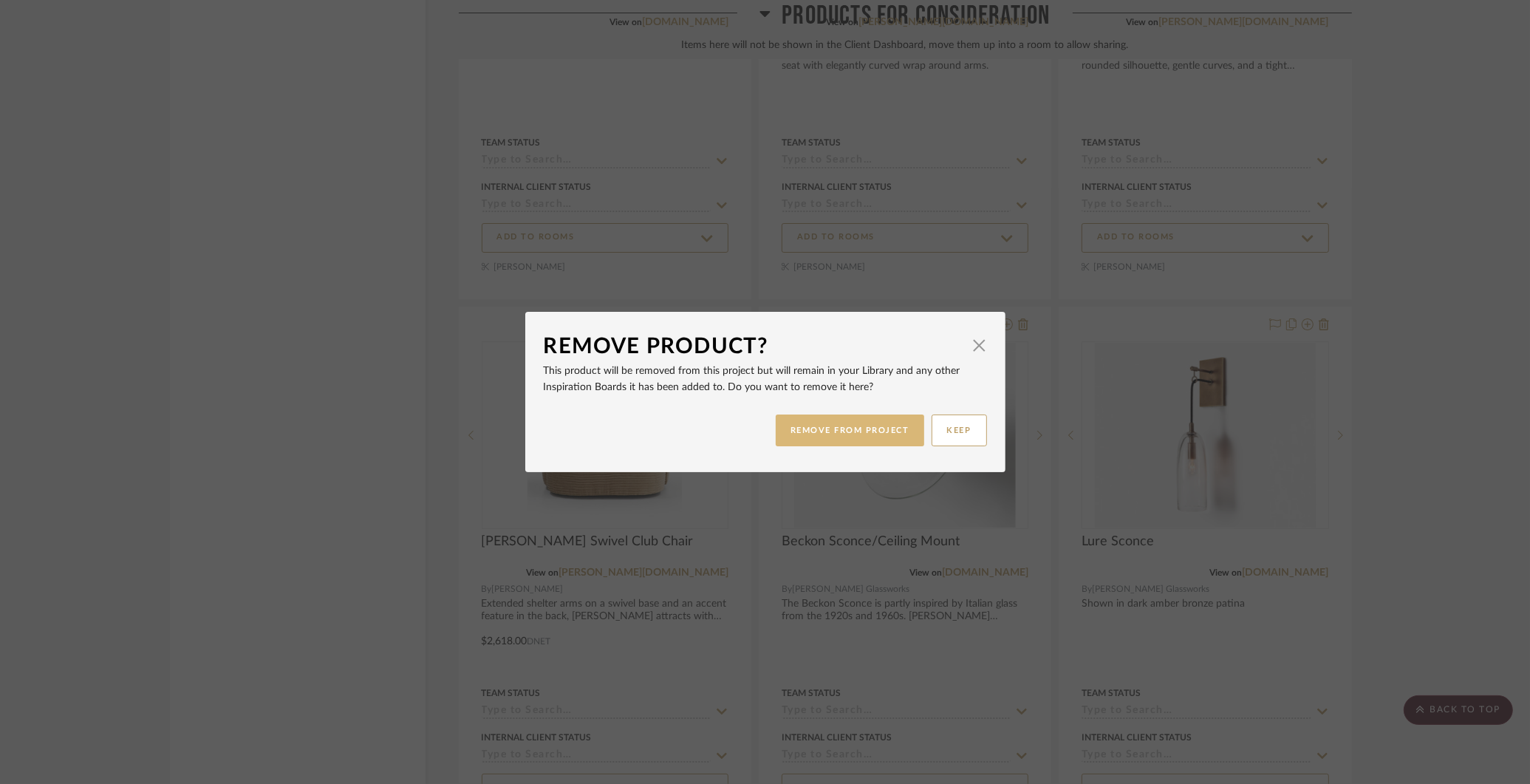
click at [826, 425] on button "REMOVE FROM PROJECT" at bounding box center [850, 430] width 148 height 32
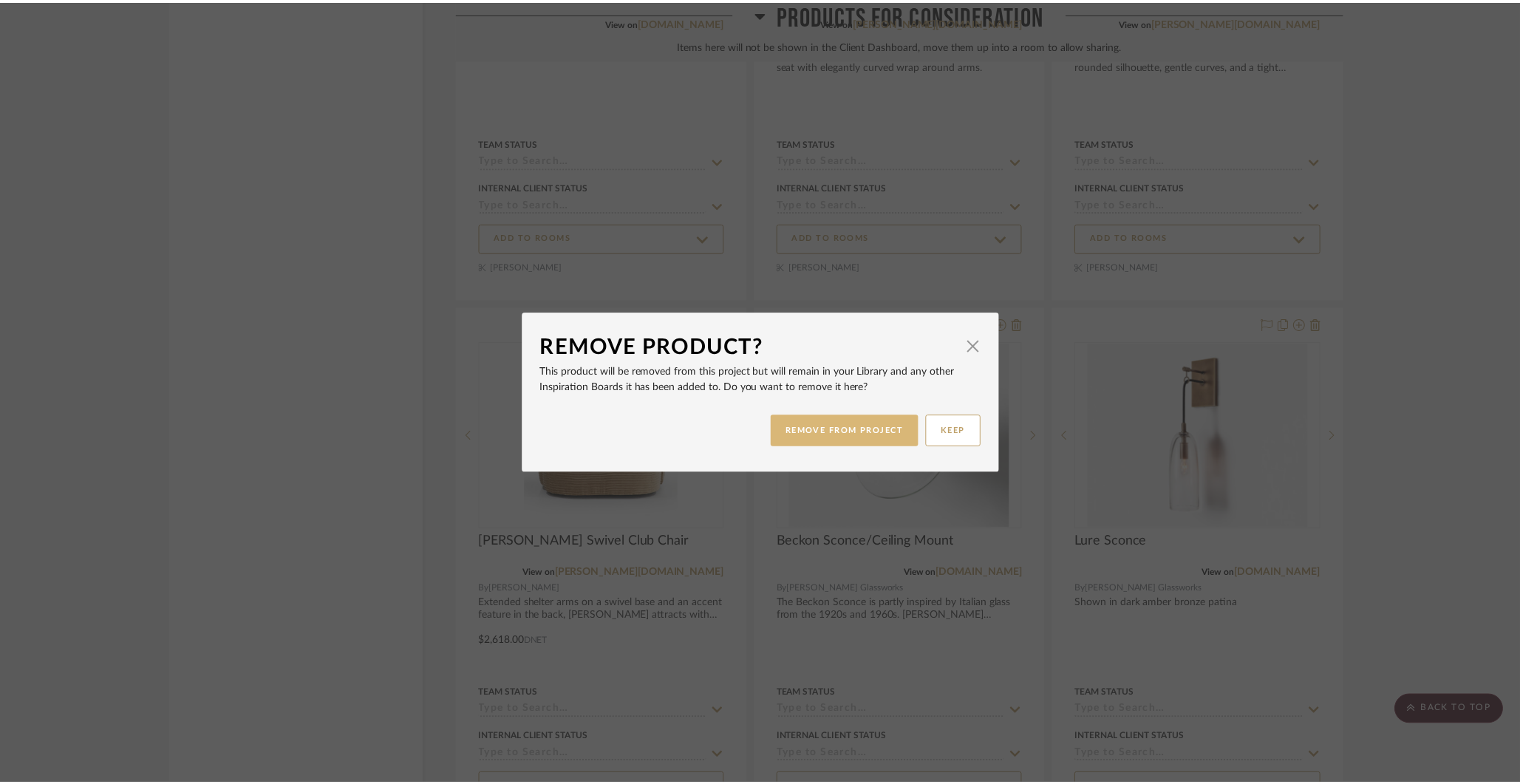
scroll to position [14284, 0]
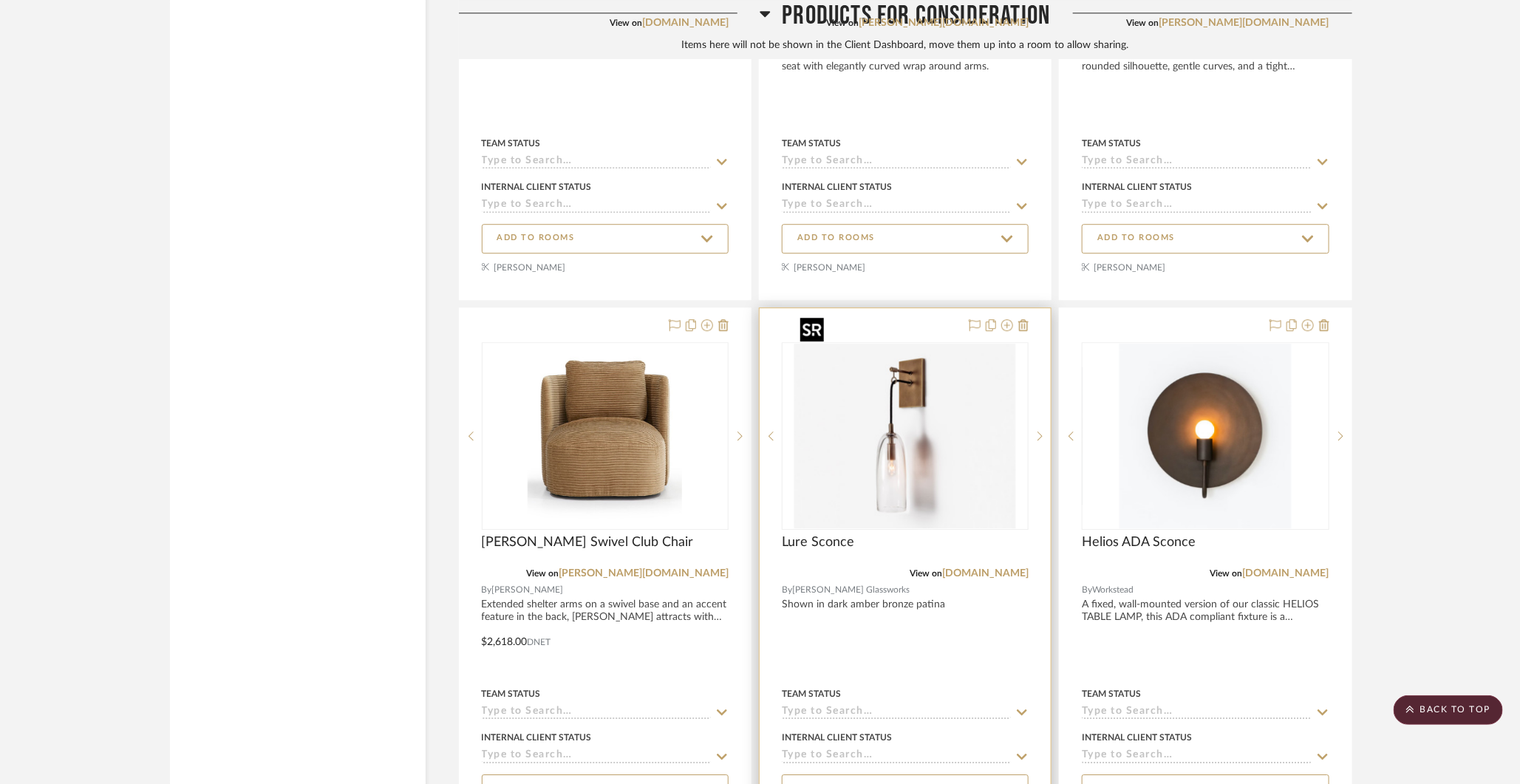
click at [893, 429] on img "0" at bounding box center [905, 436] width 222 height 185
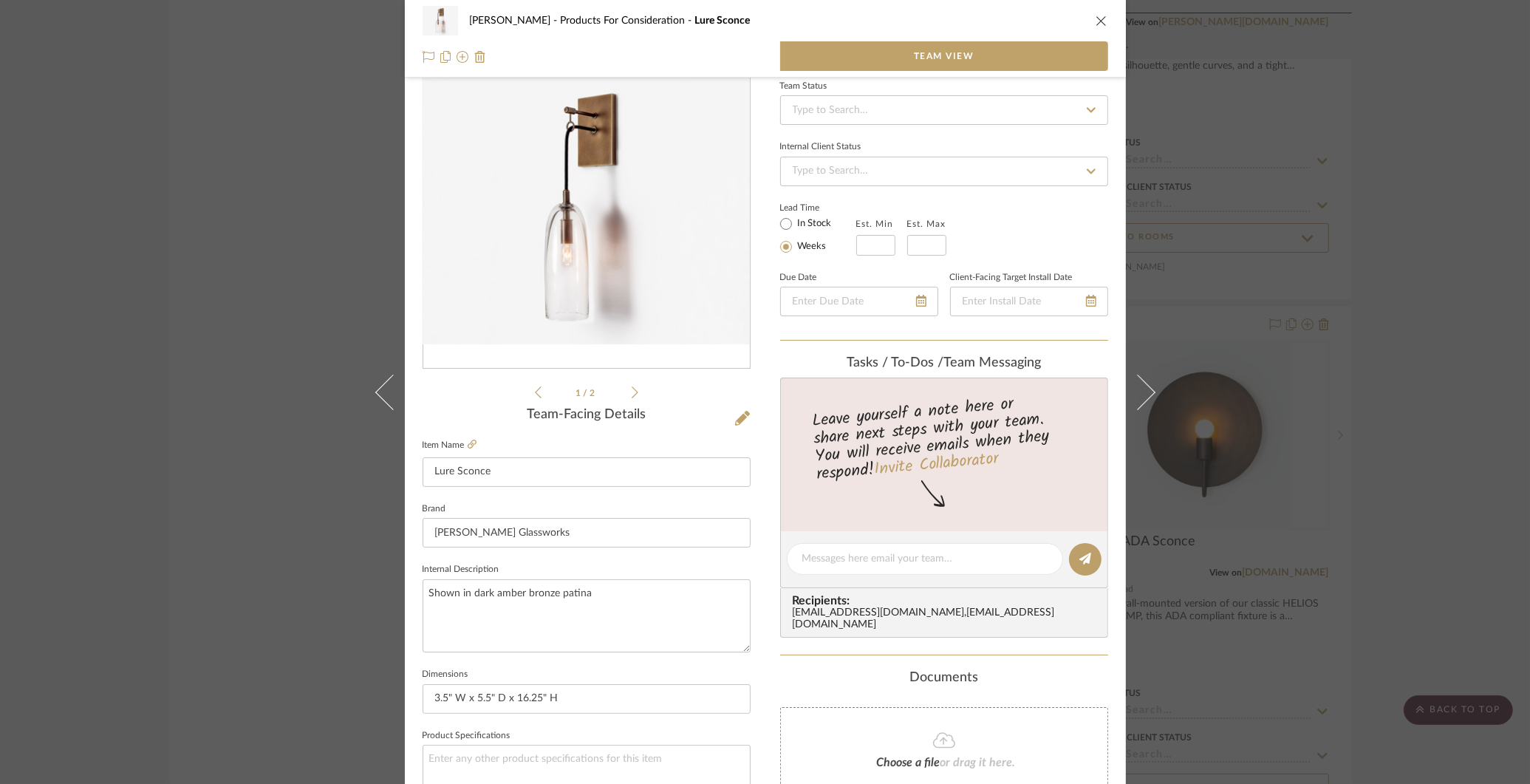
scroll to position [230, 0]
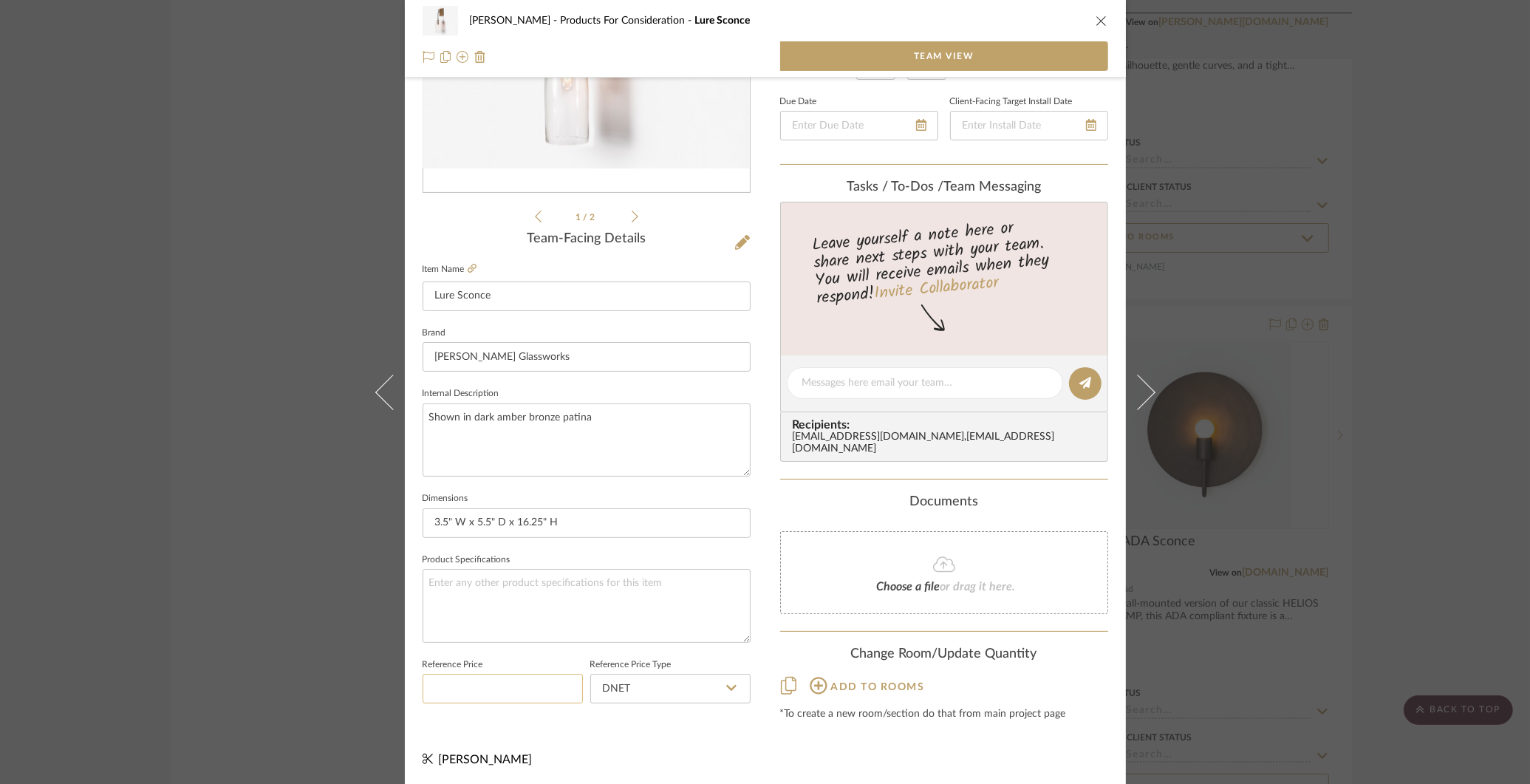
click at [485, 683] on input at bounding box center [503, 688] width 160 height 30
type input "$4,500.00"
click at [1463, 346] on div "[PERSON_NAME] Products For Consideration Lure Sconce Team View 1 / 2 Team-Facin…" at bounding box center [765, 392] width 1530 height 784
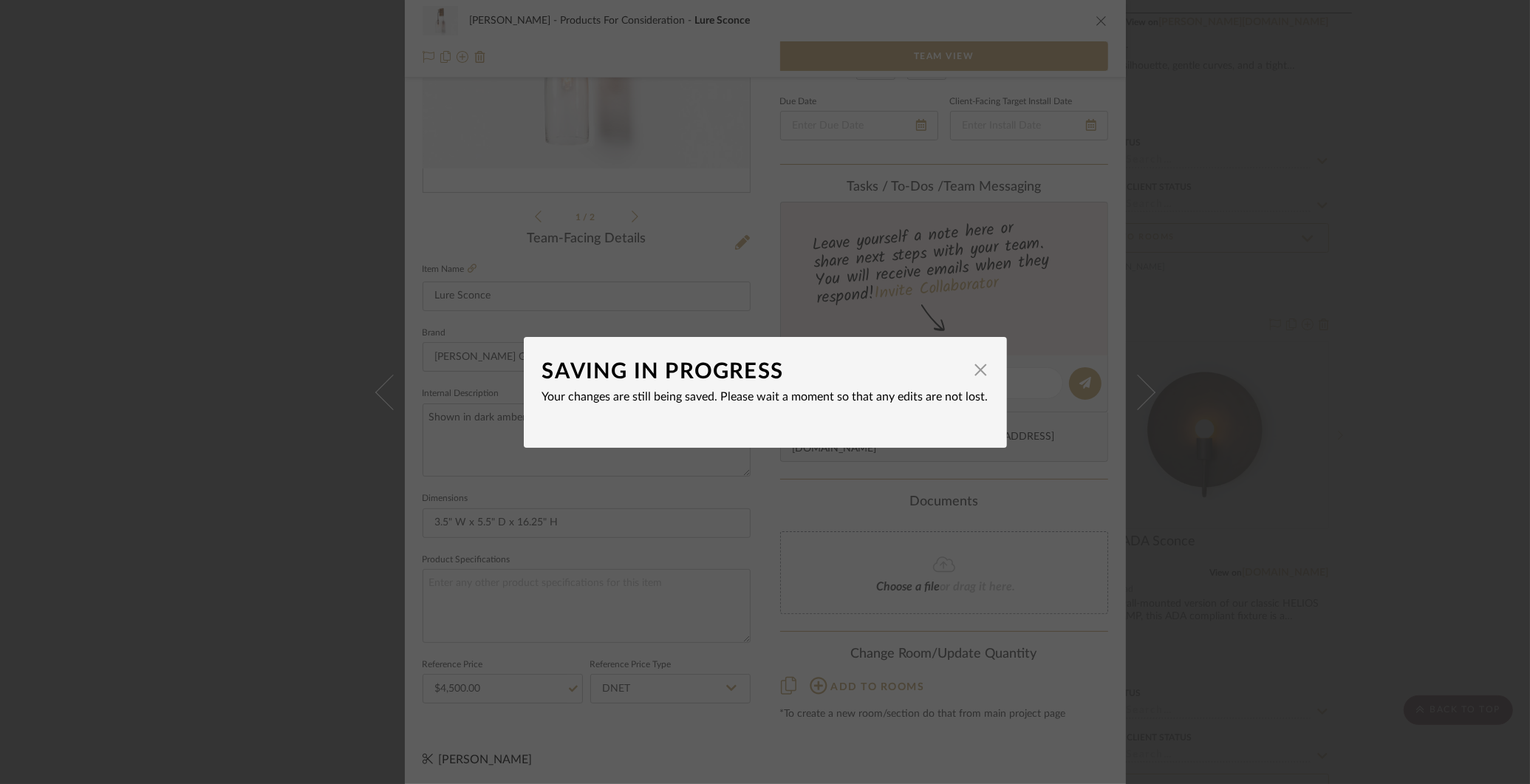
click at [1463, 346] on div "SAVING IN PROGRESS × Your changes are still being saved. Please wait a moment s…" at bounding box center [765, 392] width 1530 height 784
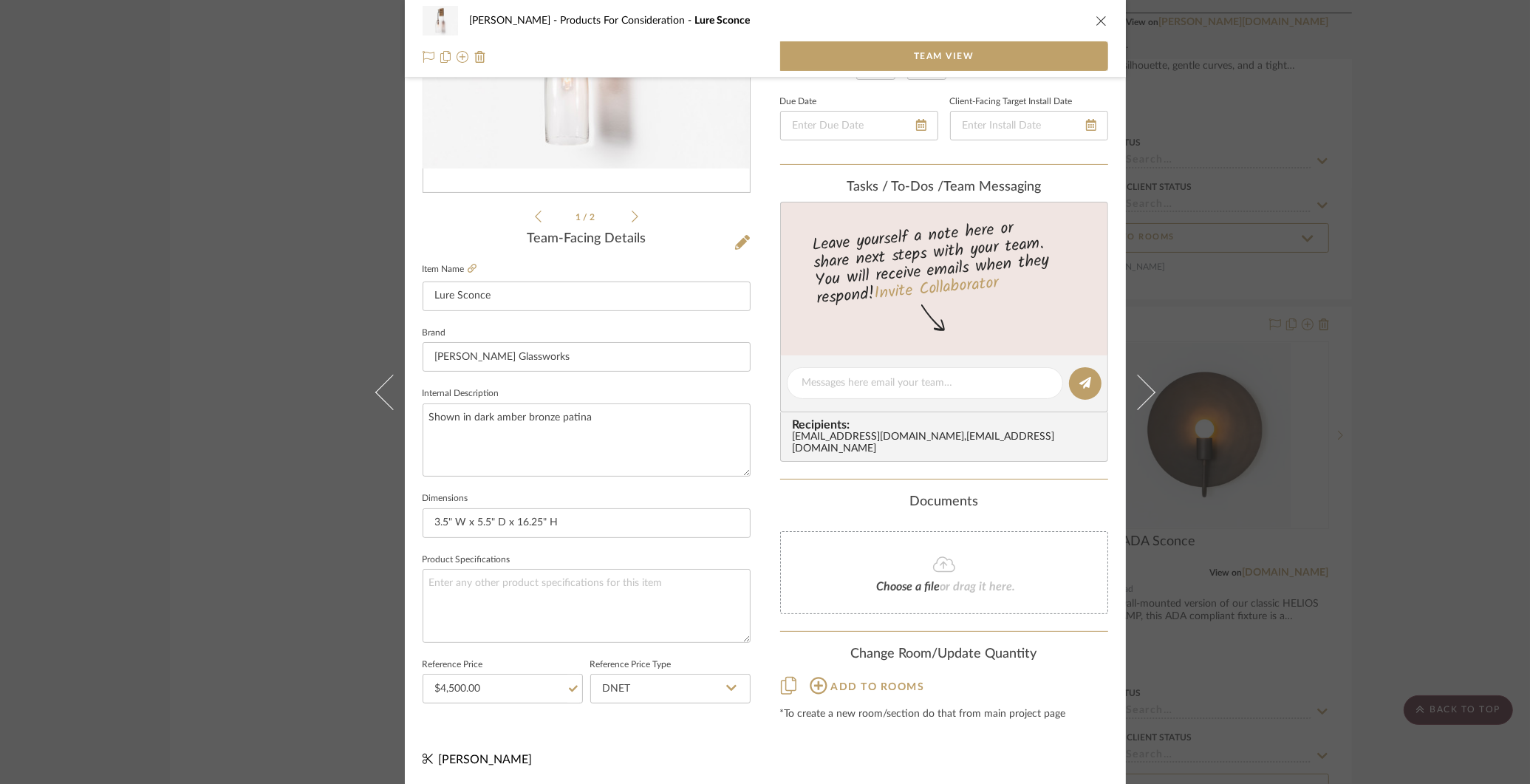
click at [1463, 346] on div "[PERSON_NAME] Products For Consideration Lure Sconce Team View 1 / 2 Team-Facin…" at bounding box center [765, 392] width 1530 height 784
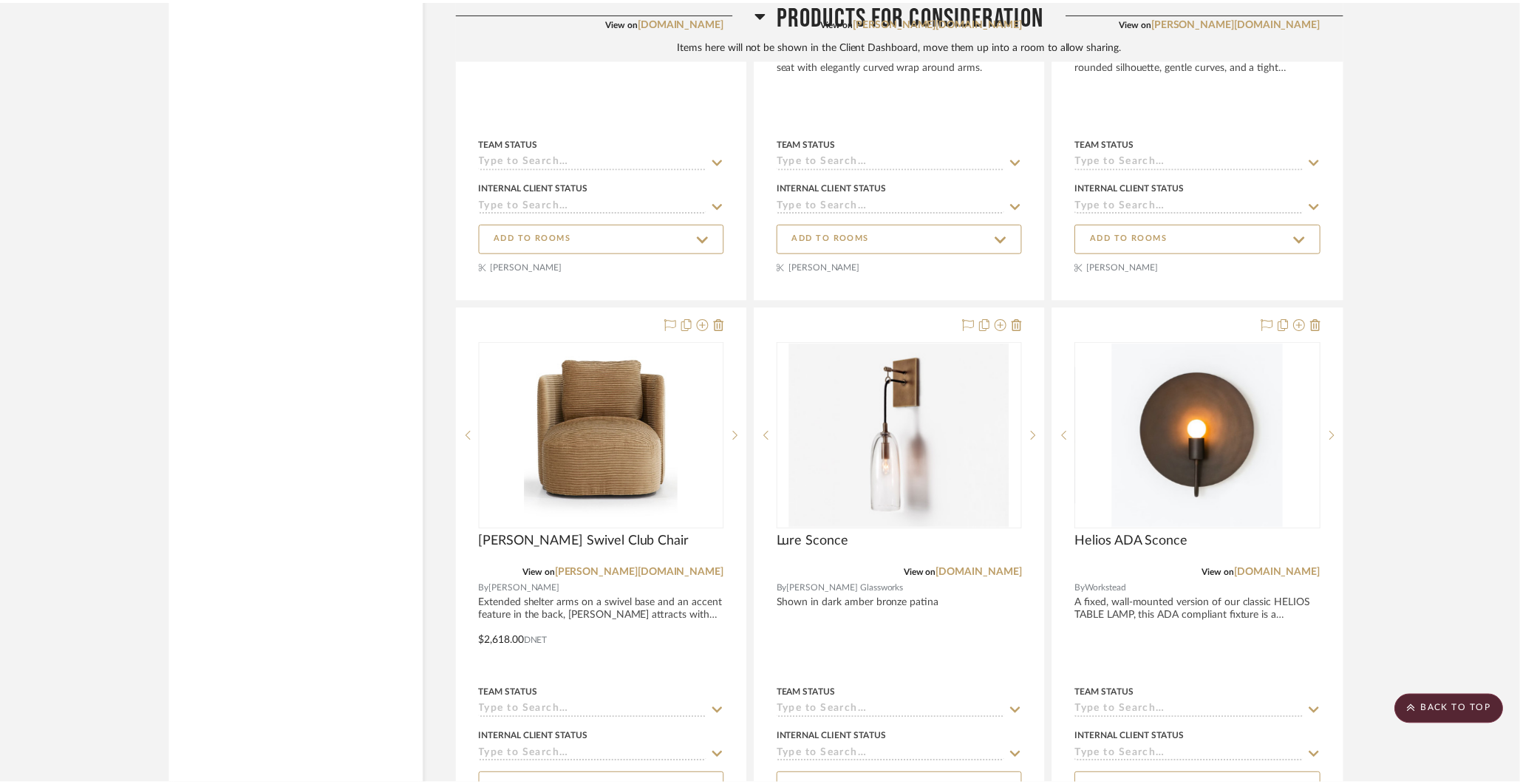
scroll to position [14284, 0]
